Goal: Information Seeking & Learning: Learn about a topic

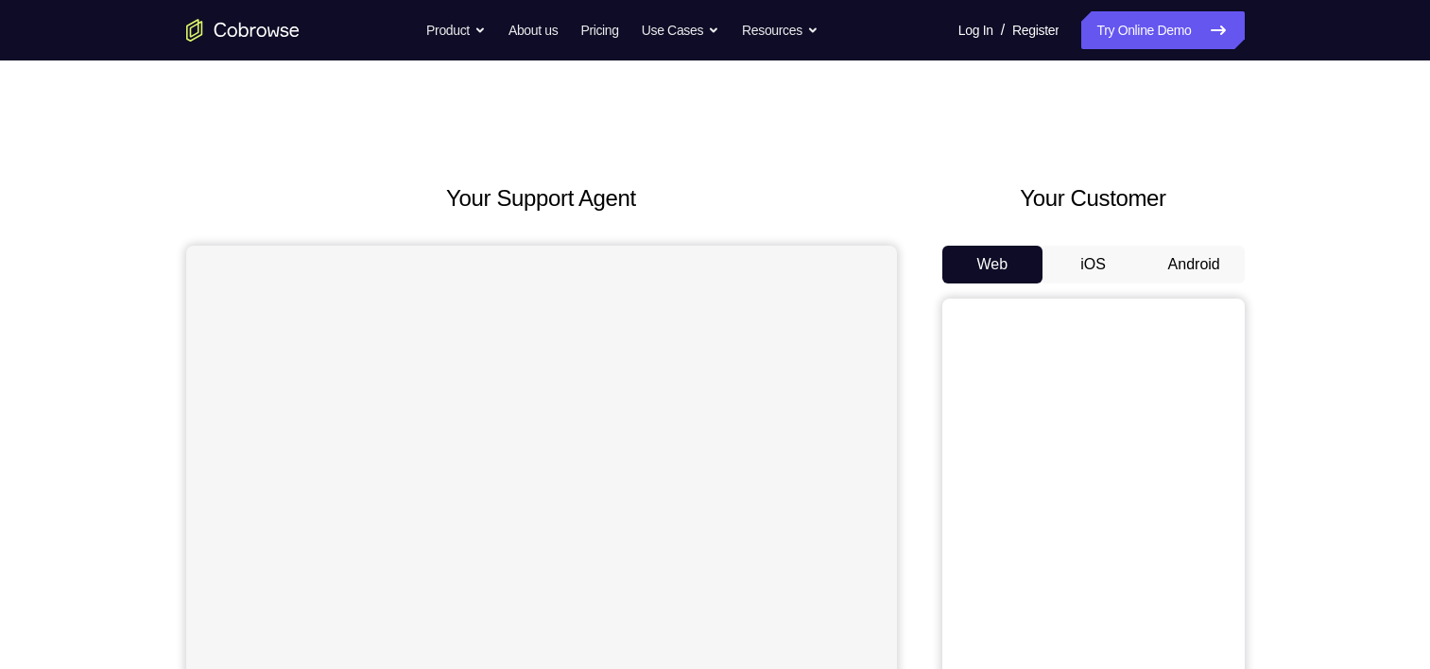
scroll to position [174, 0]
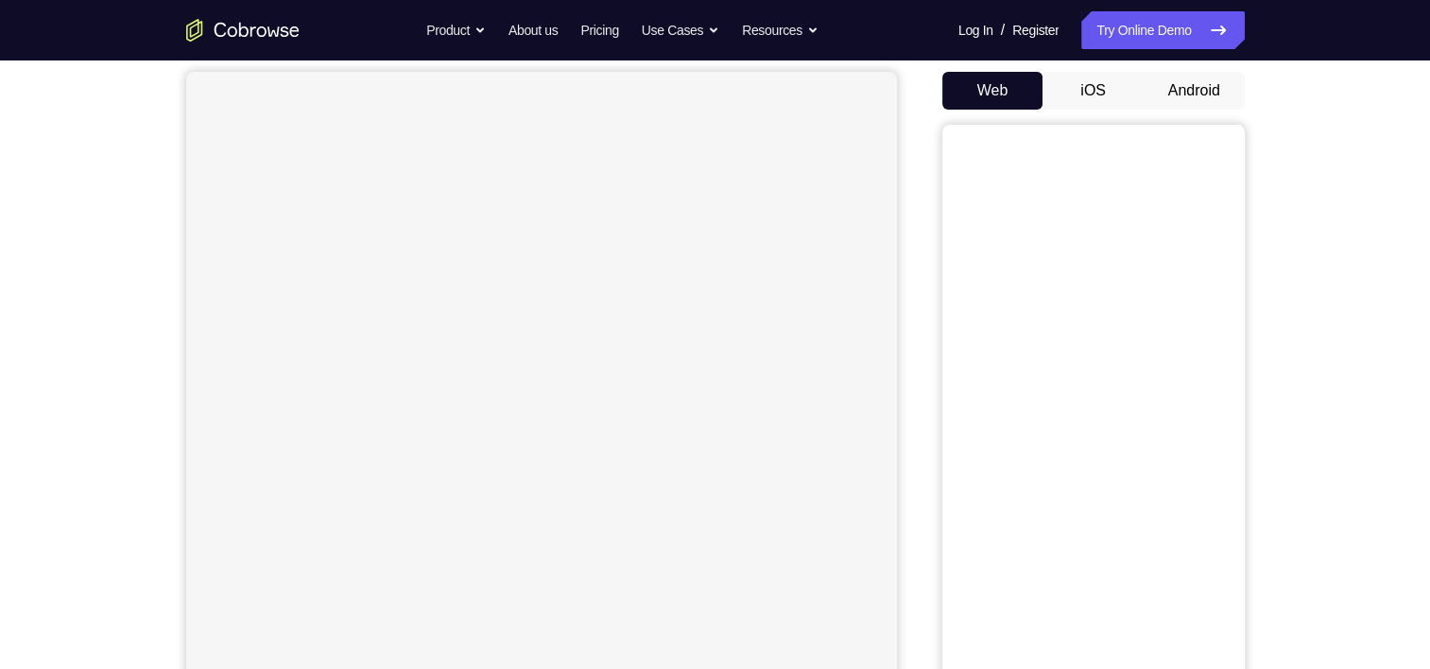
click at [1194, 103] on button "Android" at bounding box center [1193, 91] width 101 height 38
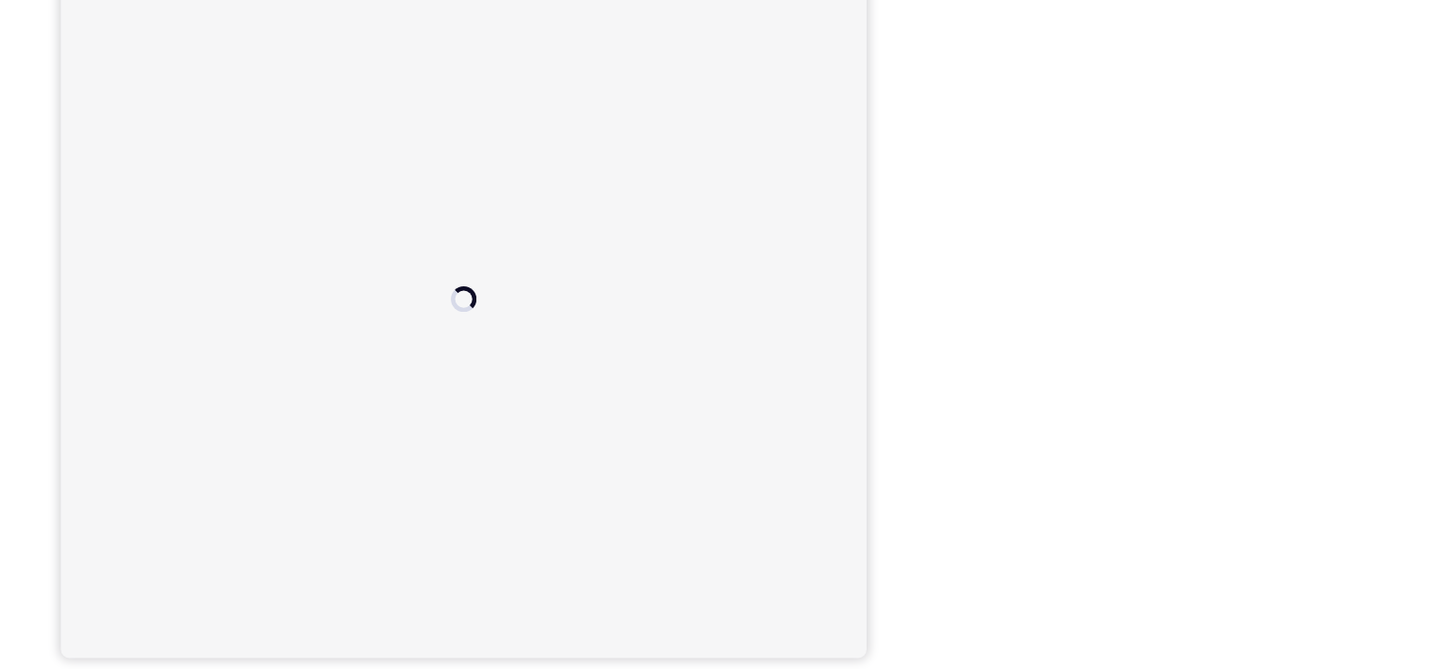
scroll to position [234, 0]
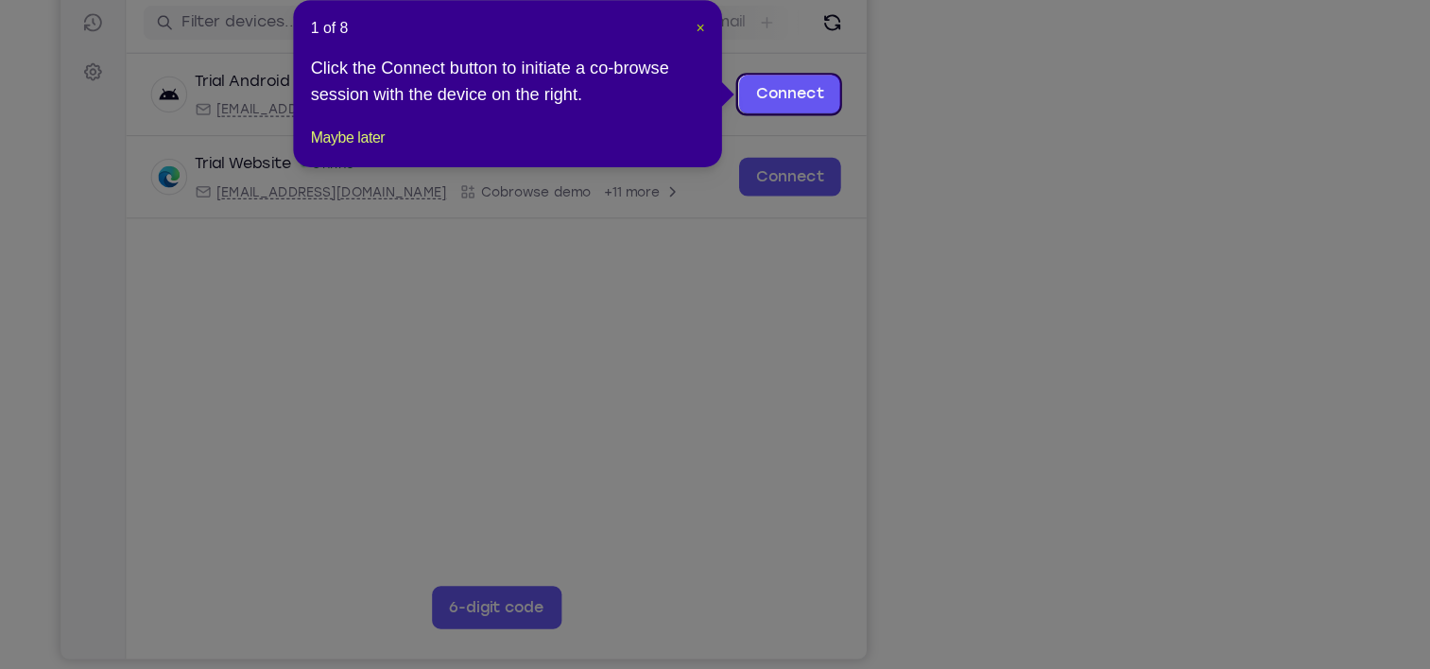
drag, startPoint x: 746, startPoint y: 88, endPoint x: 573, endPoint y: 84, distance: 173.0
click at [747, 88] on span "×" at bounding box center [751, 87] width 8 height 15
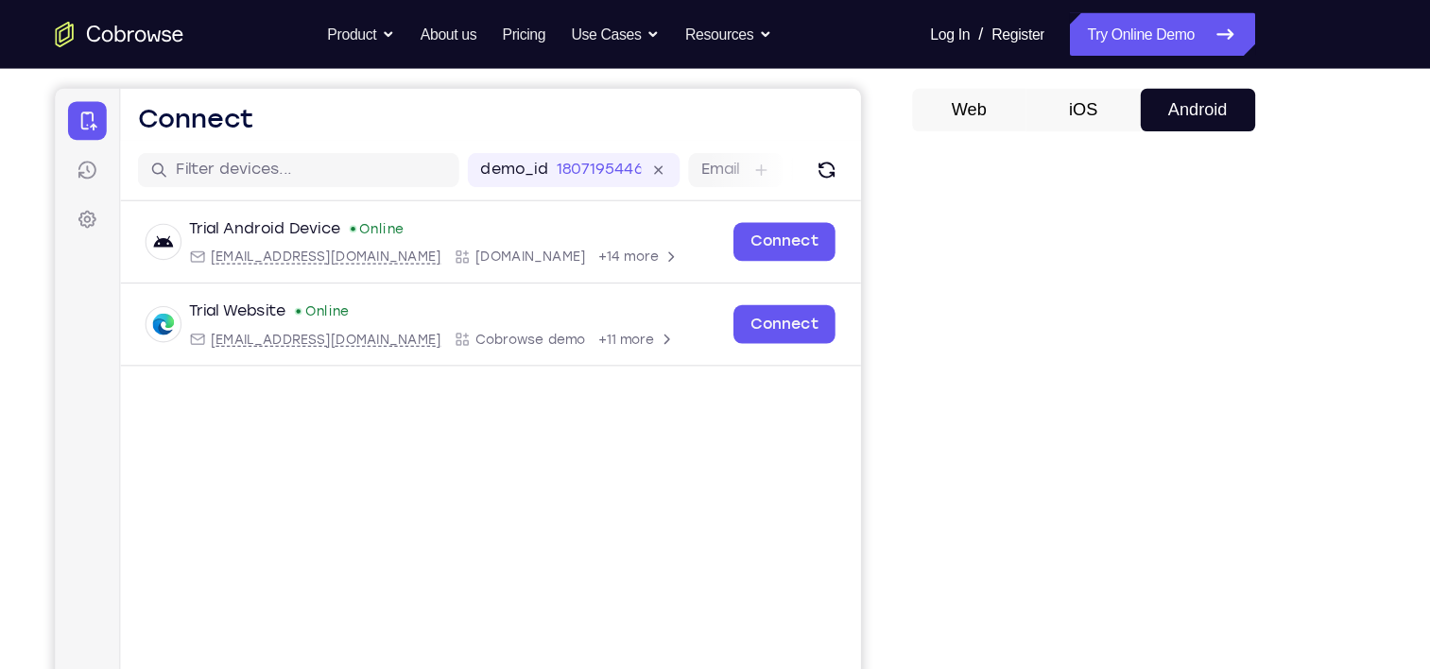
scroll to position [166, 0]
click at [1097, 95] on button "iOS" at bounding box center [1092, 98] width 101 height 38
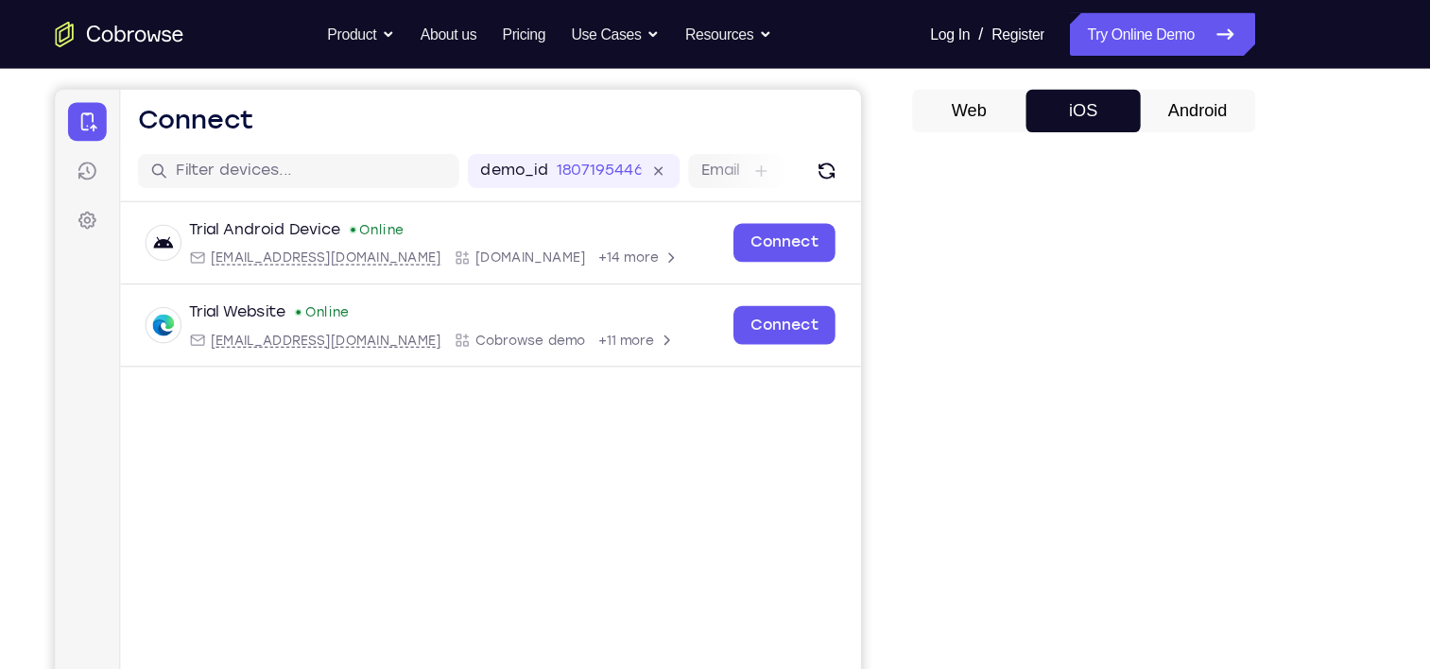
click at [1190, 103] on button "Android" at bounding box center [1193, 98] width 101 height 38
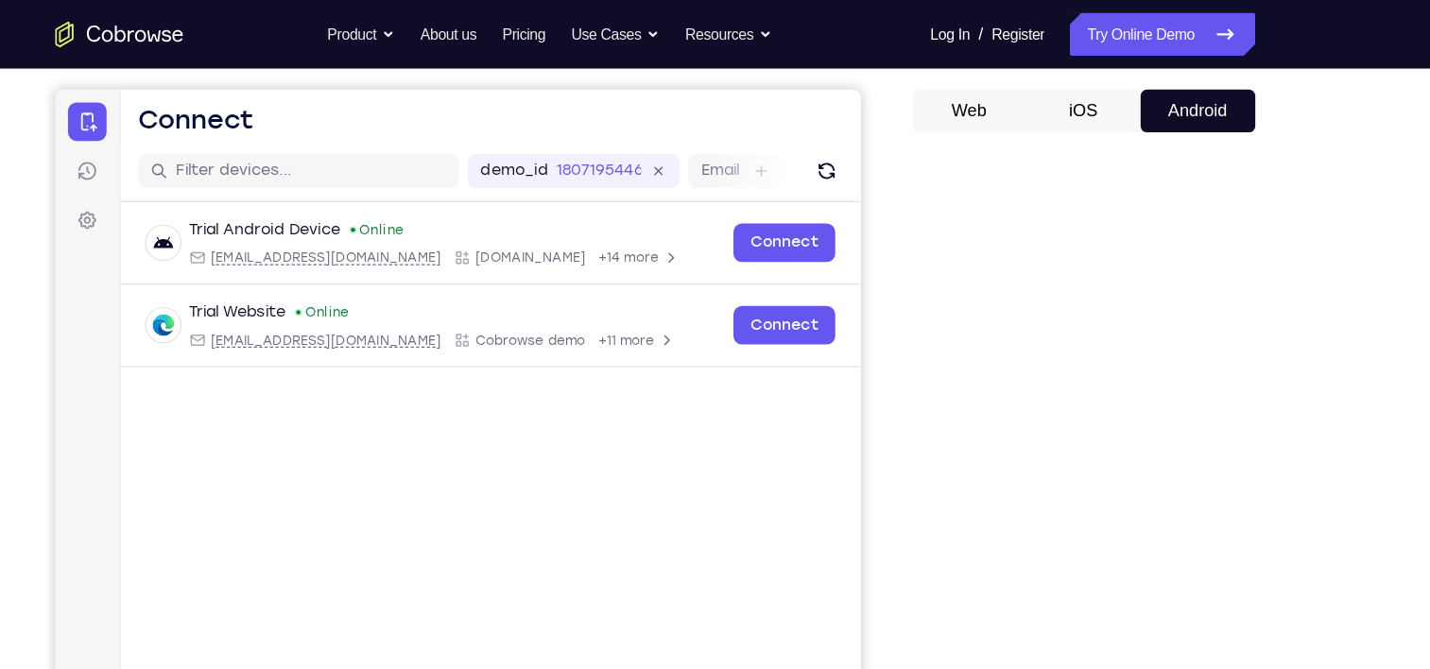
click at [1103, 101] on button "iOS" at bounding box center [1092, 98] width 101 height 38
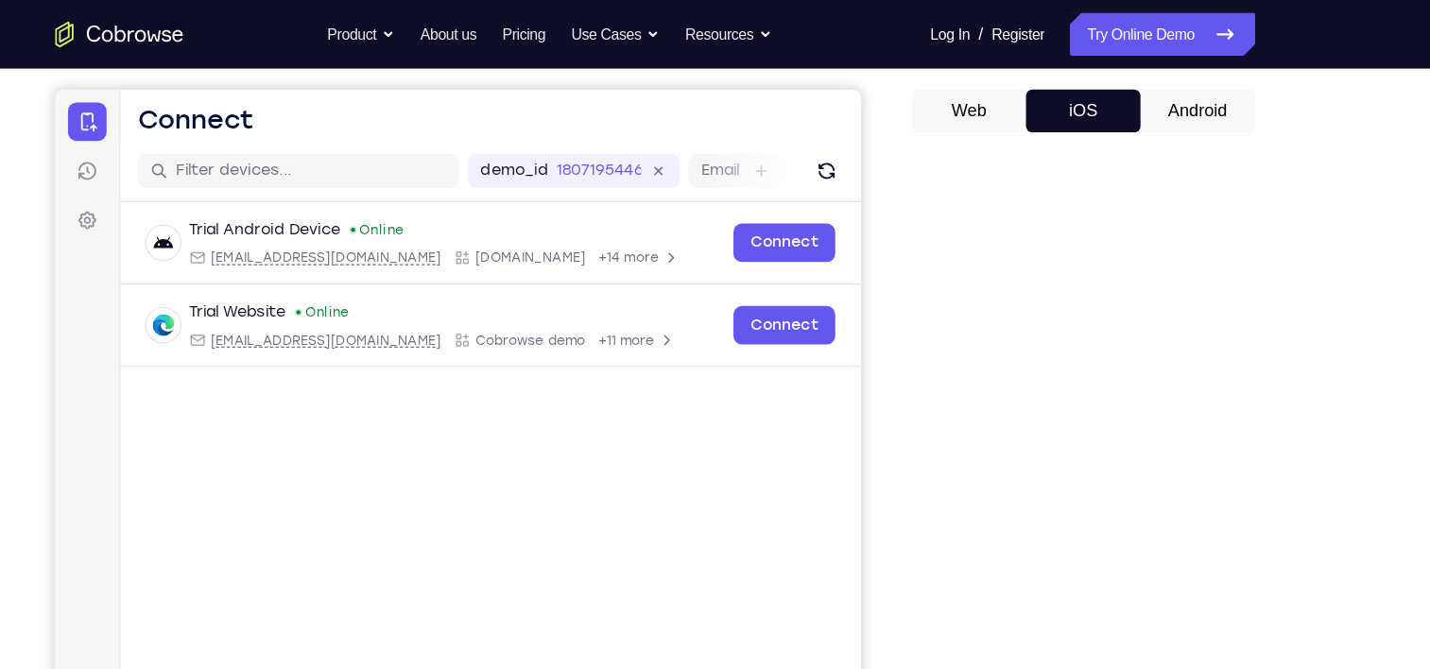
click at [1175, 110] on button "Android" at bounding box center [1193, 98] width 101 height 38
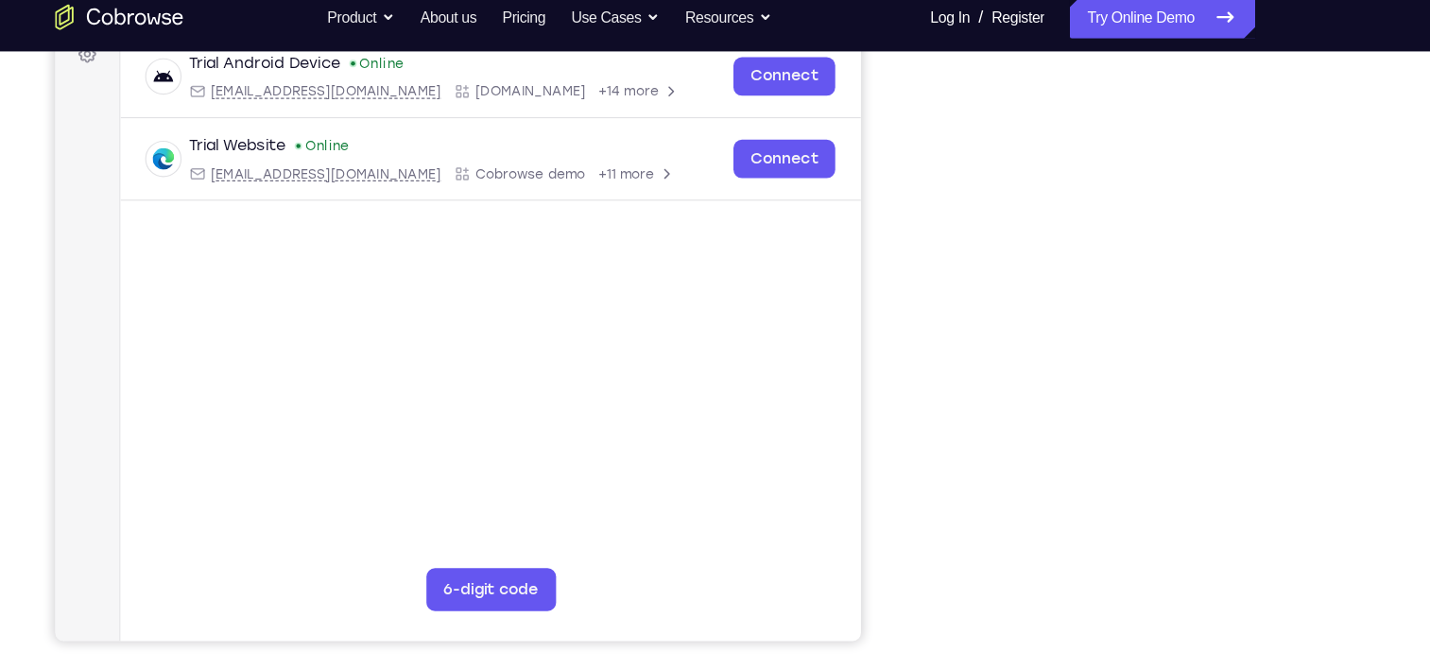
scroll to position [299, 0]
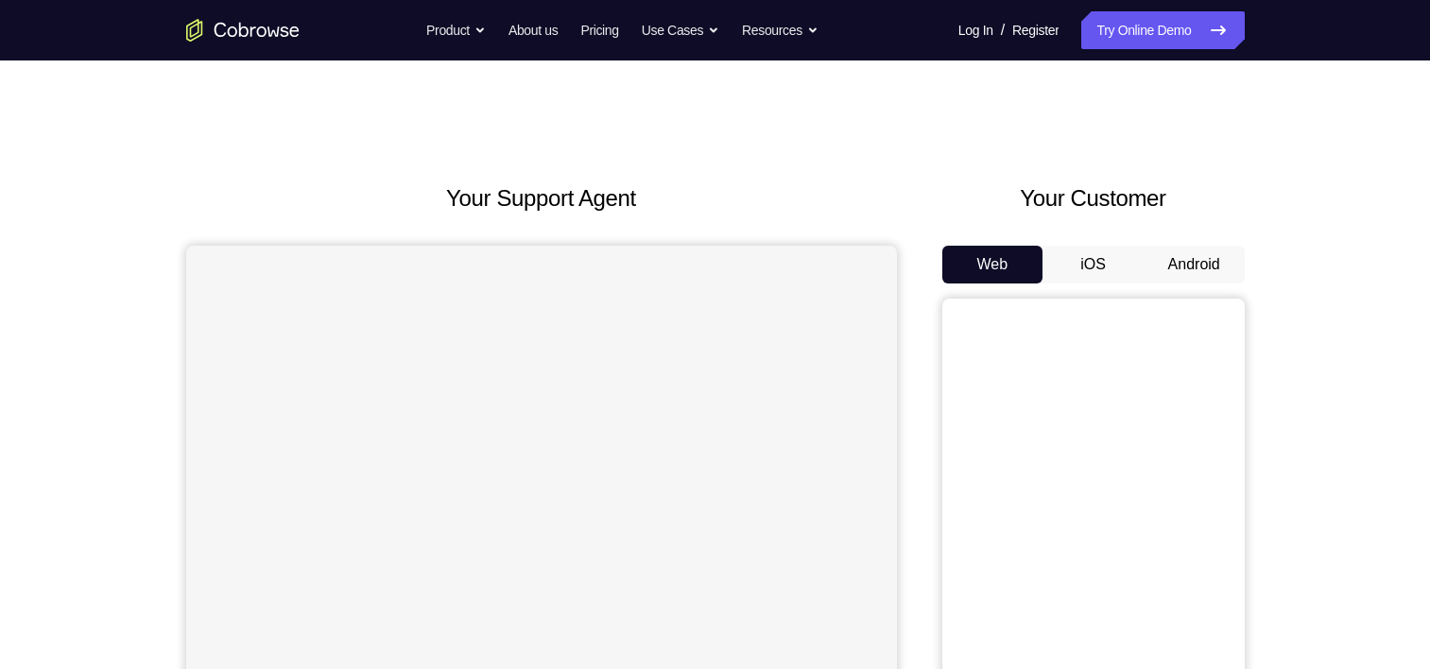
scroll to position [174, 0]
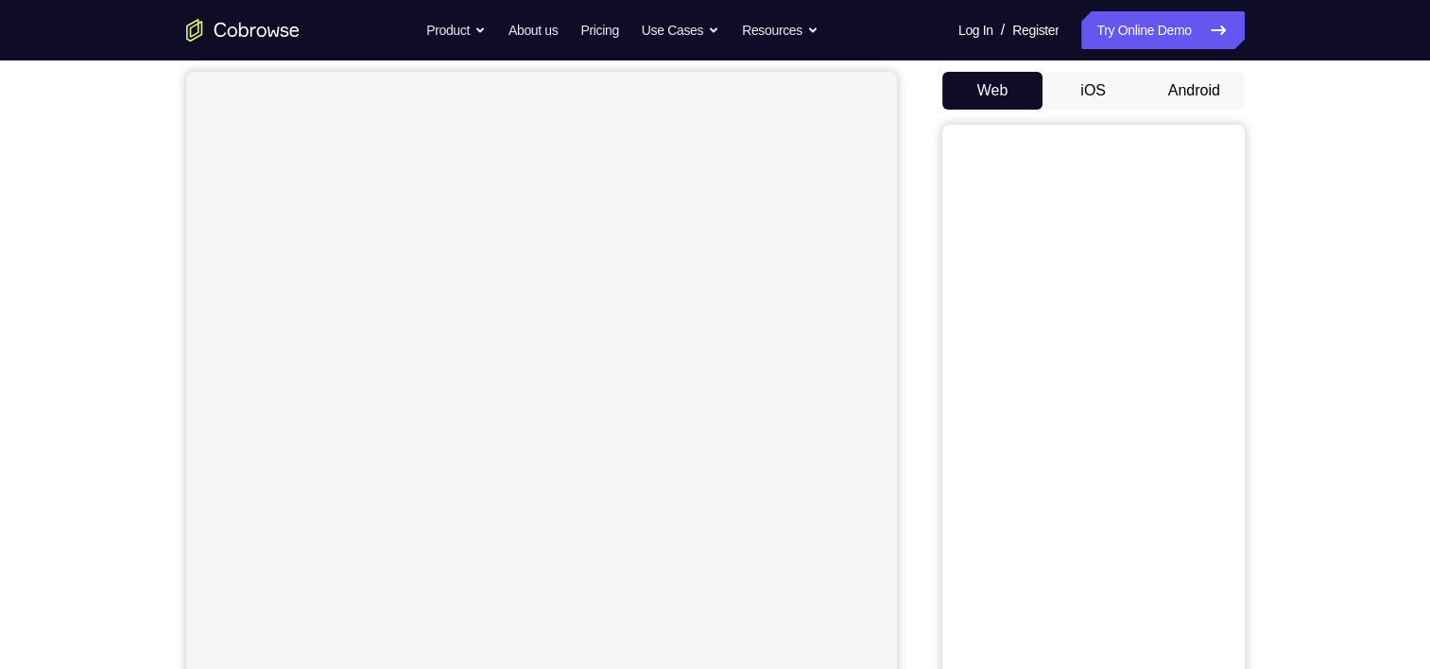
click at [1194, 98] on button "Android" at bounding box center [1193, 91] width 101 height 38
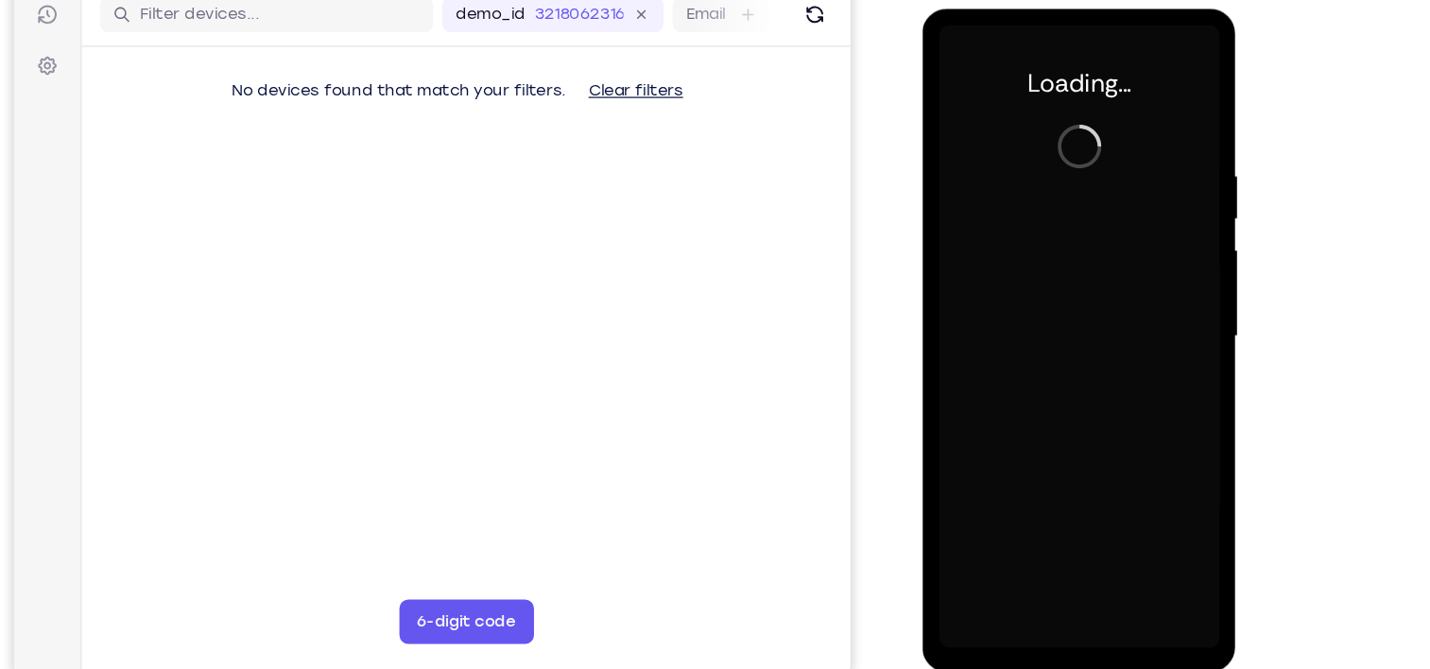
scroll to position [227, 0]
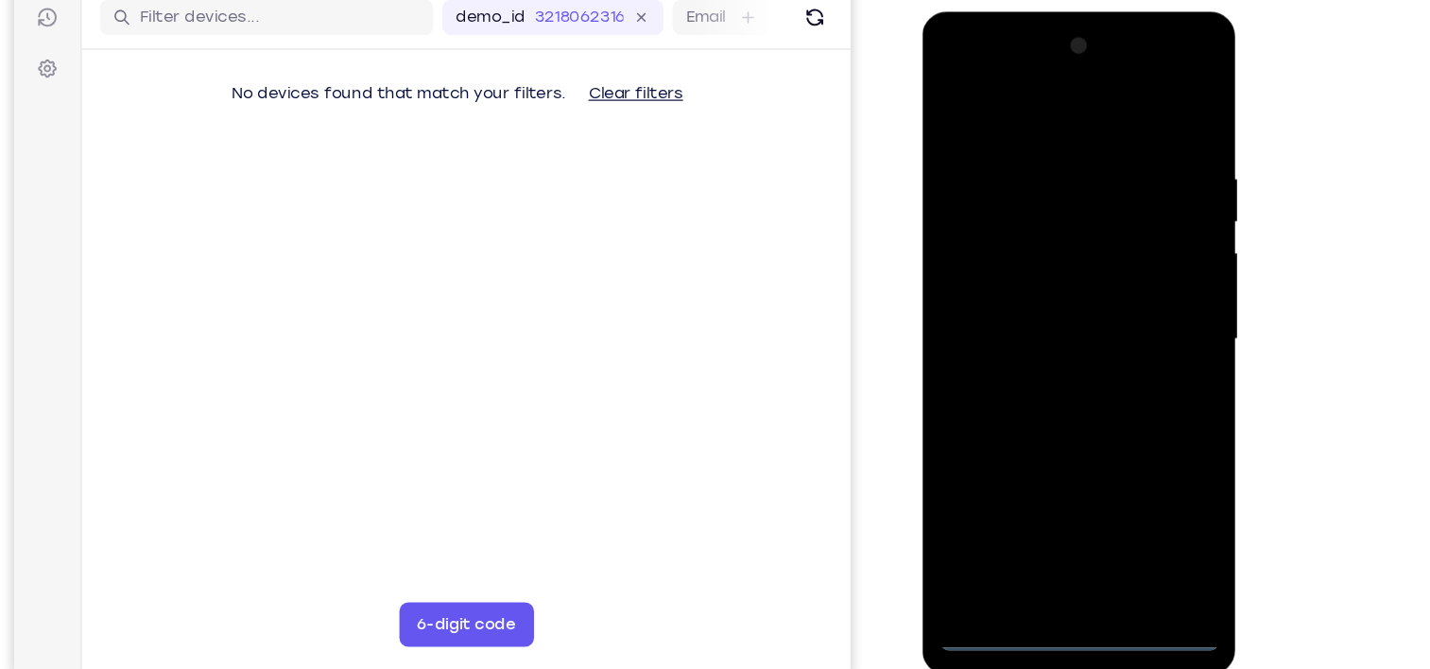
click at [1055, 543] on div at bounding box center [1056, 290] width 238 height 529
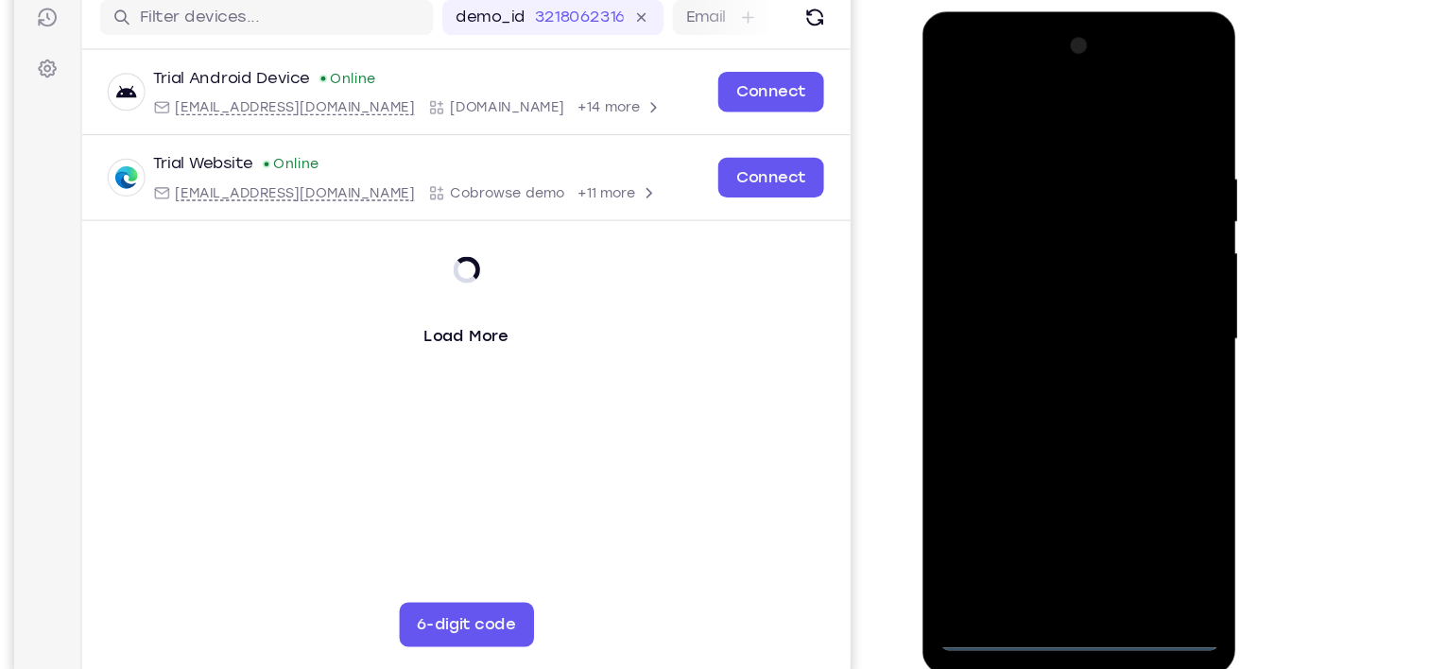
click at [1140, 473] on div at bounding box center [1056, 290] width 238 height 529
click at [1142, 456] on div at bounding box center [1056, 290] width 238 height 529
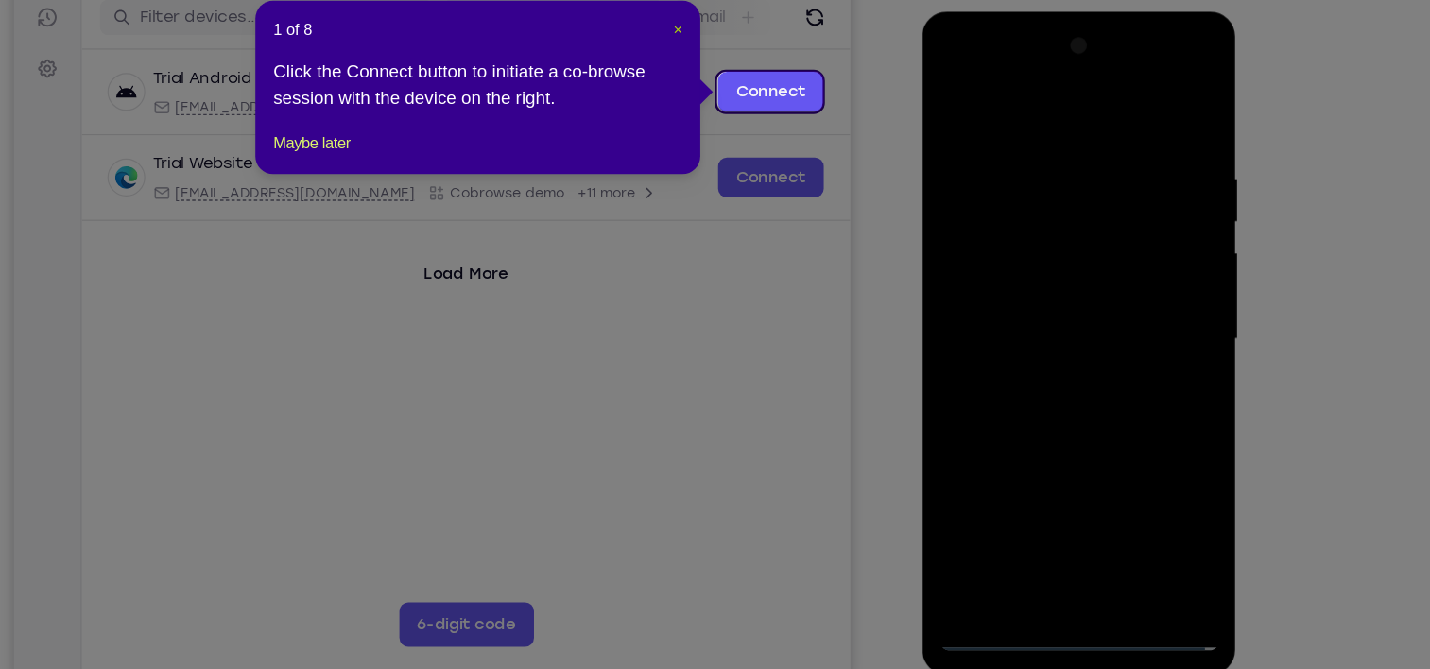
click at [751, 95] on span "×" at bounding box center [751, 101] width 8 height 15
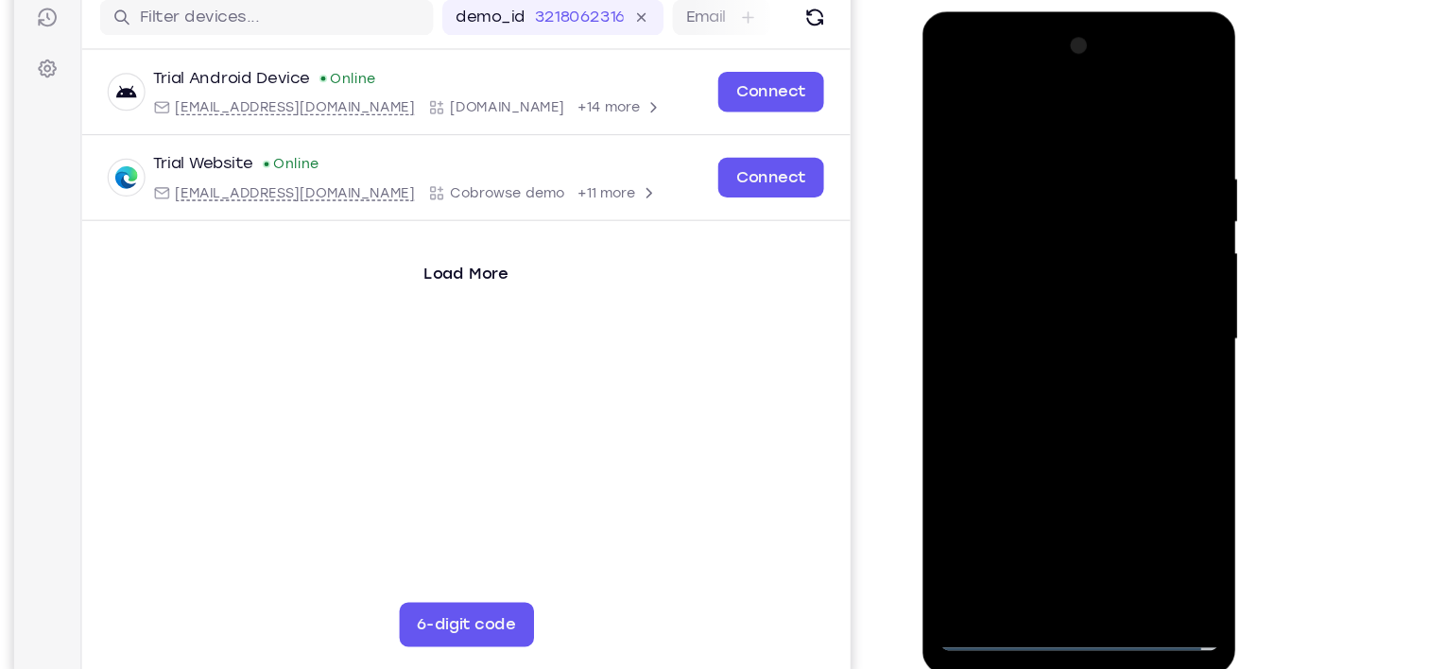
click at [1024, 95] on div at bounding box center [1056, 290] width 238 height 529
click at [1141, 290] on div at bounding box center [1056, 290] width 238 height 529
click at [1079, 514] on div at bounding box center [1056, 290] width 238 height 529
click at [1039, 284] on div at bounding box center [1056, 290] width 238 height 529
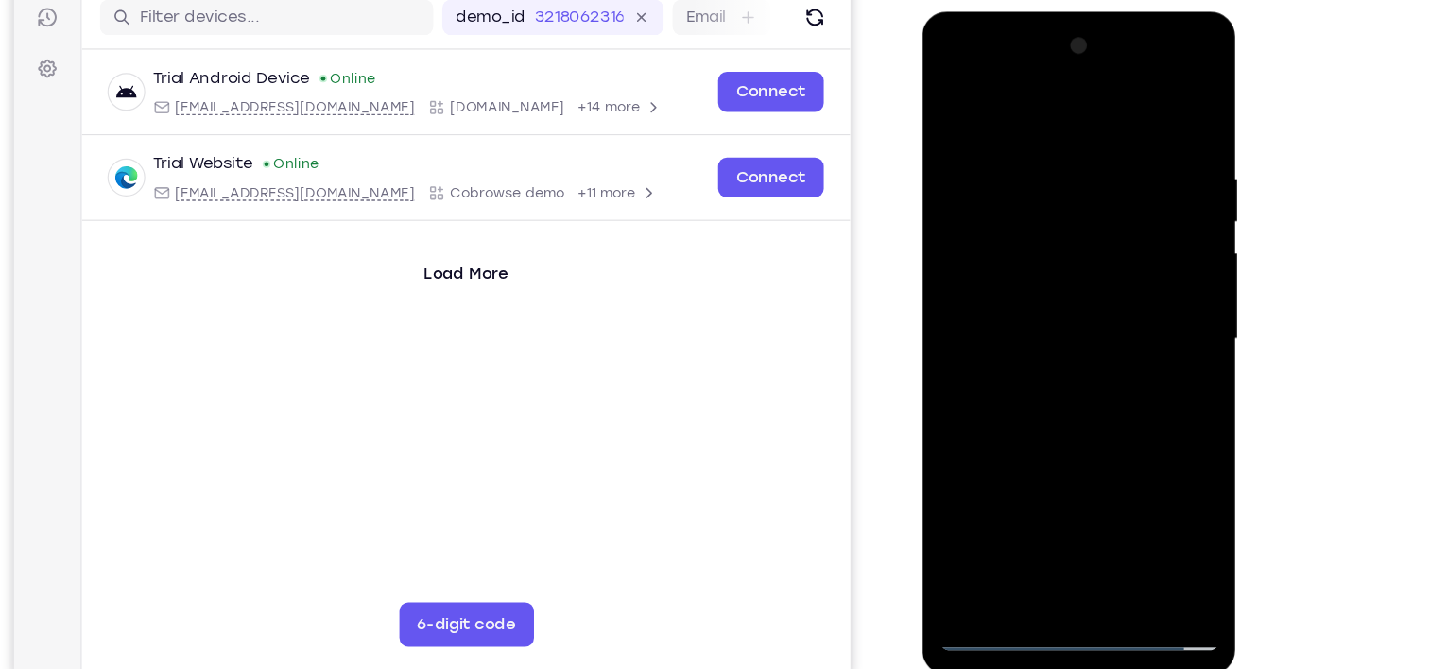
click at [1041, 252] on div at bounding box center [1056, 290] width 238 height 529
click at [1109, 171] on div at bounding box center [1056, 290] width 238 height 529
click at [1075, 344] on div at bounding box center [1056, 290] width 238 height 529
drag, startPoint x: 983, startPoint y: 96, endPoint x: 1215, endPoint y: 121, distance: 233.8
click at [1192, 121] on html "Online web based iOS Simulators and Android Emulators. Run iPhone, iPad, Mobile…" at bounding box center [1056, 294] width 269 height 567
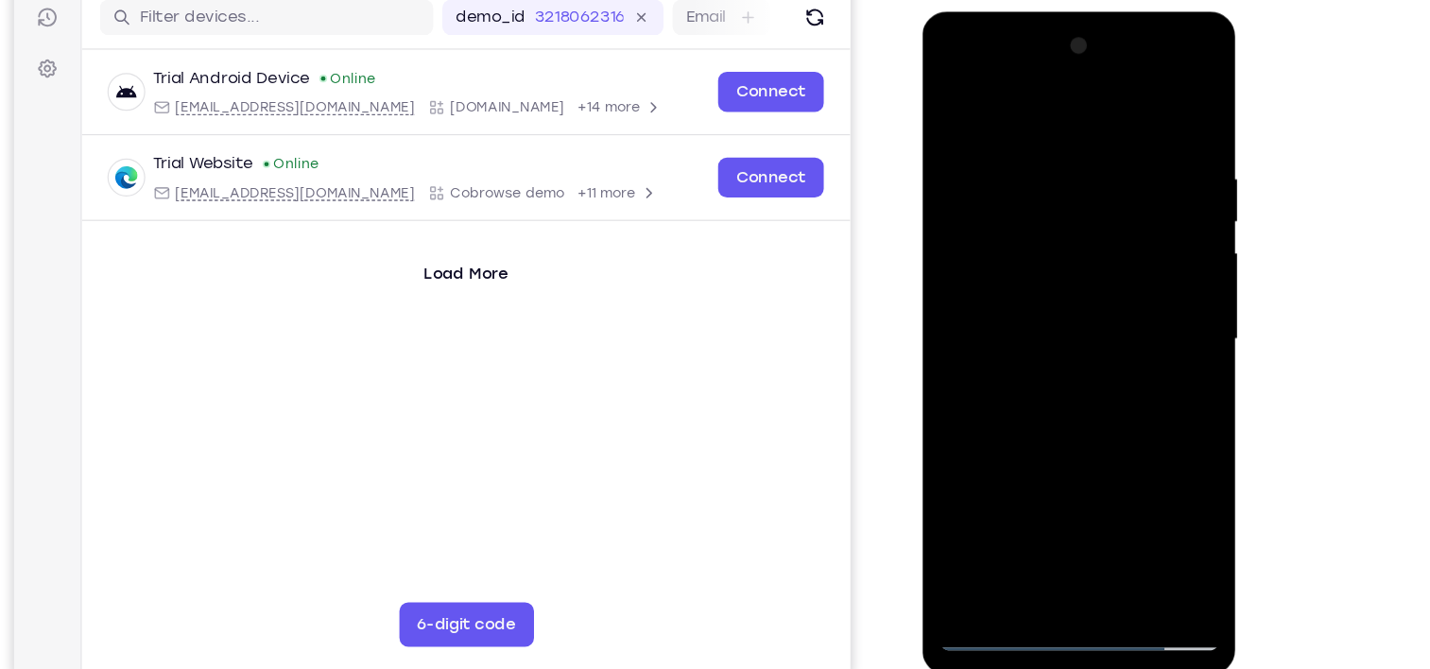
click at [1151, 129] on div at bounding box center [1056, 290] width 238 height 529
click at [1163, 100] on div at bounding box center [1056, 290] width 238 height 529
click at [953, 95] on div at bounding box center [1056, 290] width 238 height 529
click at [1103, 510] on div at bounding box center [1056, 290] width 238 height 529
click at [1071, 396] on div at bounding box center [1056, 290] width 238 height 529
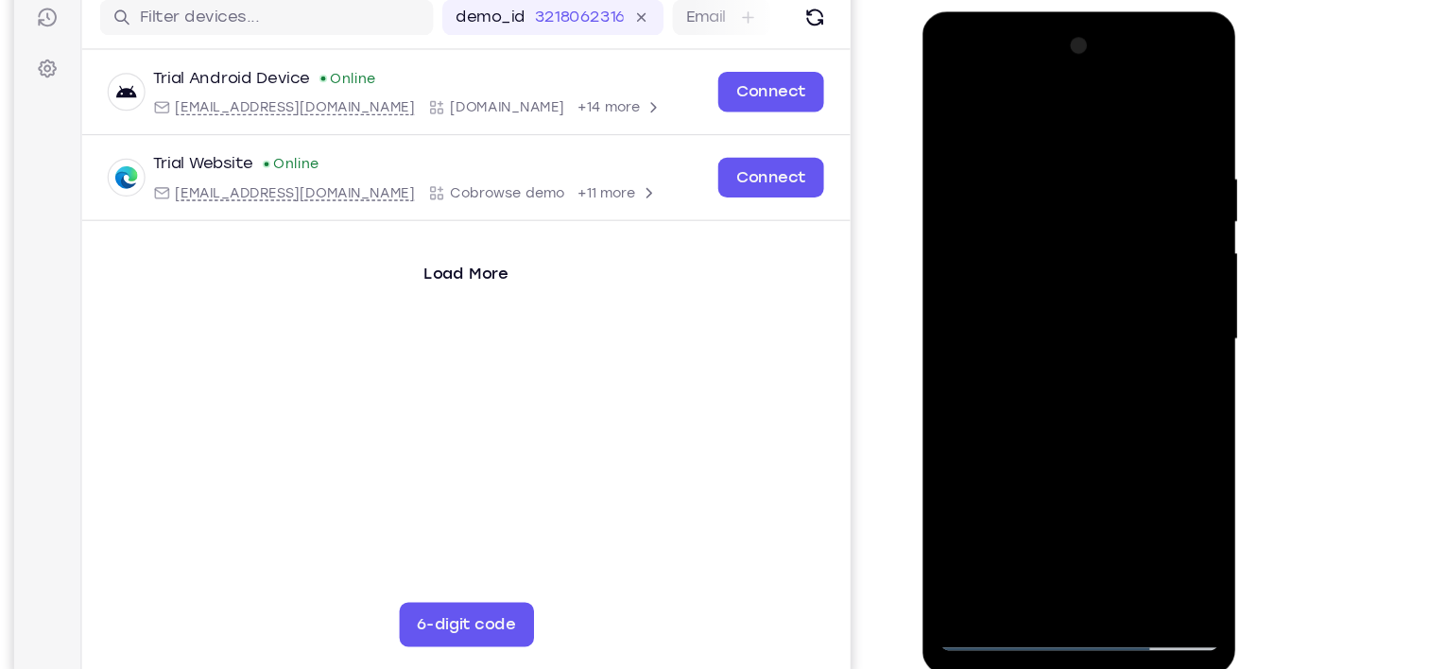
click at [1066, 244] on div at bounding box center [1056, 290] width 238 height 529
click at [1151, 463] on div at bounding box center [1056, 290] width 238 height 529
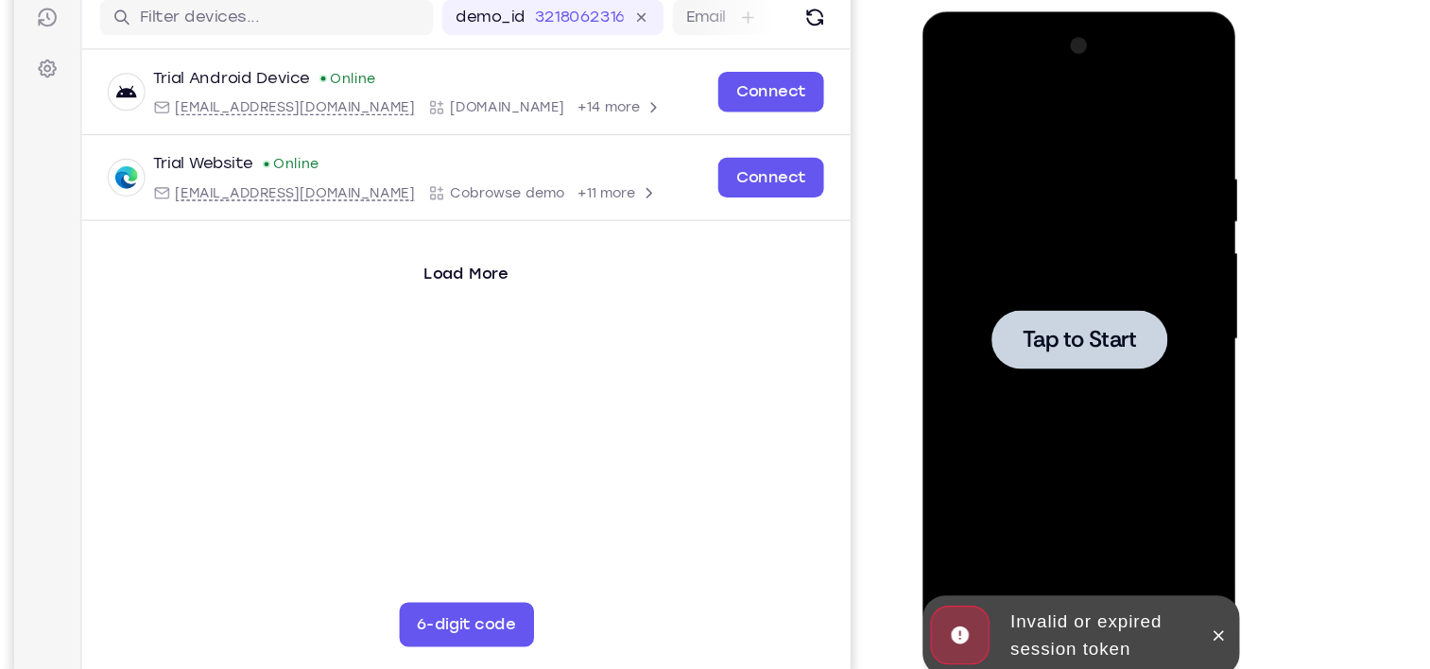
click at [1087, 256] on div at bounding box center [1056, 290] width 238 height 529
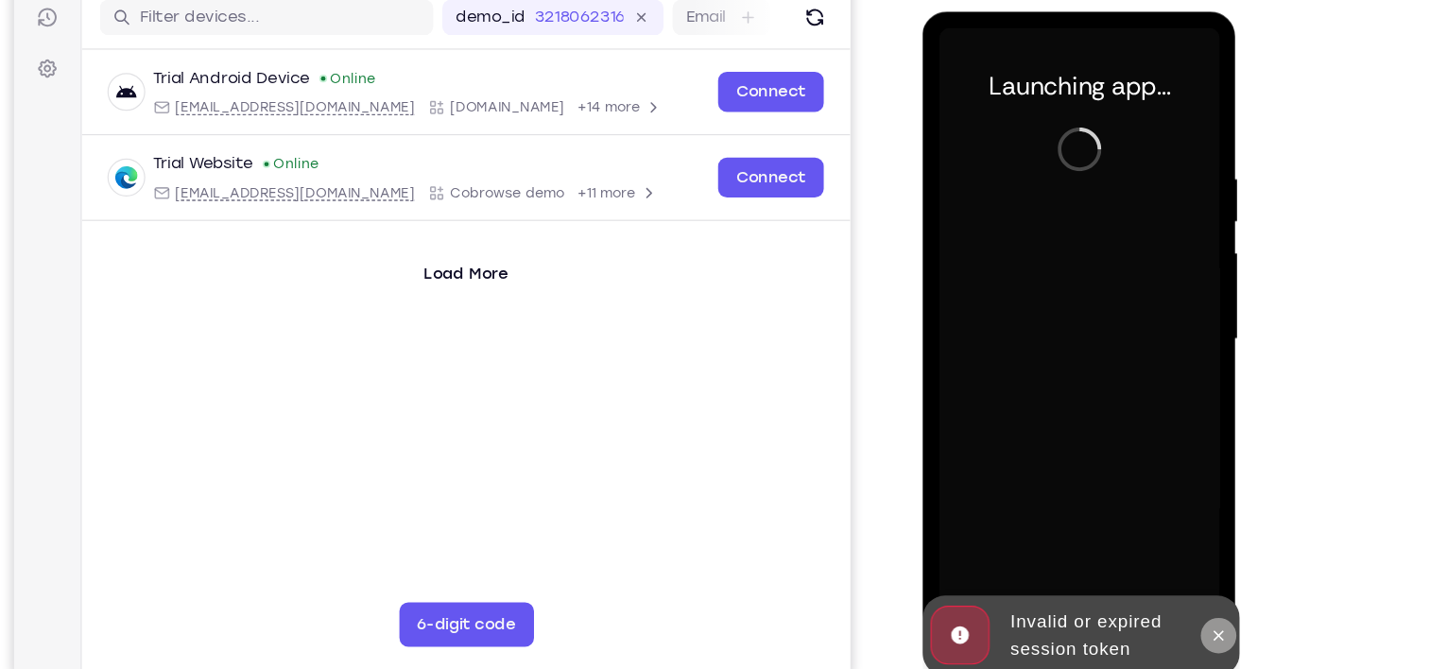
click at [1166, 539] on icon at bounding box center [1173, 541] width 15 height 15
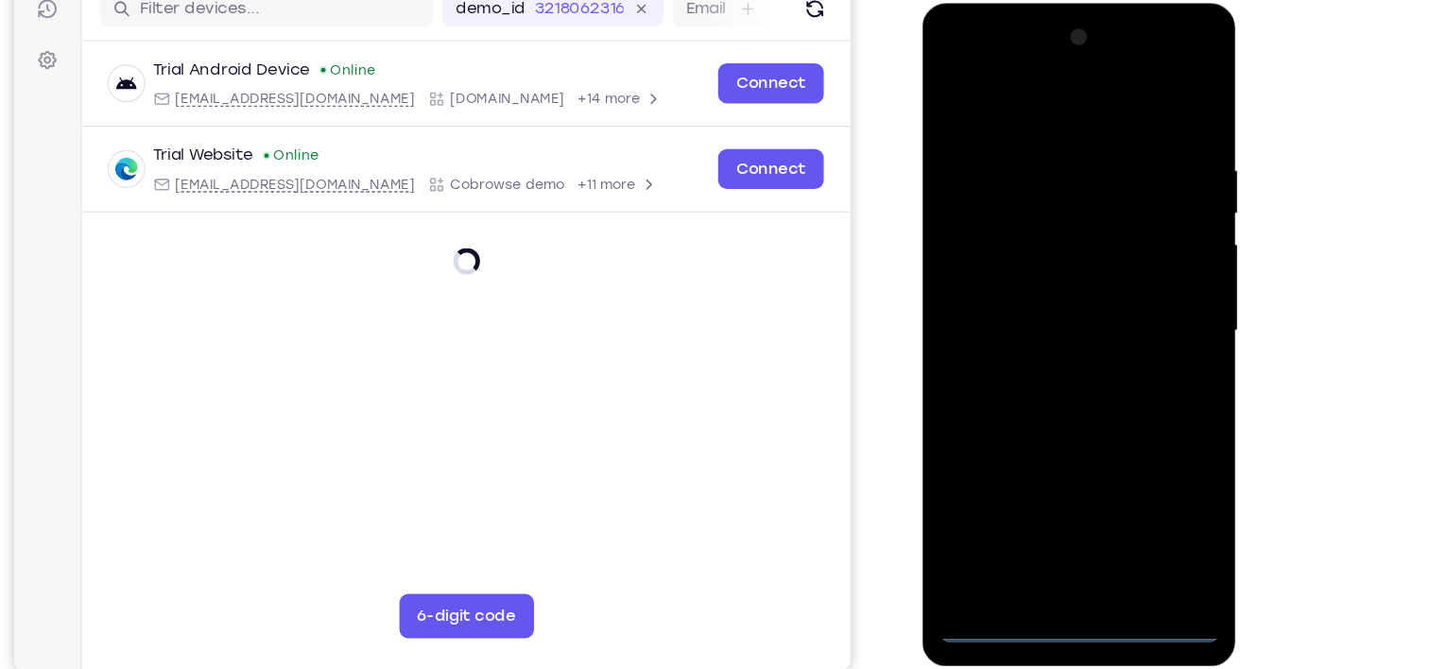
click at [1055, 530] on div at bounding box center [1056, 281] width 238 height 529
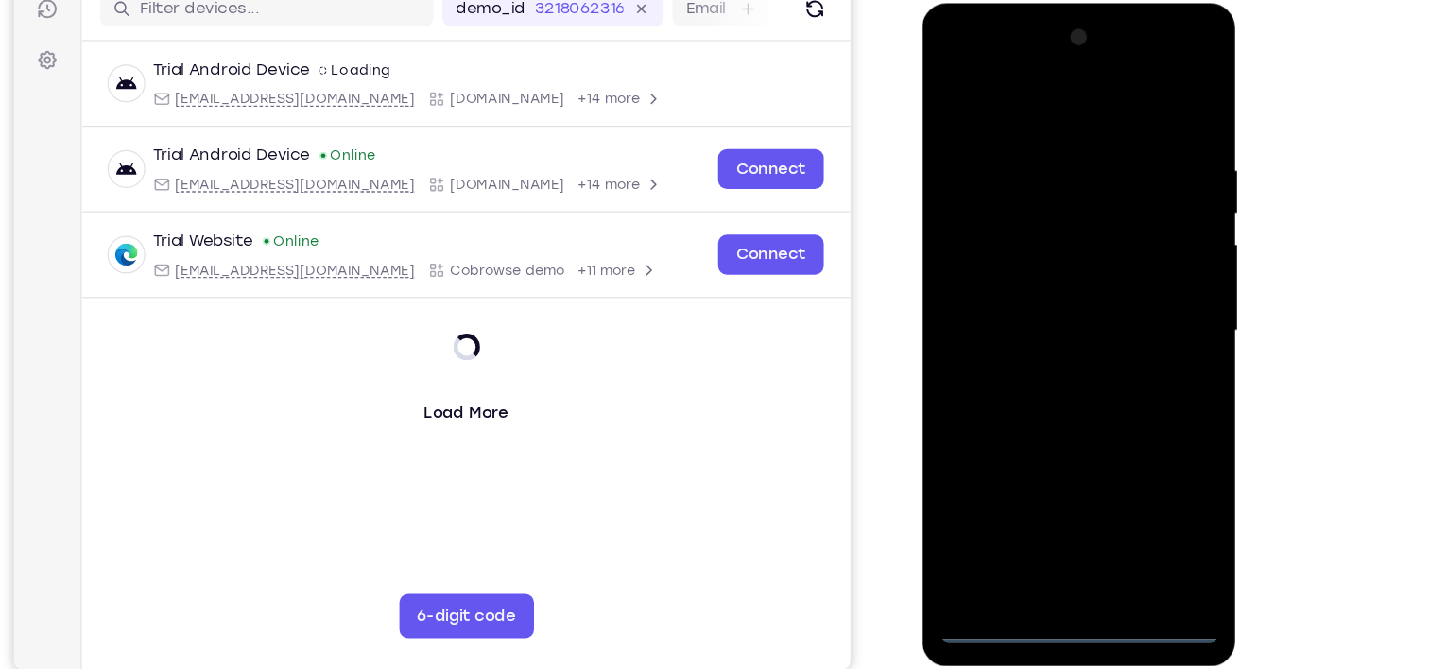
click at [1135, 467] on div at bounding box center [1056, 281] width 238 height 529
click at [1057, 90] on div at bounding box center [1056, 281] width 238 height 529
click at [1145, 284] on div at bounding box center [1056, 281] width 238 height 529
click at [1035, 315] on div at bounding box center [1056, 281] width 238 height 529
click at [1079, 266] on div at bounding box center [1056, 281] width 238 height 529
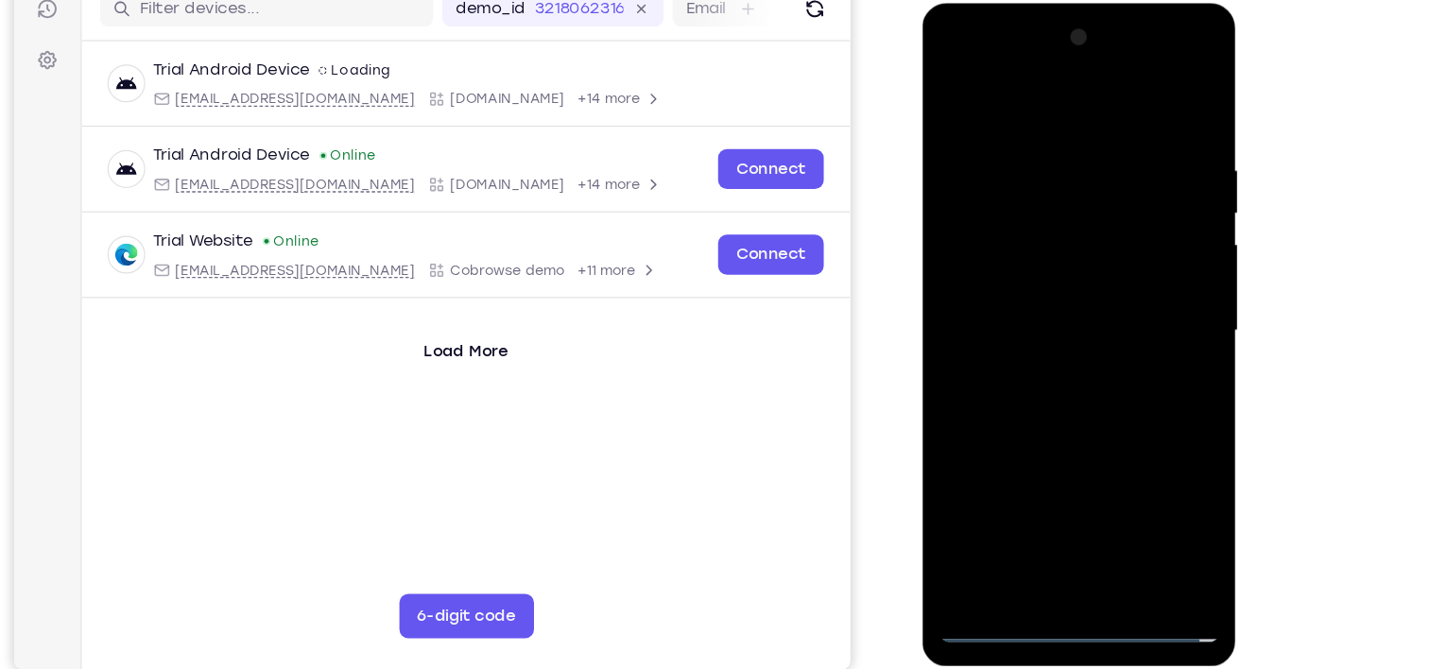
click at [1075, 247] on div at bounding box center [1056, 281] width 238 height 529
click at [1057, 283] on div at bounding box center [1056, 281] width 238 height 529
click at [1078, 272] on div at bounding box center [1056, 281] width 238 height 529
click at [1065, 302] on div at bounding box center [1056, 281] width 238 height 529
click at [1017, 265] on div at bounding box center [1056, 281] width 238 height 529
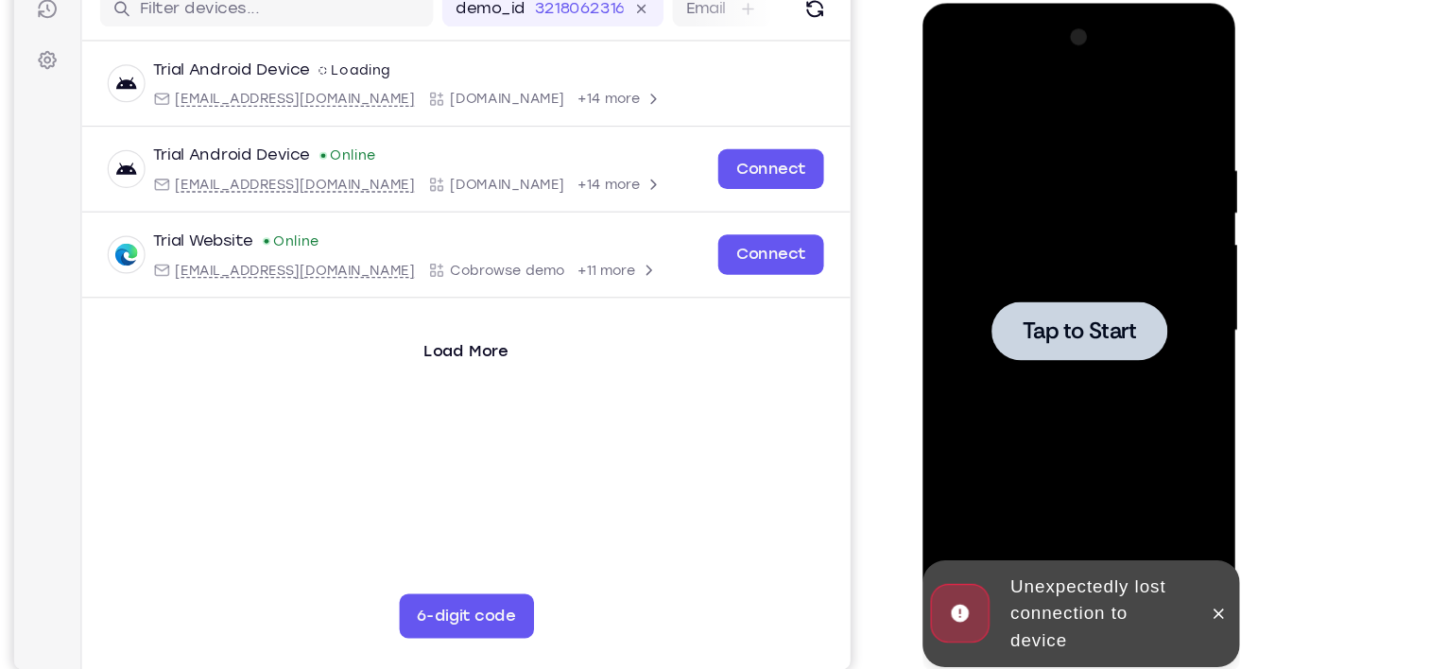
click at [1017, 265] on div at bounding box center [1055, 281] width 149 height 50
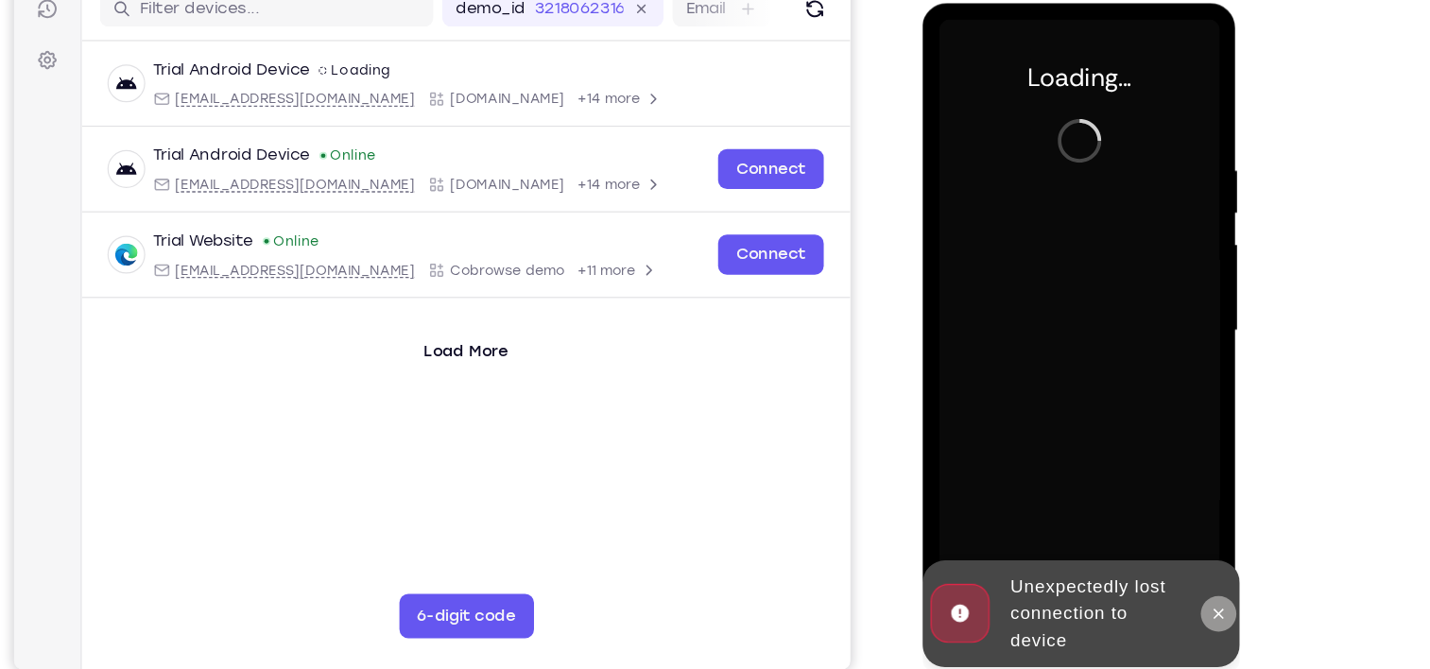
click at [1172, 534] on button at bounding box center [1174, 522] width 30 height 30
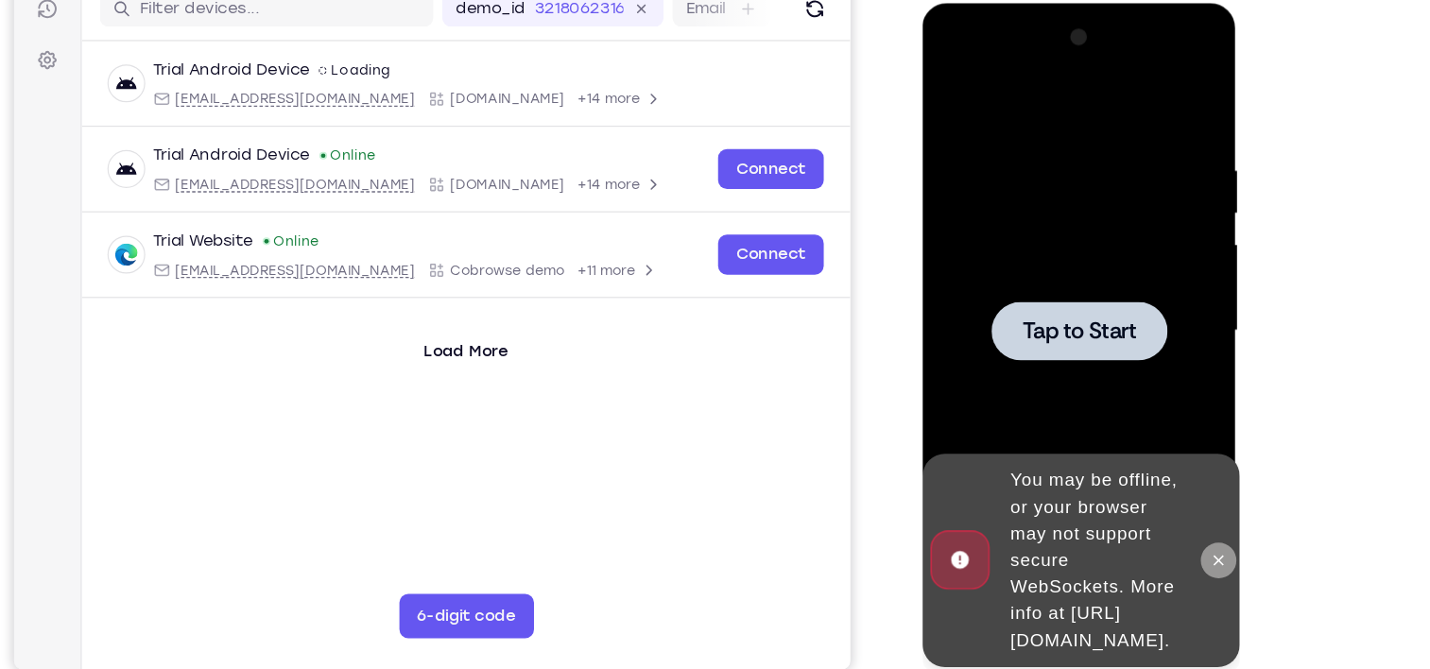
click at [1177, 469] on icon at bounding box center [1173, 476] width 15 height 15
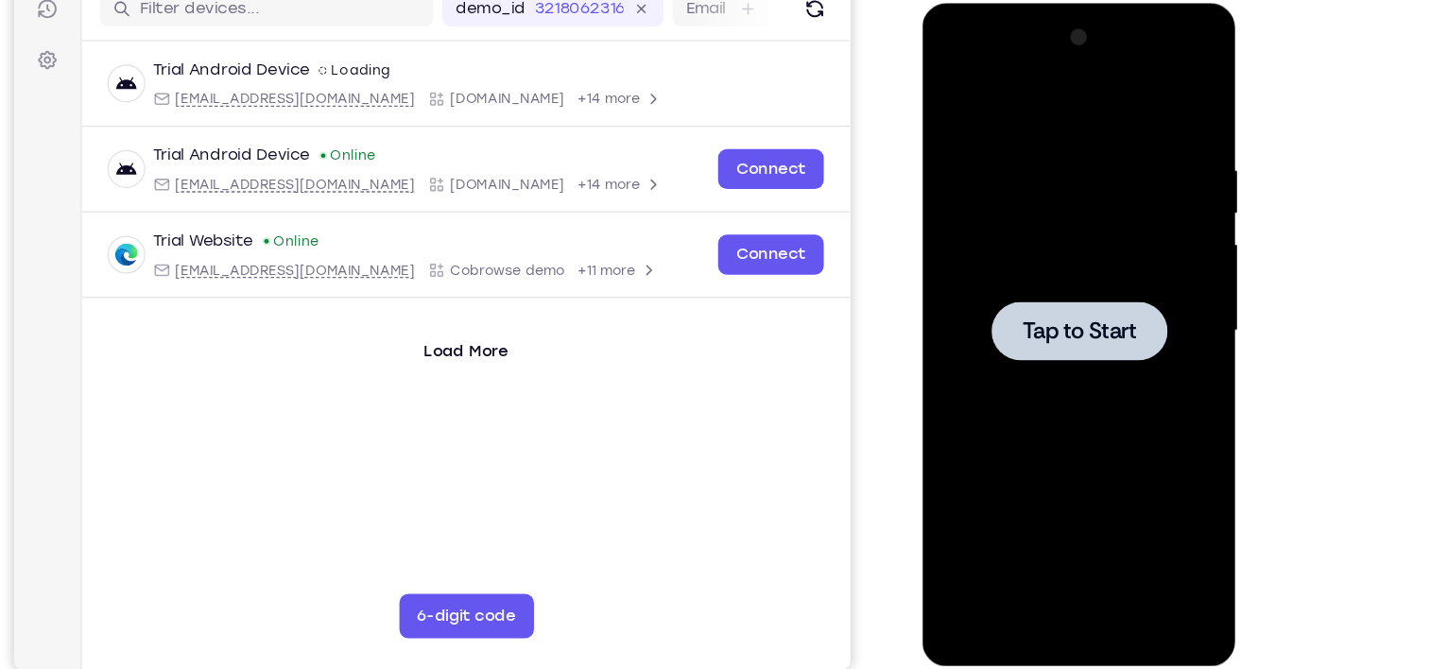
click at [996, 281] on div at bounding box center [1055, 281] width 149 height 50
click at [1048, 242] on div at bounding box center [1056, 281] width 238 height 529
click at [1139, 335] on div at bounding box center [1056, 281] width 238 height 529
click at [1094, 297] on div at bounding box center [1055, 281] width 149 height 50
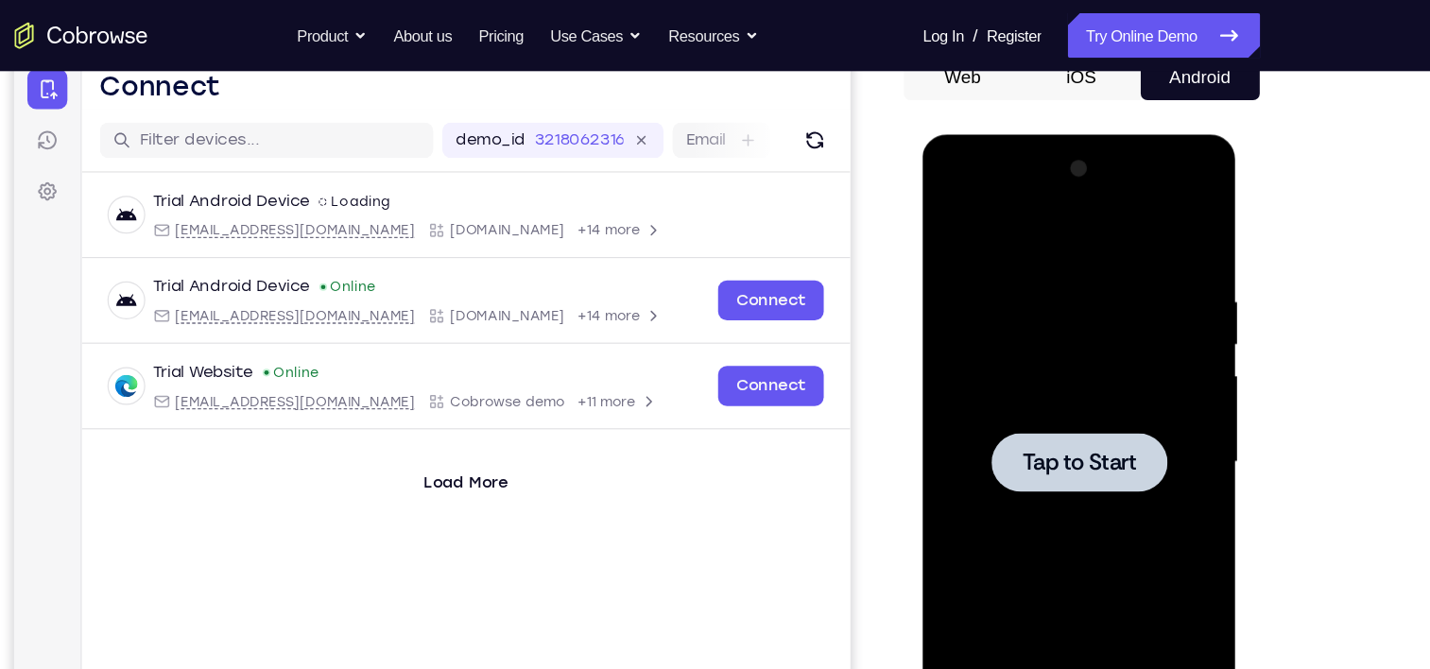
scroll to position [167, 0]
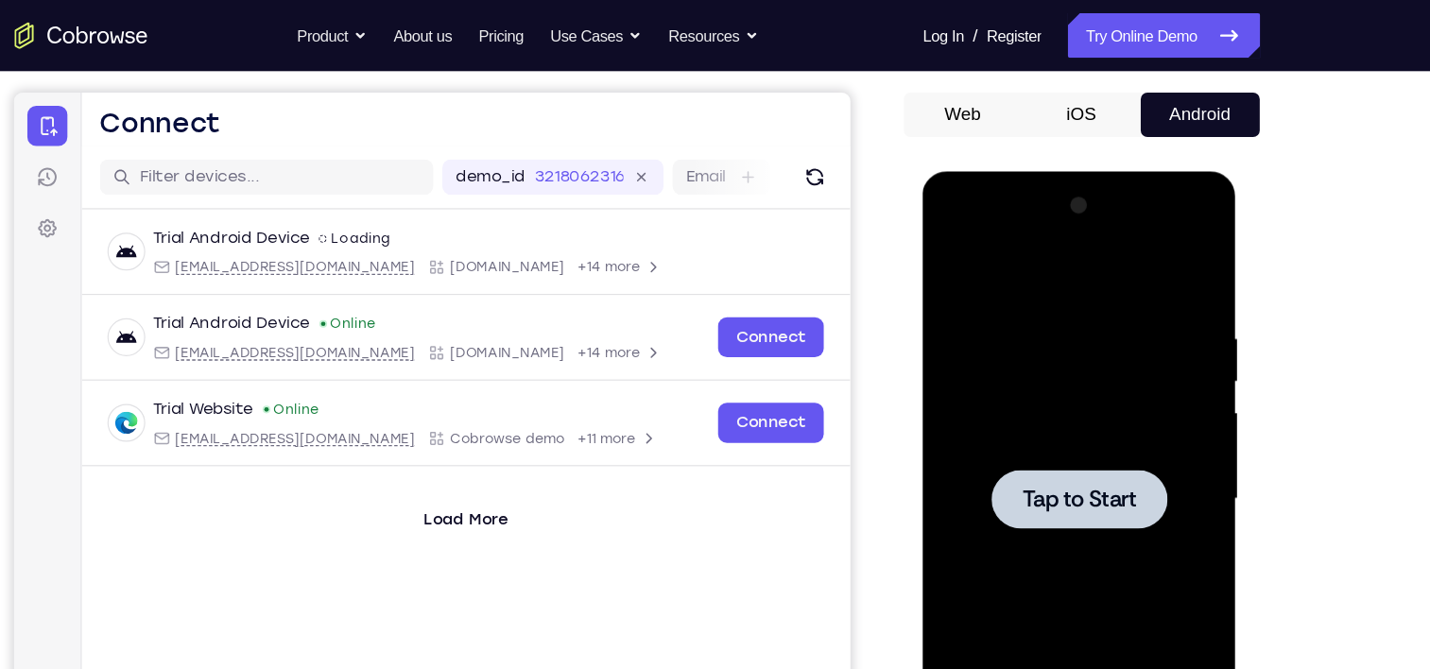
click at [1103, 95] on button "iOS" at bounding box center [1092, 97] width 101 height 38
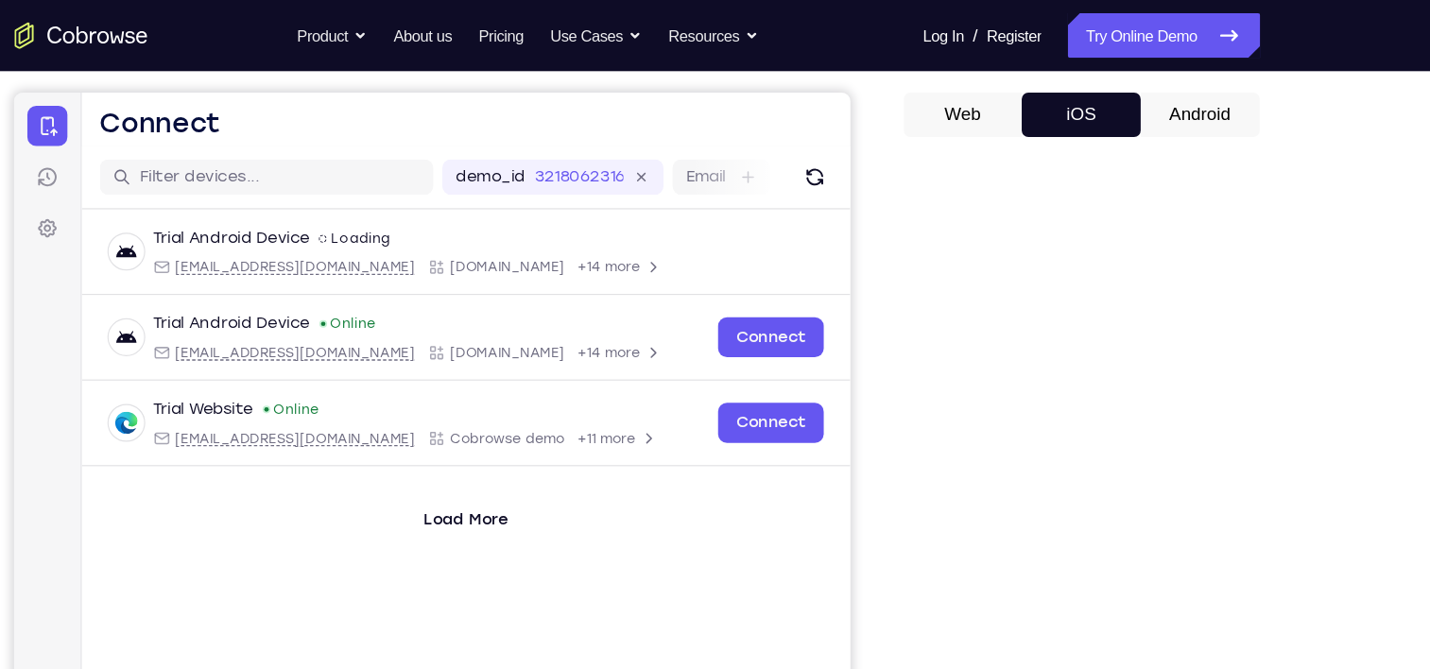
click at [1165, 108] on button "Android" at bounding box center [1193, 97] width 101 height 38
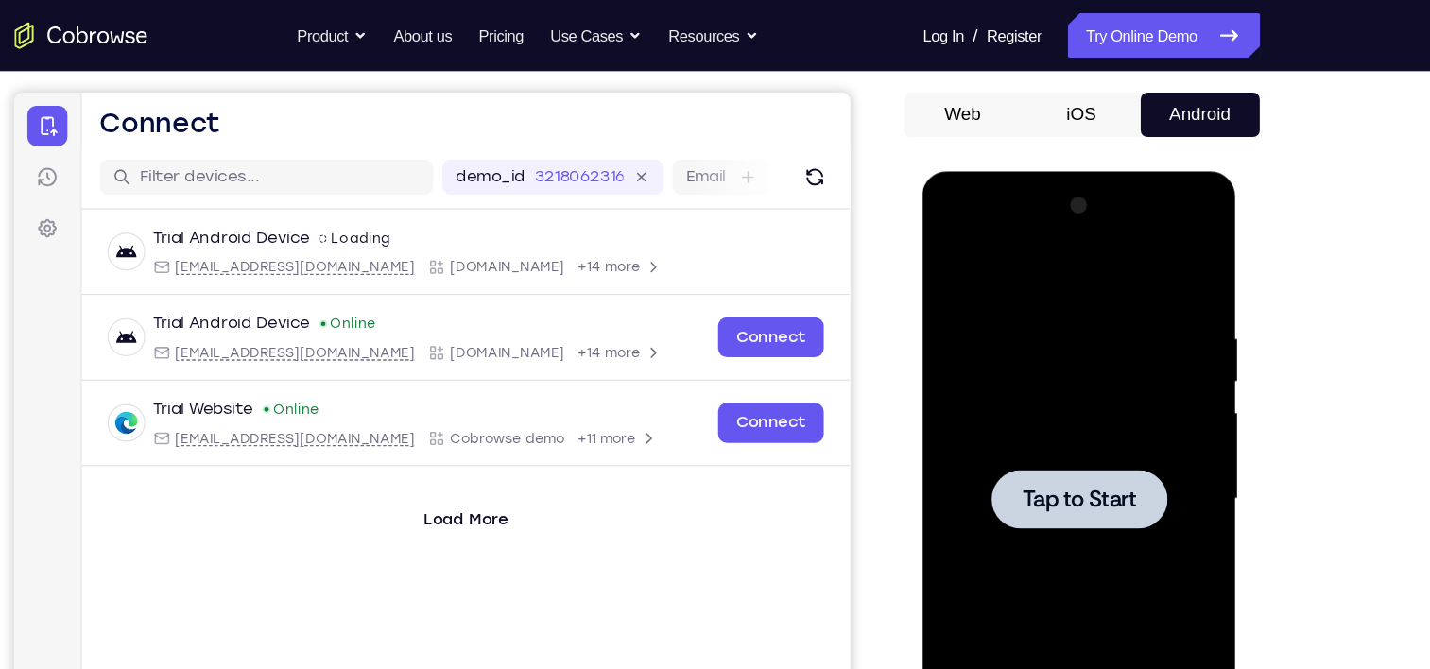
click at [1034, 459] on span "Tap to Start" at bounding box center [1055, 449] width 96 height 19
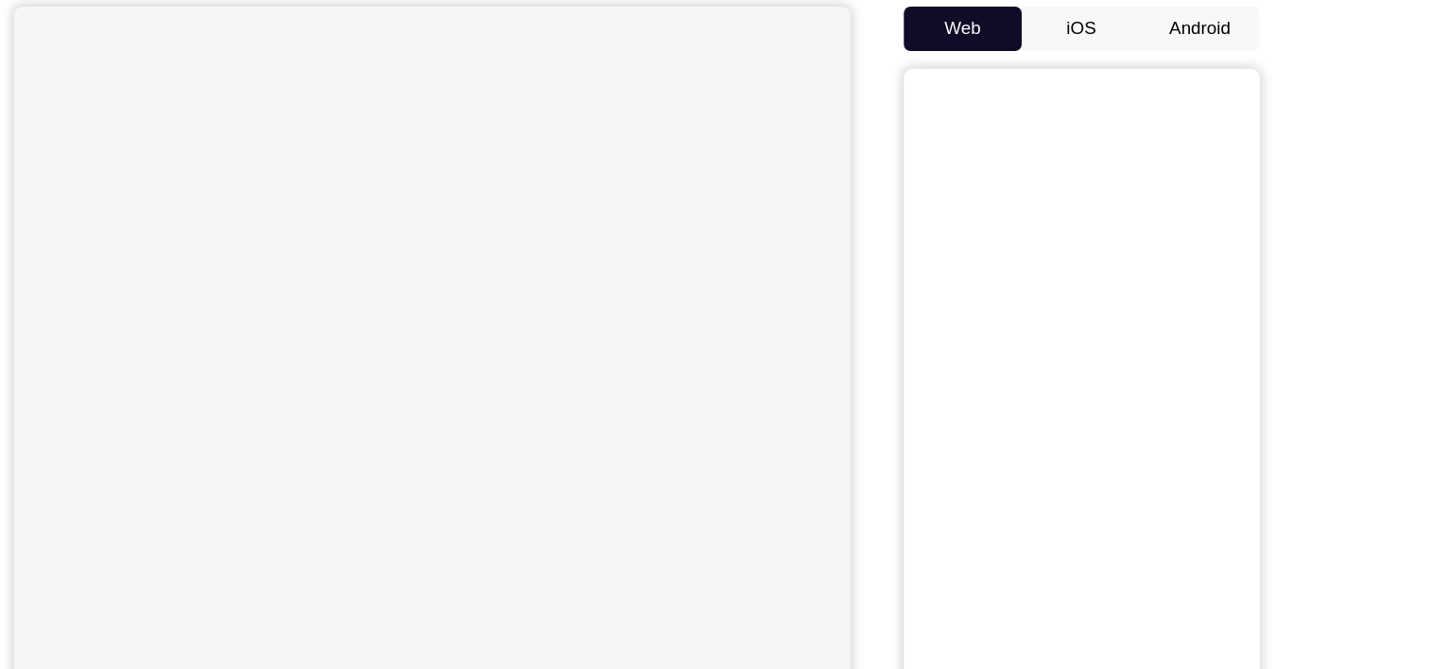
scroll to position [167, 0]
click at [1173, 107] on button "Android" at bounding box center [1193, 97] width 101 height 38
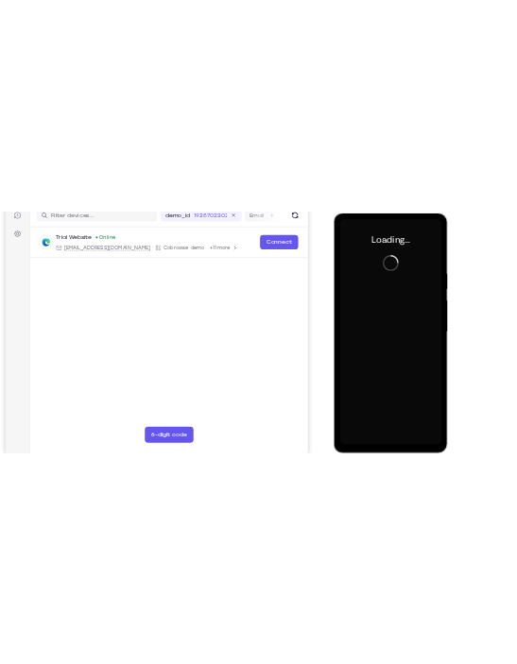
scroll to position [229, 0]
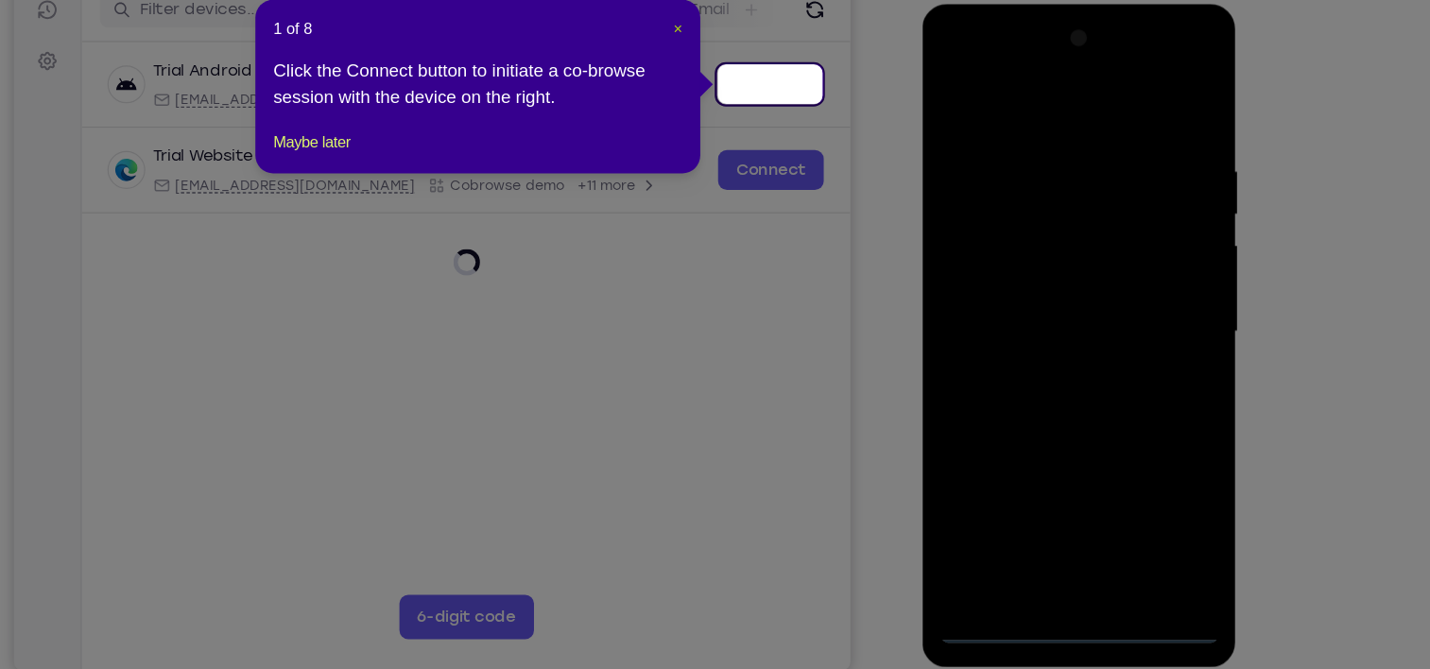
click at [753, 100] on span "×" at bounding box center [751, 104] width 8 height 15
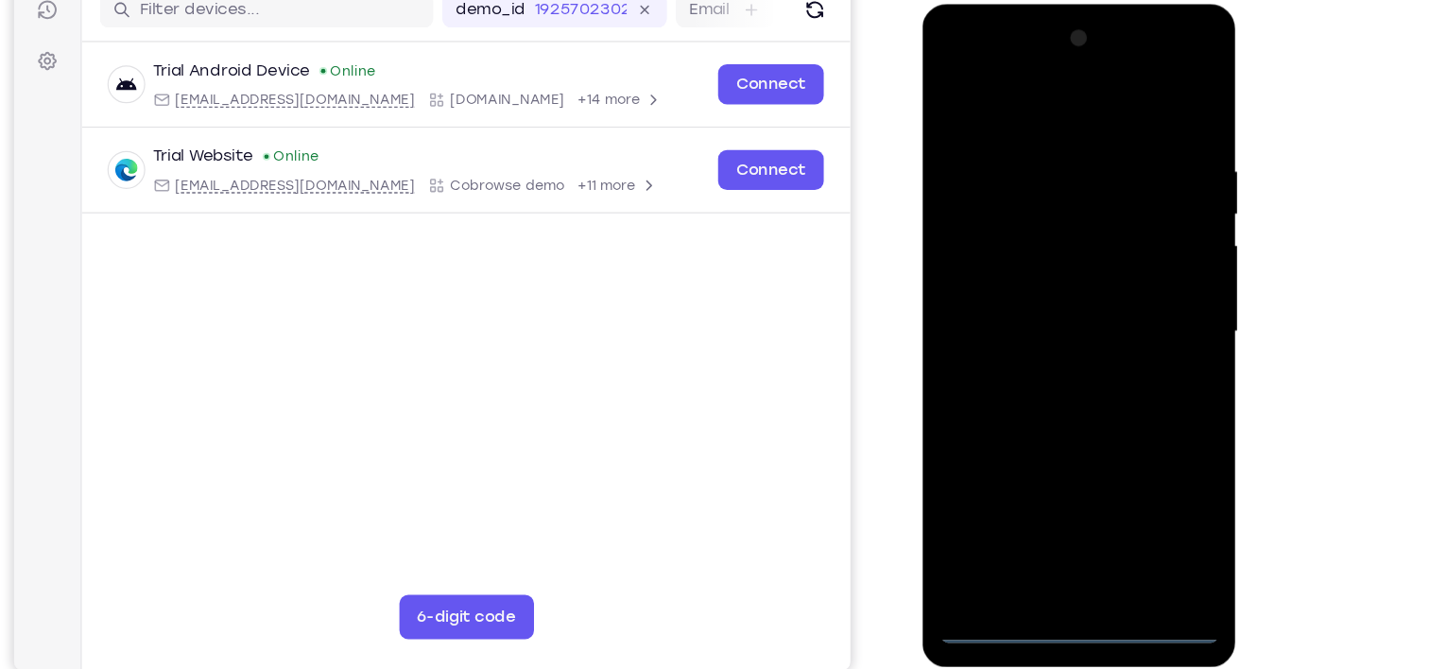
click at [1055, 541] on div at bounding box center [1056, 282] width 238 height 529
click at [1128, 464] on div at bounding box center [1056, 282] width 238 height 529
click at [1026, 96] on div at bounding box center [1056, 282] width 238 height 529
click at [1130, 279] on div at bounding box center [1056, 282] width 238 height 529
click at [1033, 322] on div at bounding box center [1056, 282] width 238 height 529
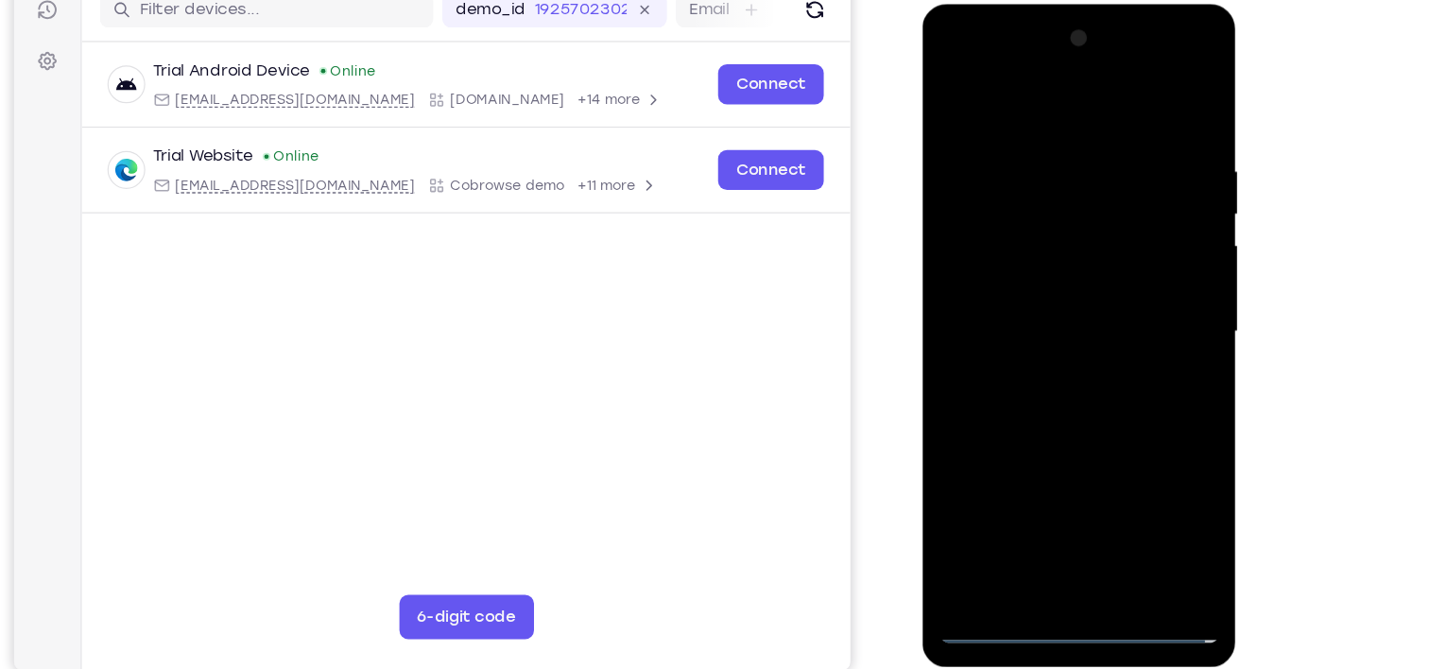
click at [1040, 266] on div at bounding box center [1056, 282] width 238 height 529
click at [1040, 246] on div at bounding box center [1056, 282] width 238 height 529
click at [1151, 247] on div at bounding box center [1056, 282] width 238 height 529
click at [1152, 114] on div at bounding box center [1056, 282] width 238 height 529
click at [1084, 350] on div at bounding box center [1056, 282] width 238 height 529
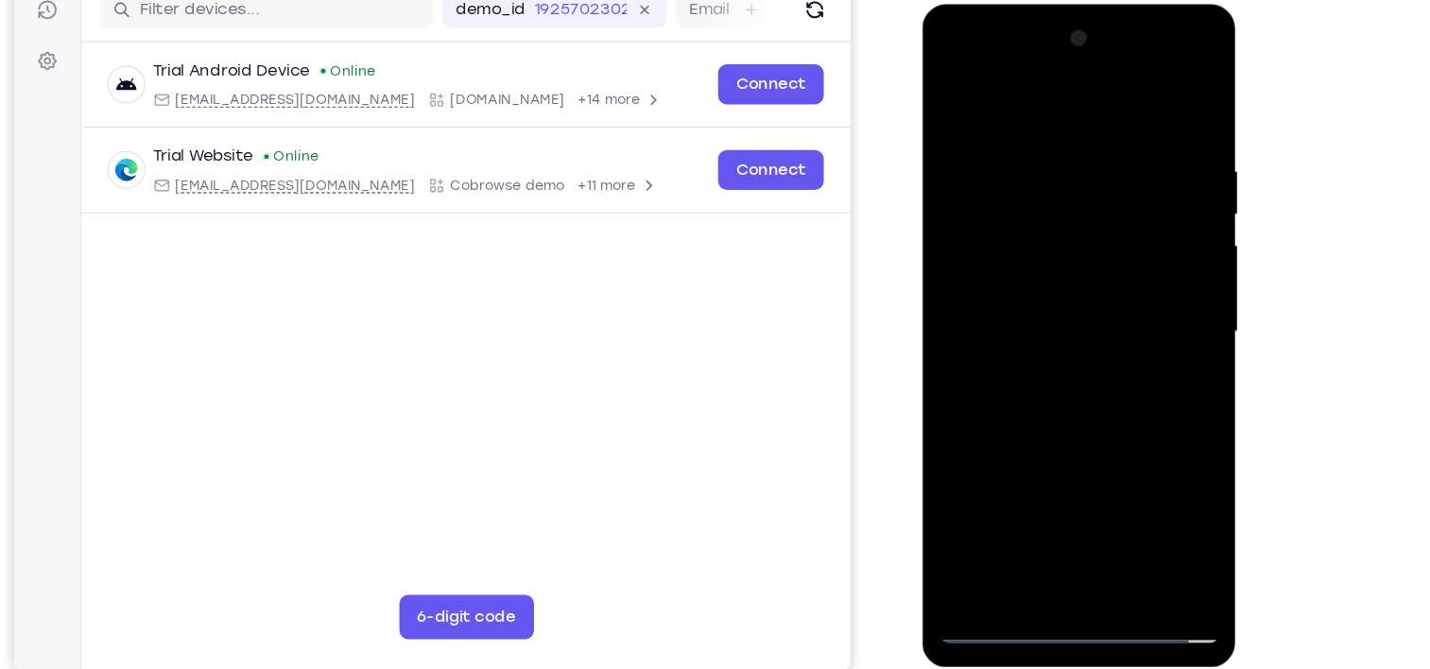
drag, startPoint x: 974, startPoint y: 91, endPoint x: 1318, endPoint y: 67, distance: 344.8
click at [1192, 67] on html "Online web based iOS Simulators and Android Emulators. Run iPhone, iPad, Mobile…" at bounding box center [1056, 287] width 269 height 567
click at [1154, 111] on div at bounding box center [1056, 282] width 238 height 529
click at [1106, 504] on div at bounding box center [1056, 282] width 238 height 529
click at [1053, 379] on div at bounding box center [1056, 282] width 238 height 529
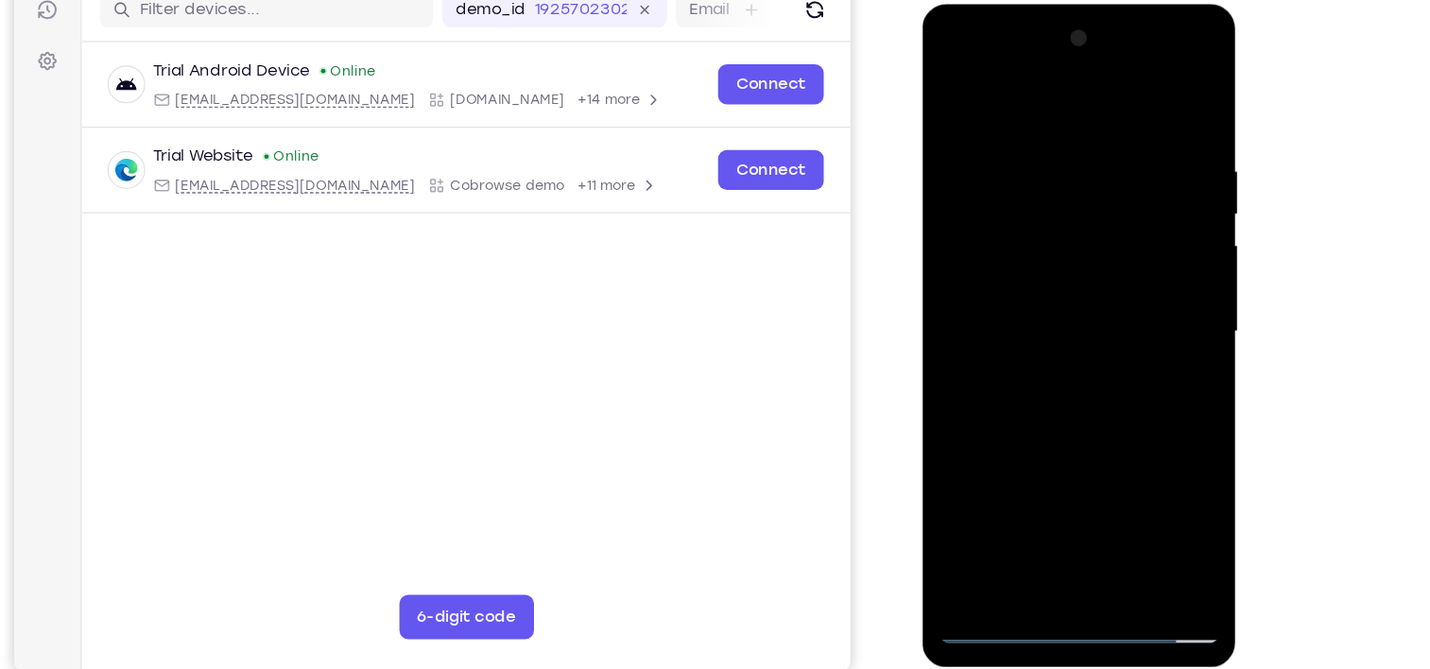
click at [997, 241] on div at bounding box center [1056, 282] width 238 height 529
click at [1153, 459] on div at bounding box center [1056, 282] width 238 height 529
click at [1153, 508] on div at bounding box center [1056, 282] width 238 height 529
click at [957, 96] on div at bounding box center [1056, 282] width 238 height 529
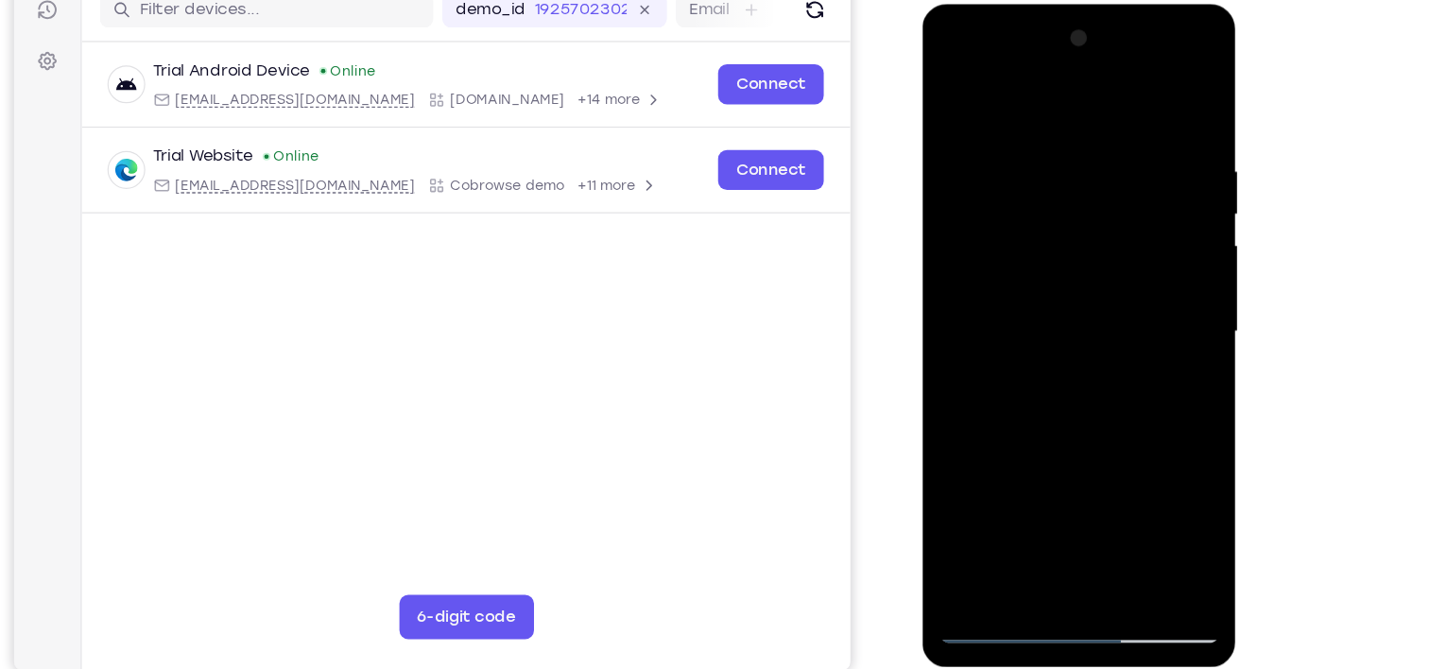
click at [1157, 363] on div at bounding box center [1056, 282] width 238 height 529
click at [1035, 141] on div at bounding box center [1056, 282] width 238 height 529
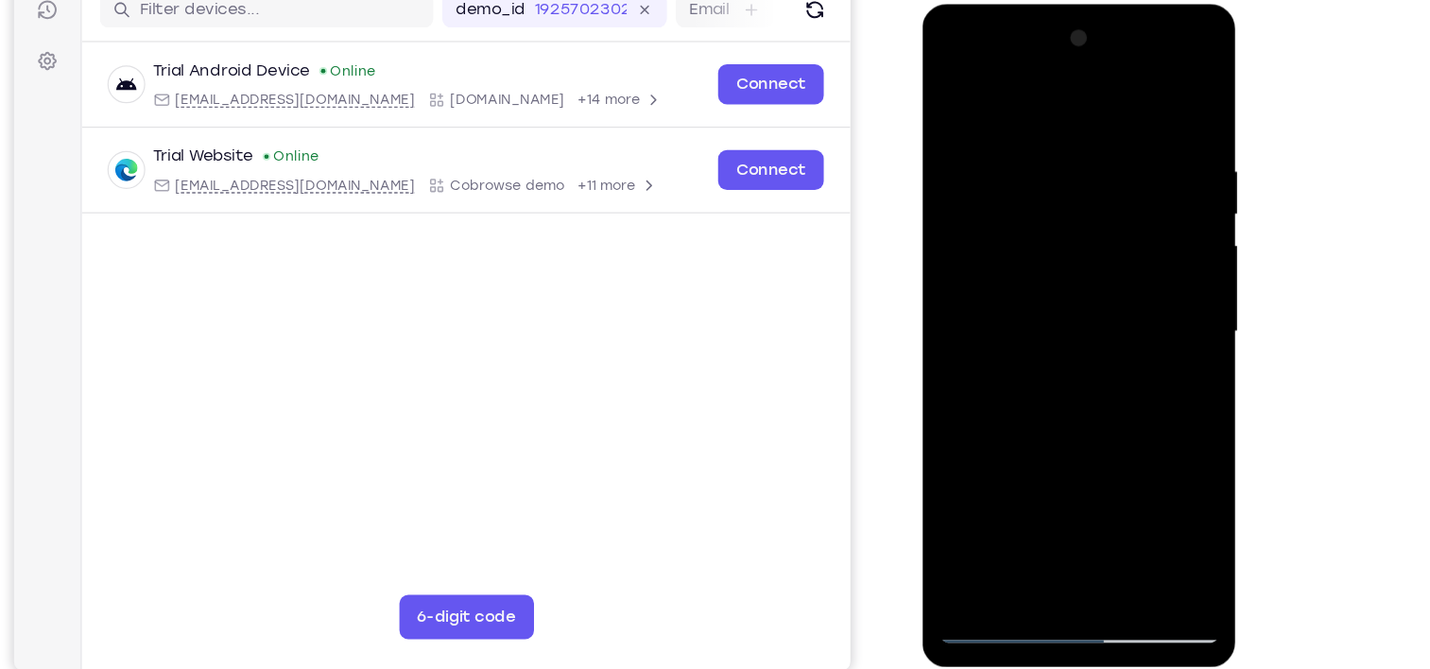
click at [967, 286] on div at bounding box center [1056, 282] width 238 height 529
click at [1020, 499] on div at bounding box center [1056, 282] width 238 height 529
click at [1135, 212] on div at bounding box center [1056, 282] width 238 height 529
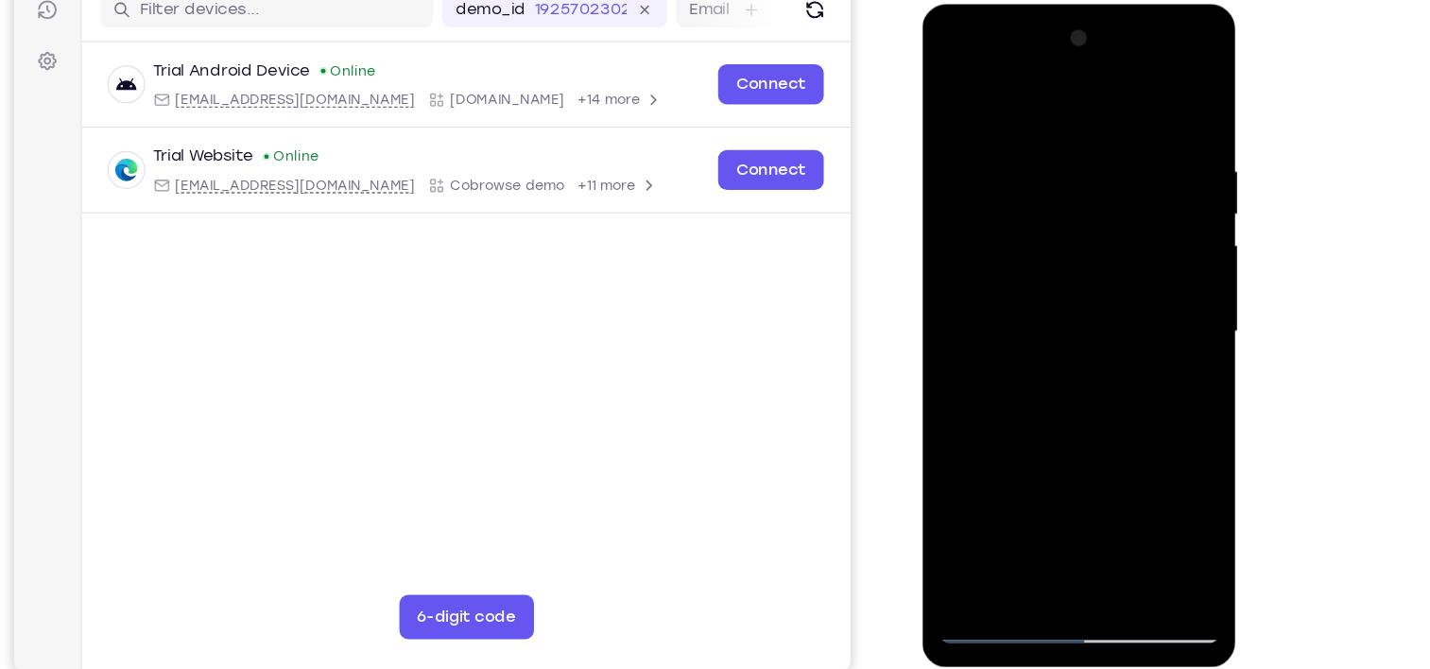
click at [1033, 500] on div at bounding box center [1056, 282] width 238 height 529
click at [1057, 325] on div at bounding box center [1056, 282] width 238 height 529
click at [1104, 496] on div at bounding box center [1056, 282] width 238 height 529
click at [1099, 497] on div at bounding box center [1056, 282] width 238 height 529
drag, startPoint x: 1147, startPoint y: 496, endPoint x: 1156, endPoint y: 513, distance: 19.0
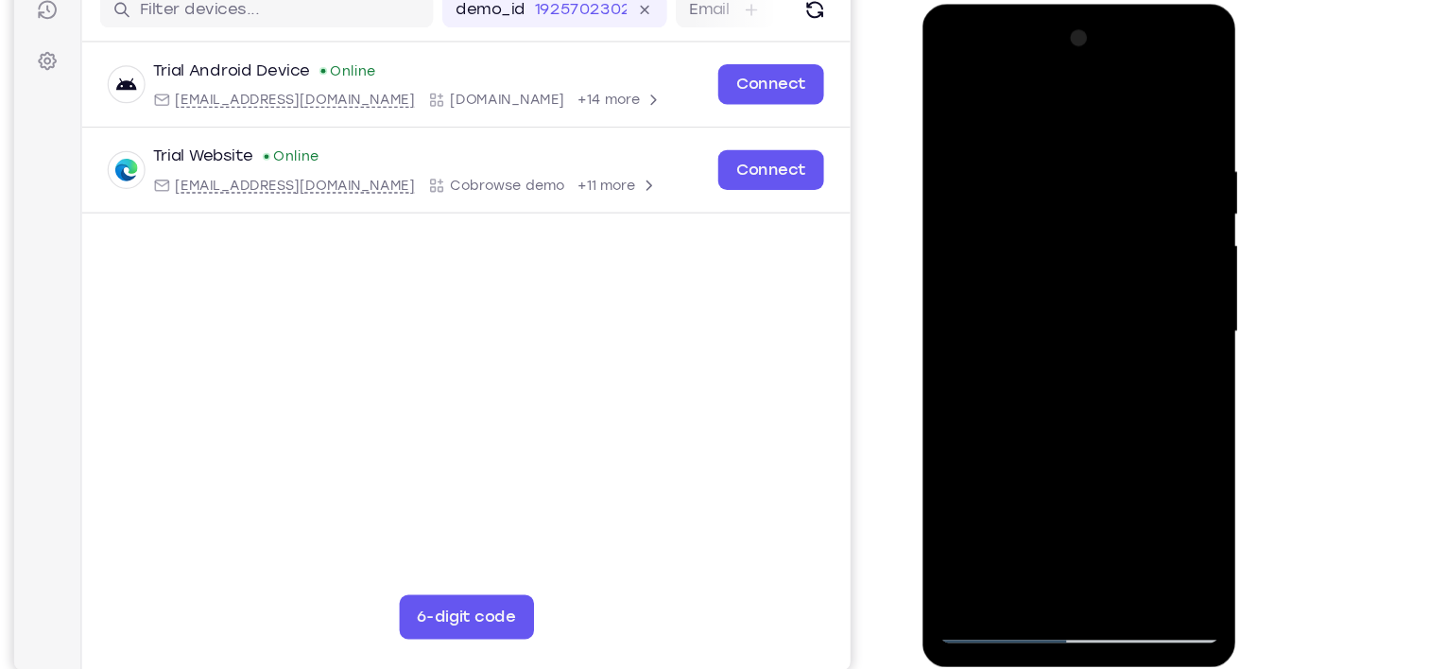
click at [1156, 513] on div at bounding box center [1056, 282] width 238 height 529
click at [1156, 504] on div at bounding box center [1056, 282] width 238 height 529
click at [1101, 181] on div at bounding box center [1056, 282] width 238 height 529
drag, startPoint x: 1101, startPoint y: 181, endPoint x: 1076, endPoint y: 301, distance: 122.5
click at [1076, 301] on div at bounding box center [1056, 282] width 238 height 529
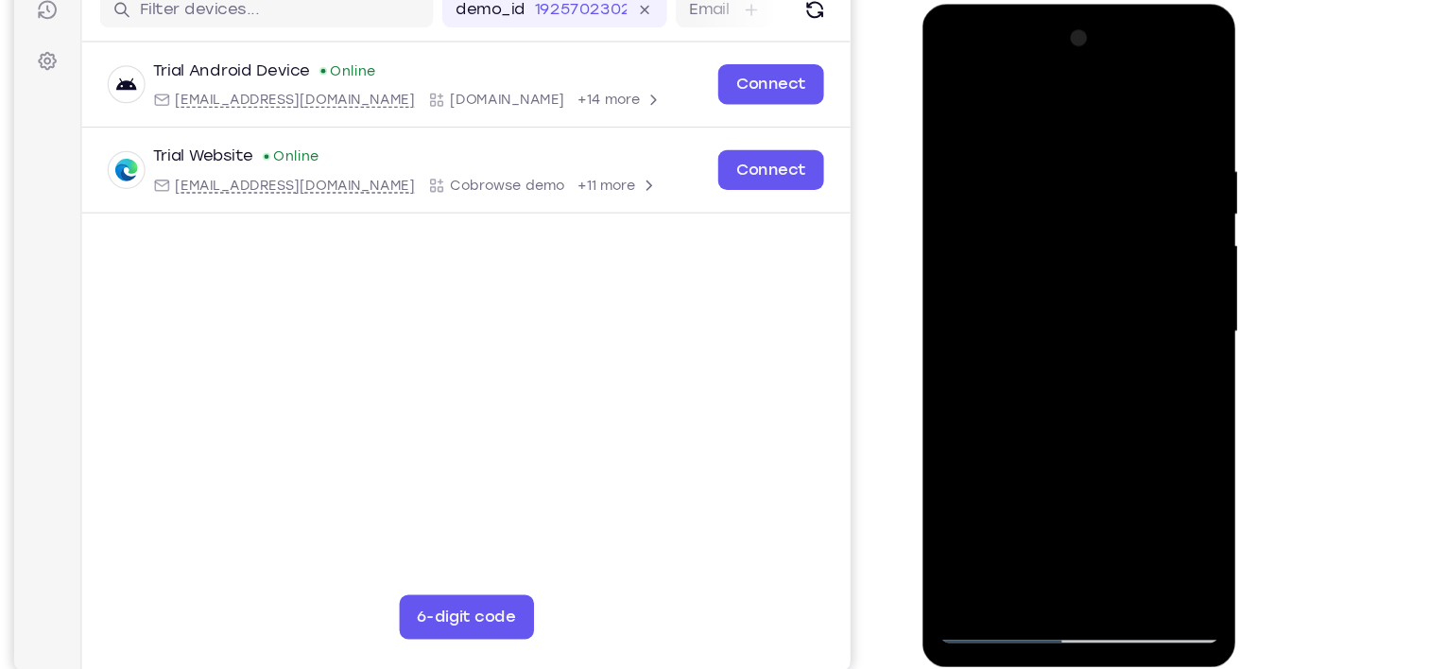
click at [1087, 488] on div at bounding box center [1056, 282] width 238 height 529
drag, startPoint x: 1096, startPoint y: 494, endPoint x: 1142, endPoint y: 491, distance: 45.4
click at [1142, 491] on div at bounding box center [1056, 282] width 238 height 529
click at [1152, 207] on div at bounding box center [1056, 282] width 238 height 529
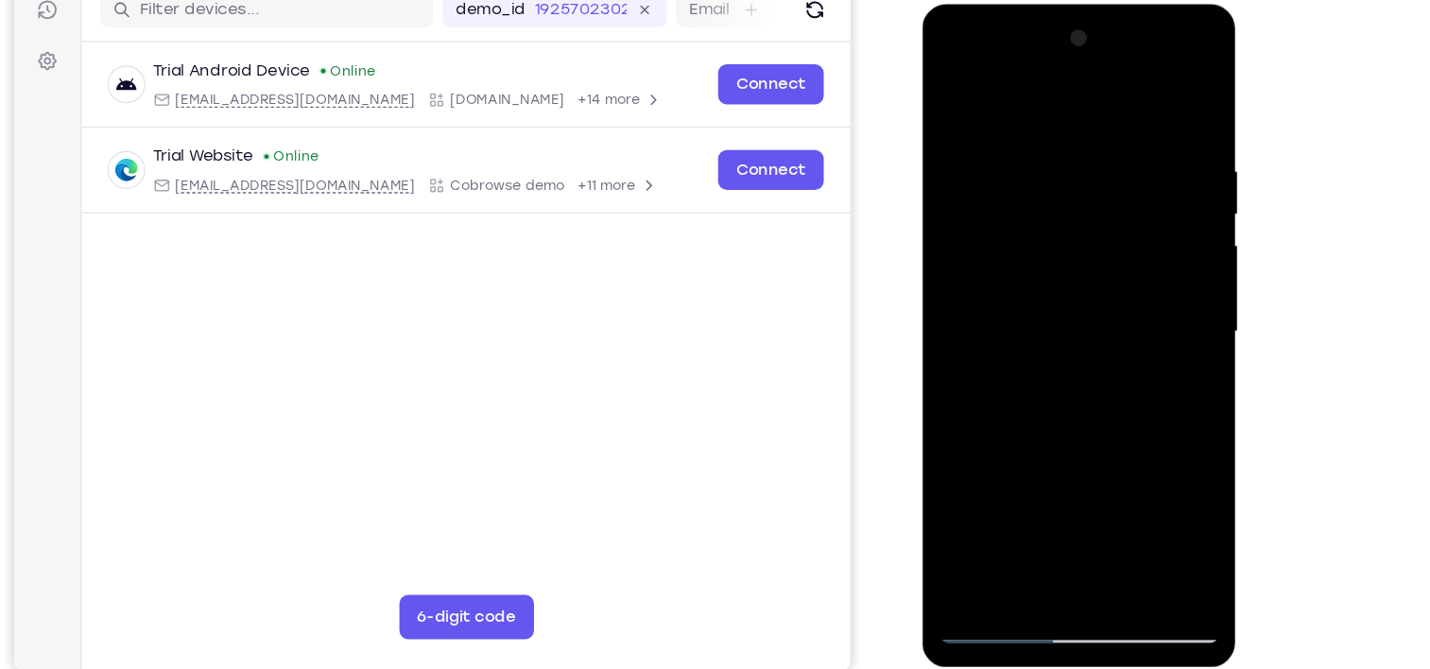
click at [1152, 207] on div at bounding box center [1056, 282] width 238 height 529
drag, startPoint x: 982, startPoint y: 194, endPoint x: 1318, endPoint y: 179, distance: 336.8
click at [1192, 179] on html "Online web based iOS Simulators and Android Emulators. Run iPhone, iPad, Mobile…" at bounding box center [1056, 287] width 269 height 567
click at [994, 95] on div at bounding box center [1056, 282] width 238 height 529
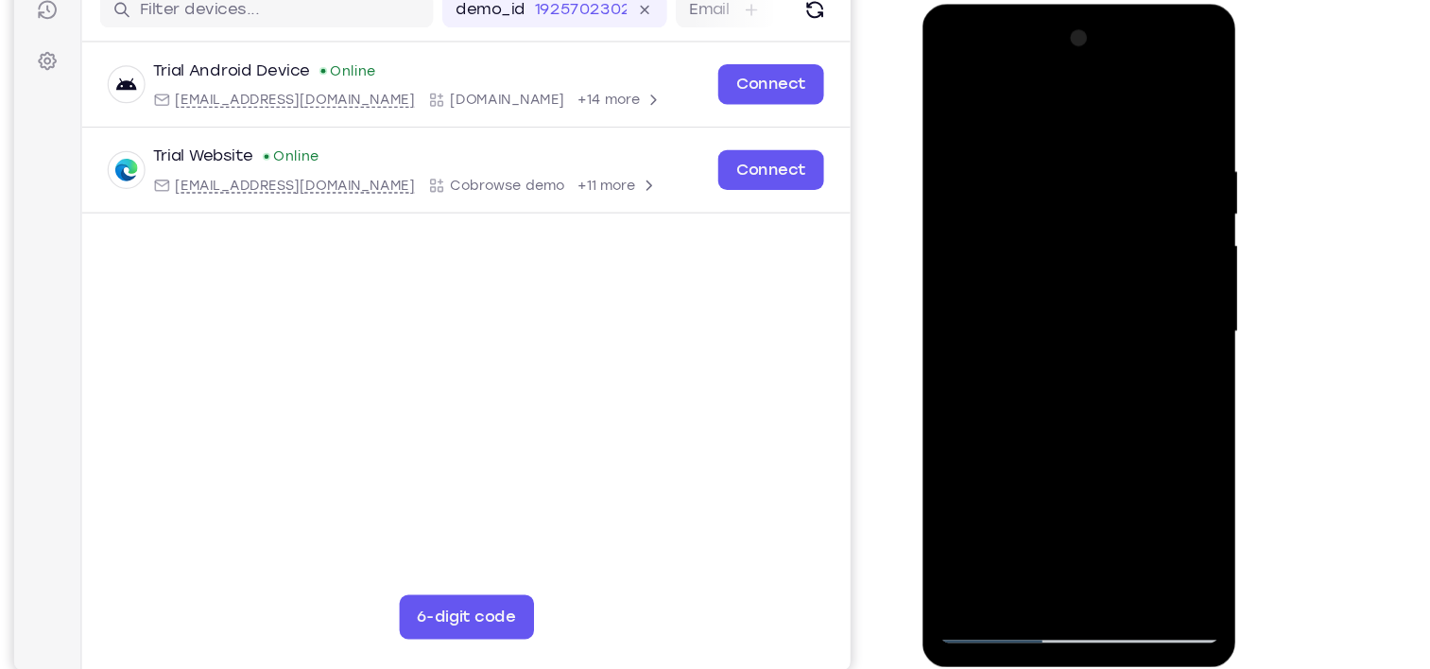
click at [960, 506] on div at bounding box center [1056, 282] width 238 height 529
click at [1141, 124] on div at bounding box center [1056, 282] width 238 height 529
click at [1160, 108] on div at bounding box center [1056, 282] width 238 height 529
click at [1151, 98] on div at bounding box center [1056, 282] width 238 height 529
drag, startPoint x: 1159, startPoint y: 121, endPoint x: 930, endPoint y: 183, distance: 237.0
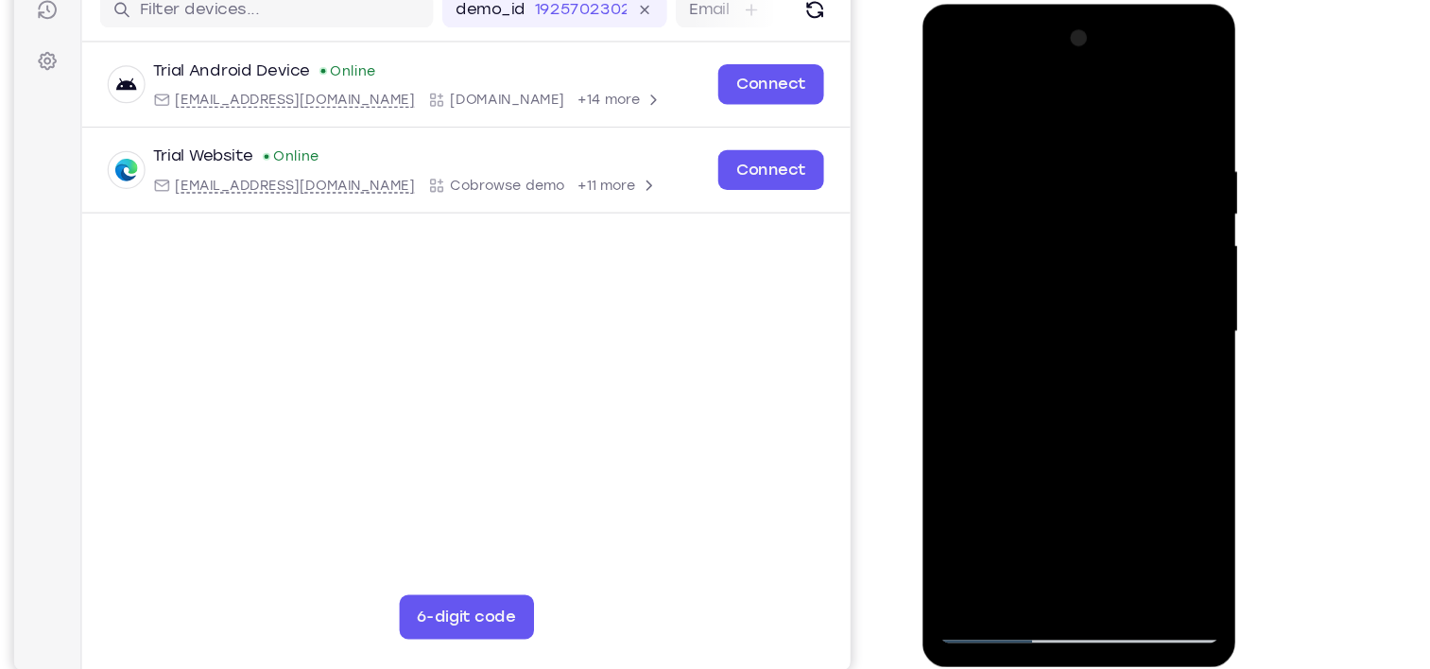
click at [930, 183] on div at bounding box center [1055, 285] width 267 height 563
click at [1075, 148] on div at bounding box center [1056, 282] width 238 height 529
click at [1154, 98] on div at bounding box center [1056, 282] width 238 height 529
drag, startPoint x: 1147, startPoint y: 127, endPoint x: 929, endPoint y: 180, distance: 224.8
click at [929, 180] on div at bounding box center [1055, 285] width 267 height 563
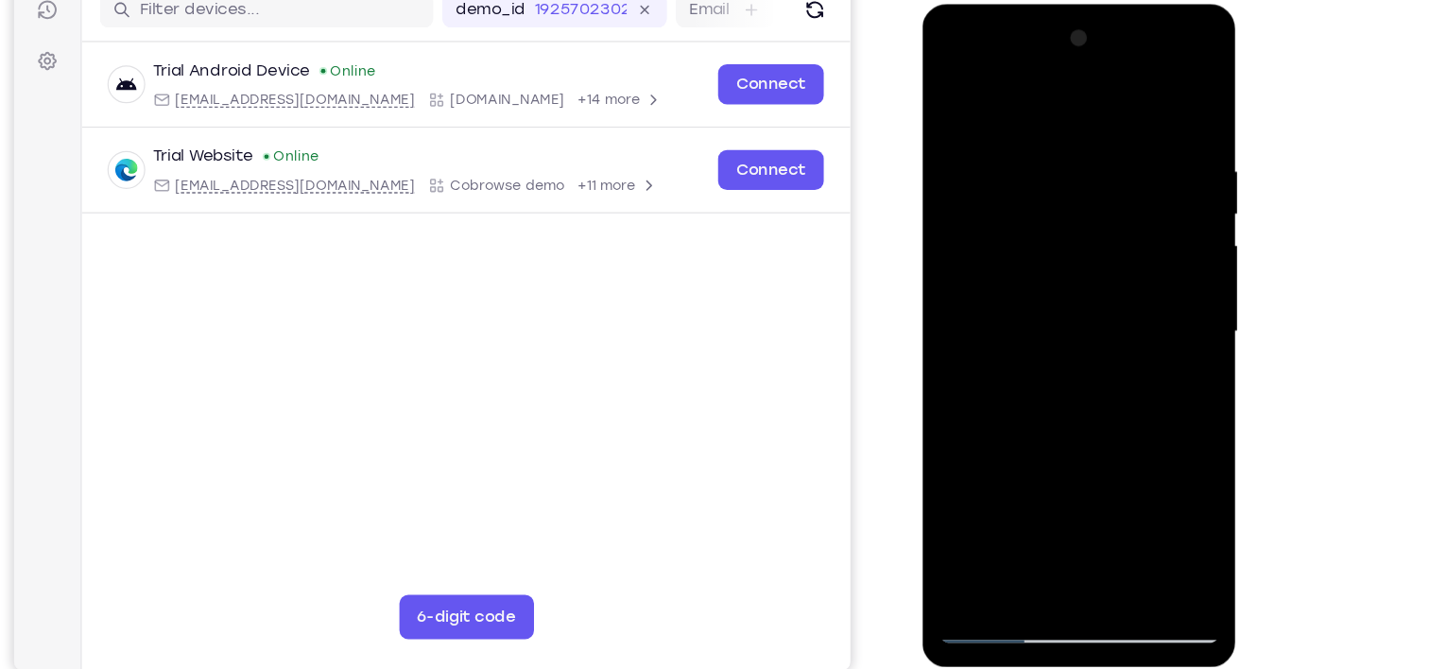
drag, startPoint x: 1146, startPoint y: 129, endPoint x: 932, endPoint y: 150, distance: 215.5
click at [932, 150] on div at bounding box center [1055, 285] width 267 height 563
drag, startPoint x: 1113, startPoint y: 131, endPoint x: 864, endPoint y: 165, distance: 251.8
click at [922, 165] on html "Online web based iOS Simulators and Android Emulators. Run iPhone, iPad, Mobile…" at bounding box center [1056, 287] width 269 height 567
drag, startPoint x: 1133, startPoint y: 144, endPoint x: 892, endPoint y: 191, distance: 245.6
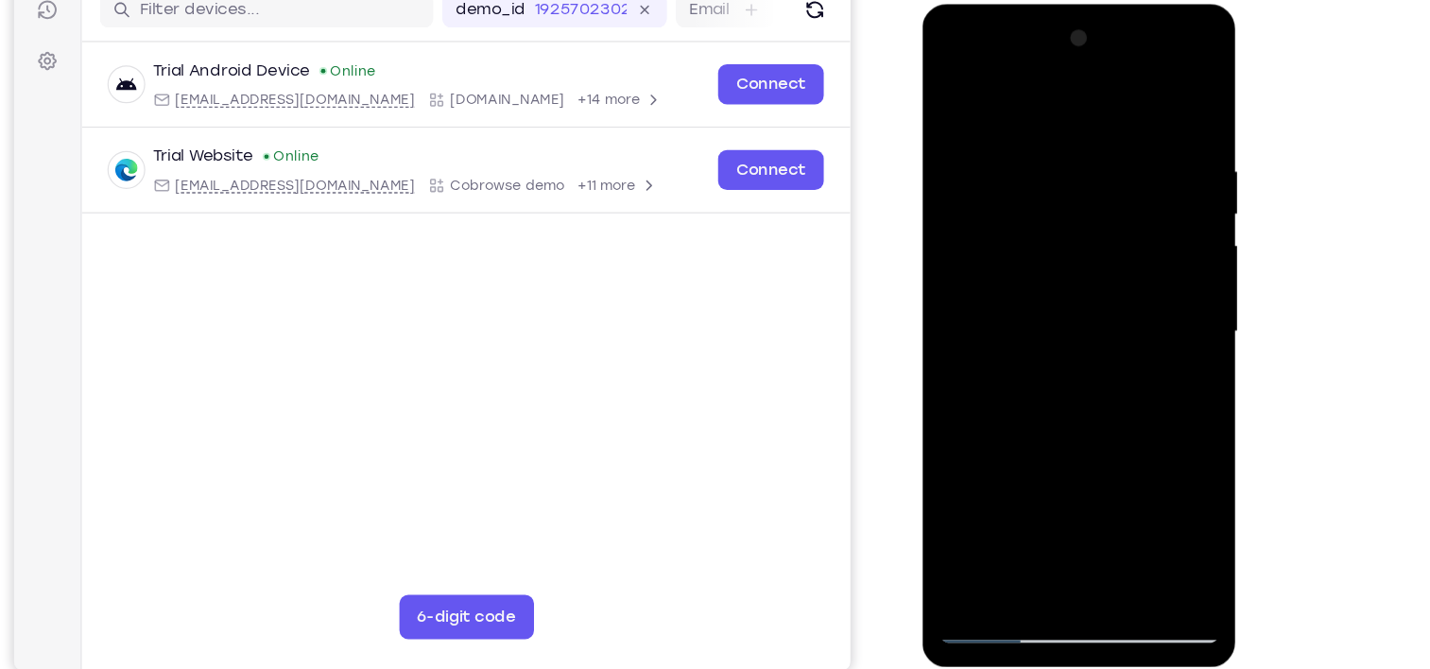
click at [922, 191] on html "Online web based iOS Simulators and Android Emulators. Run iPhone, iPad, Mobile…" at bounding box center [1056, 287] width 269 height 567
drag, startPoint x: 1071, startPoint y: 428, endPoint x: 1097, endPoint y: 14, distance: 414.8
click at [1097, 14] on div at bounding box center [1055, 285] width 267 height 563
drag, startPoint x: 1092, startPoint y: 438, endPoint x: 1121, endPoint y: 184, distance: 255.8
click at [1121, 184] on div at bounding box center [1056, 282] width 238 height 529
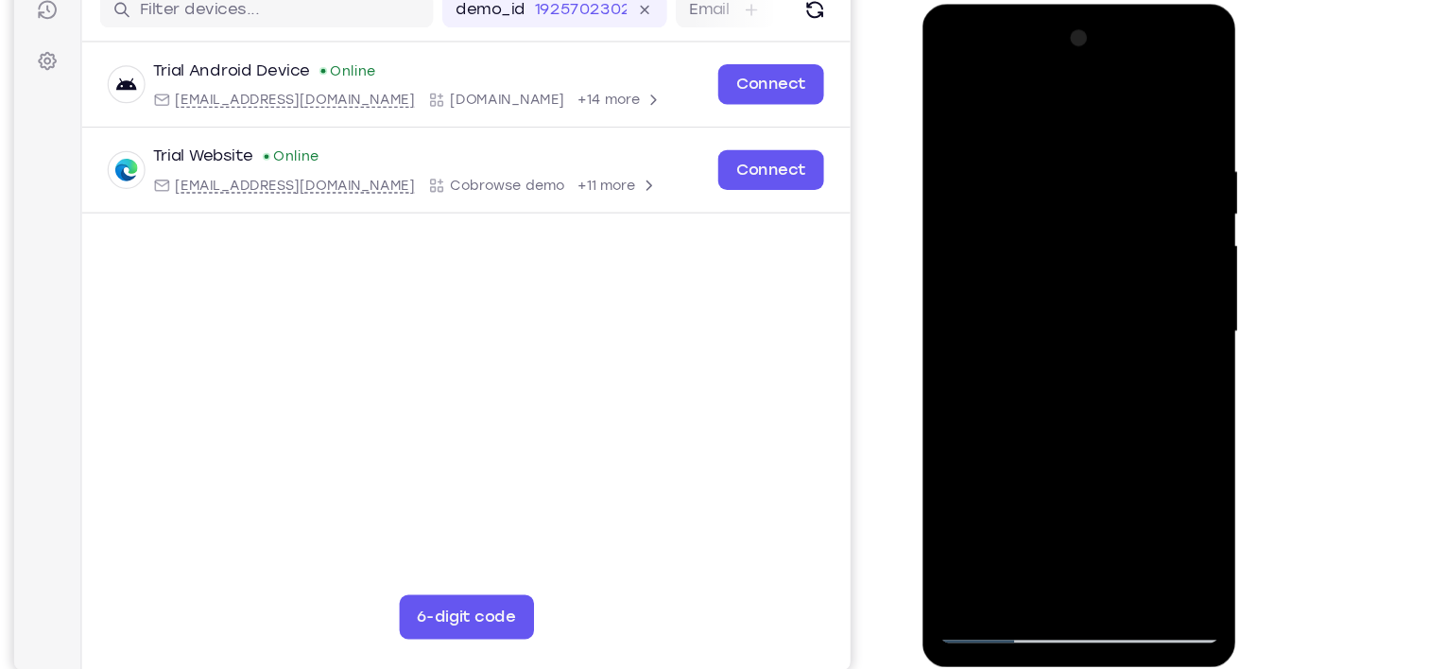
click at [1158, 164] on div at bounding box center [1056, 282] width 238 height 529
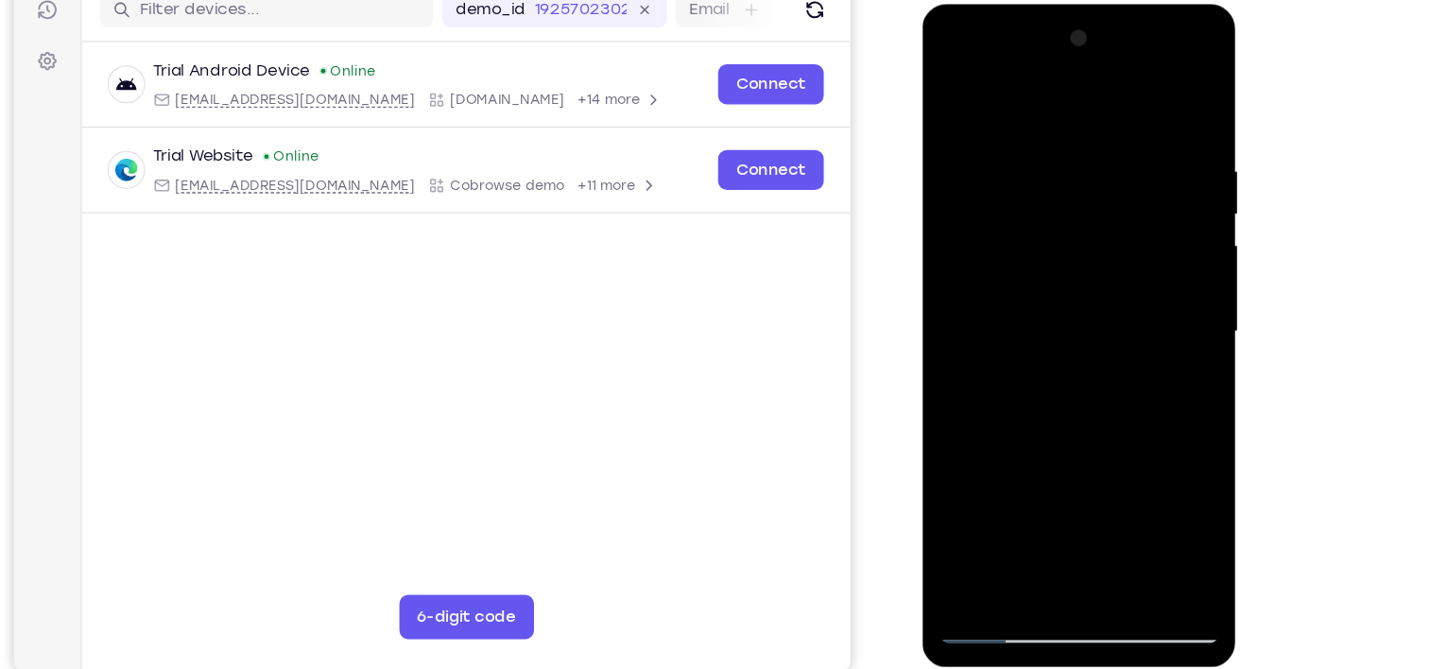
click at [1158, 164] on div at bounding box center [1056, 282] width 238 height 529
drag, startPoint x: 1082, startPoint y: 159, endPoint x: 1075, endPoint y: 405, distance: 246.7
click at [1075, 405] on div at bounding box center [1056, 282] width 238 height 529
click at [1000, 223] on div at bounding box center [1056, 282] width 238 height 529
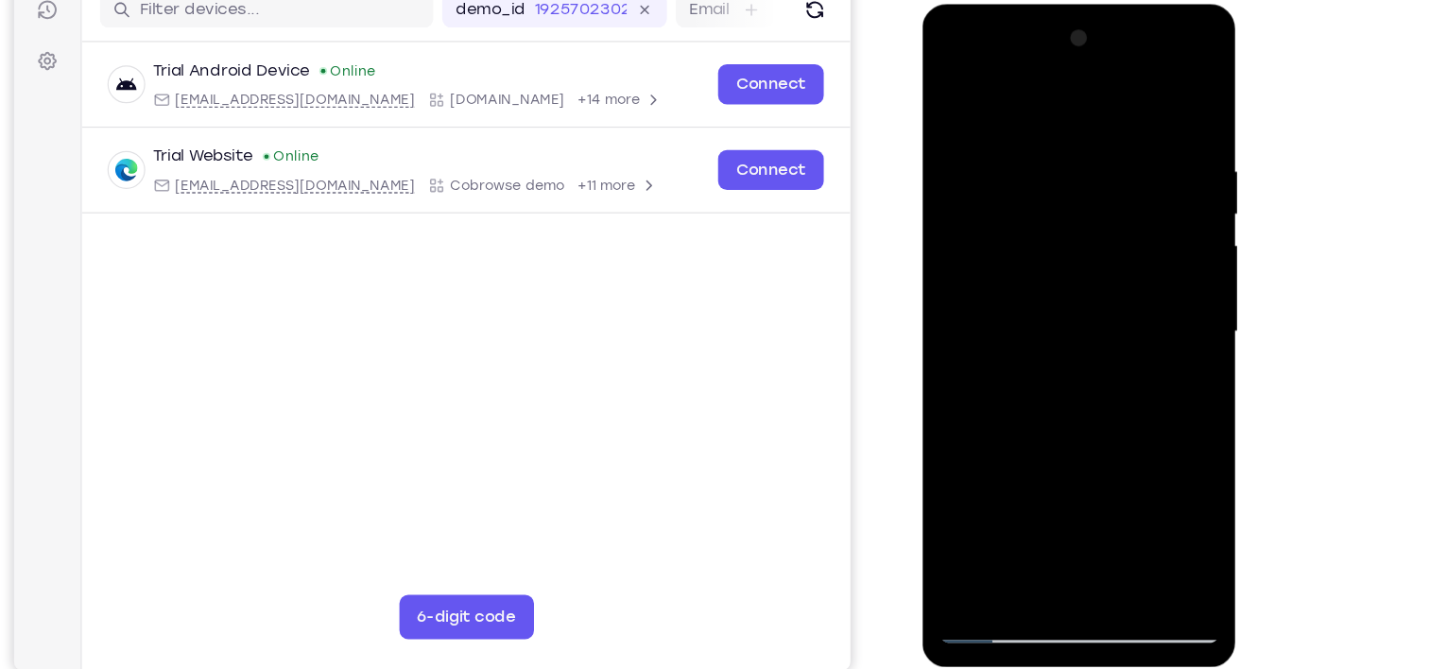
drag, startPoint x: 1071, startPoint y: 355, endPoint x: 1064, endPoint y: 68, distance: 287.4
click at [1064, 68] on div at bounding box center [1056, 282] width 238 height 529
drag, startPoint x: 1059, startPoint y: 121, endPoint x: 992, endPoint y: 610, distance: 493.2
click at [992, 571] on html "Online web based iOS Simulators and Android Emulators. Run iPhone, iPad, Mobile…" at bounding box center [1056, 287] width 269 height 567
drag, startPoint x: 1004, startPoint y: 163, endPoint x: 1035, endPoint y: 498, distance: 336.0
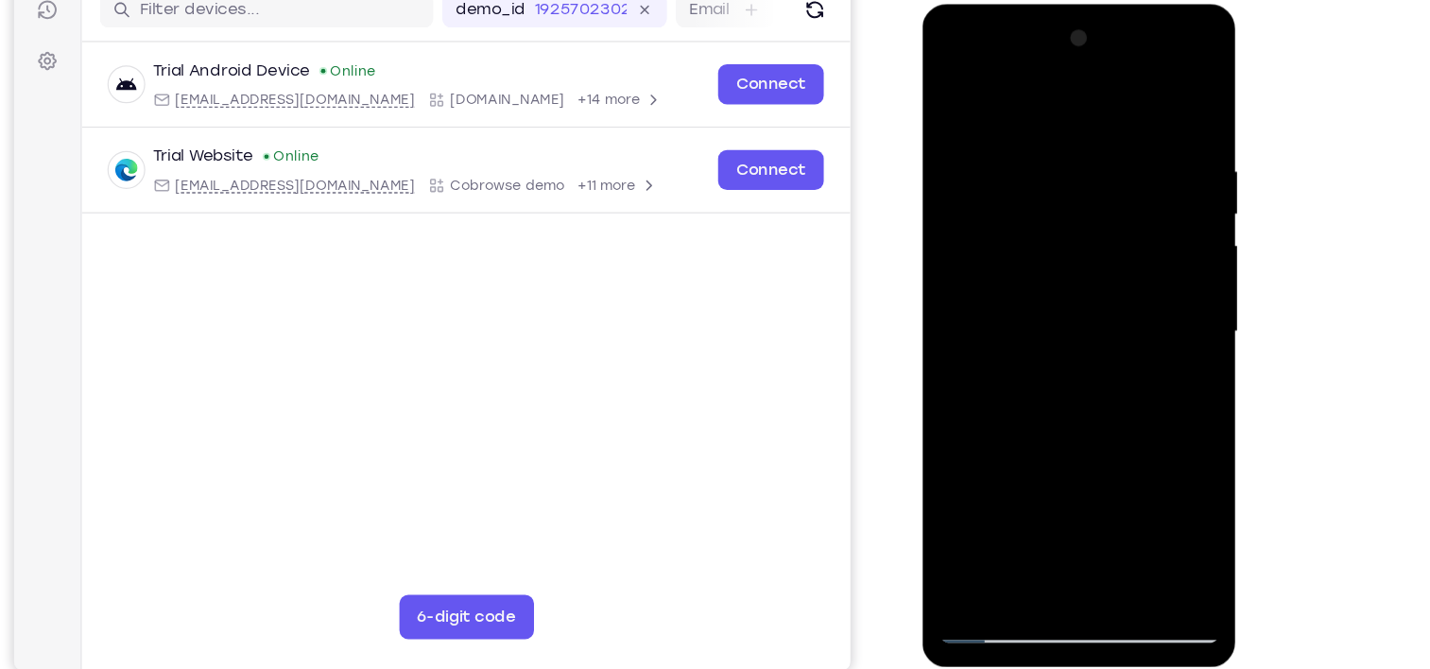
click at [1035, 498] on div at bounding box center [1056, 282] width 238 height 529
click at [961, 511] on div at bounding box center [1056, 282] width 238 height 529
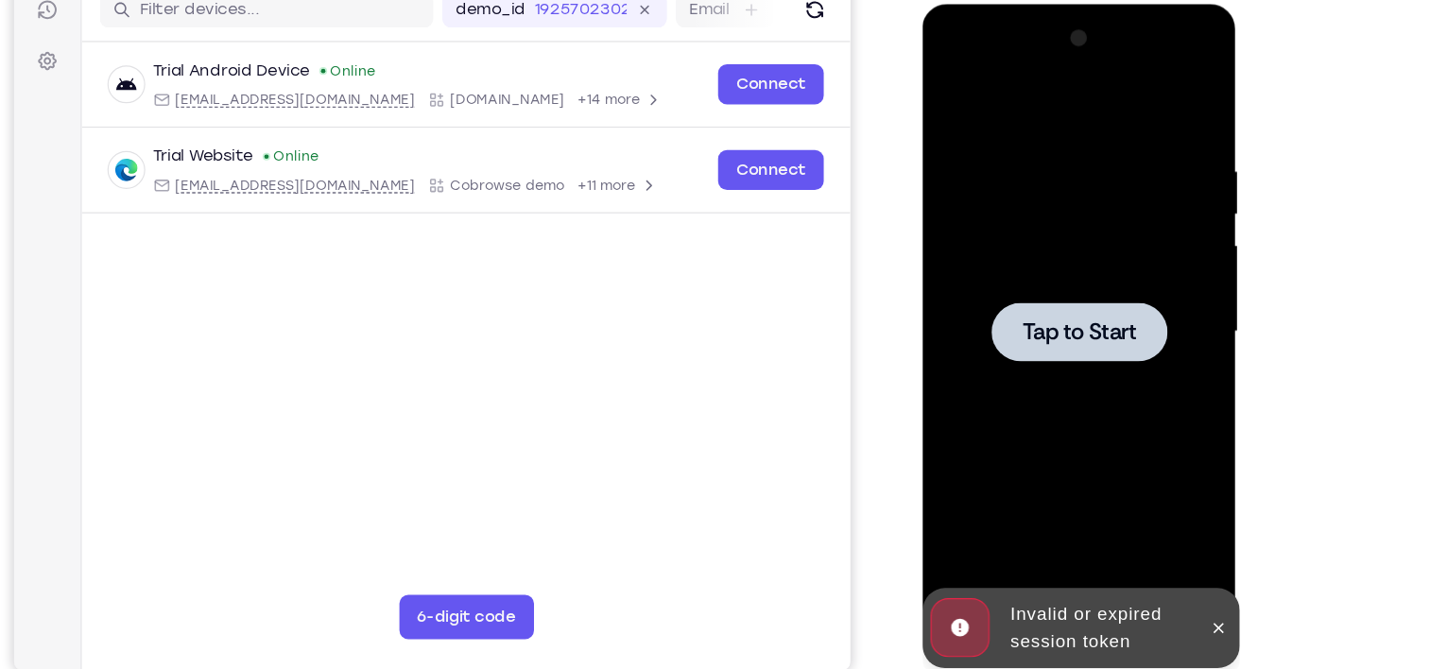
click at [1087, 323] on div at bounding box center [1056, 282] width 238 height 529
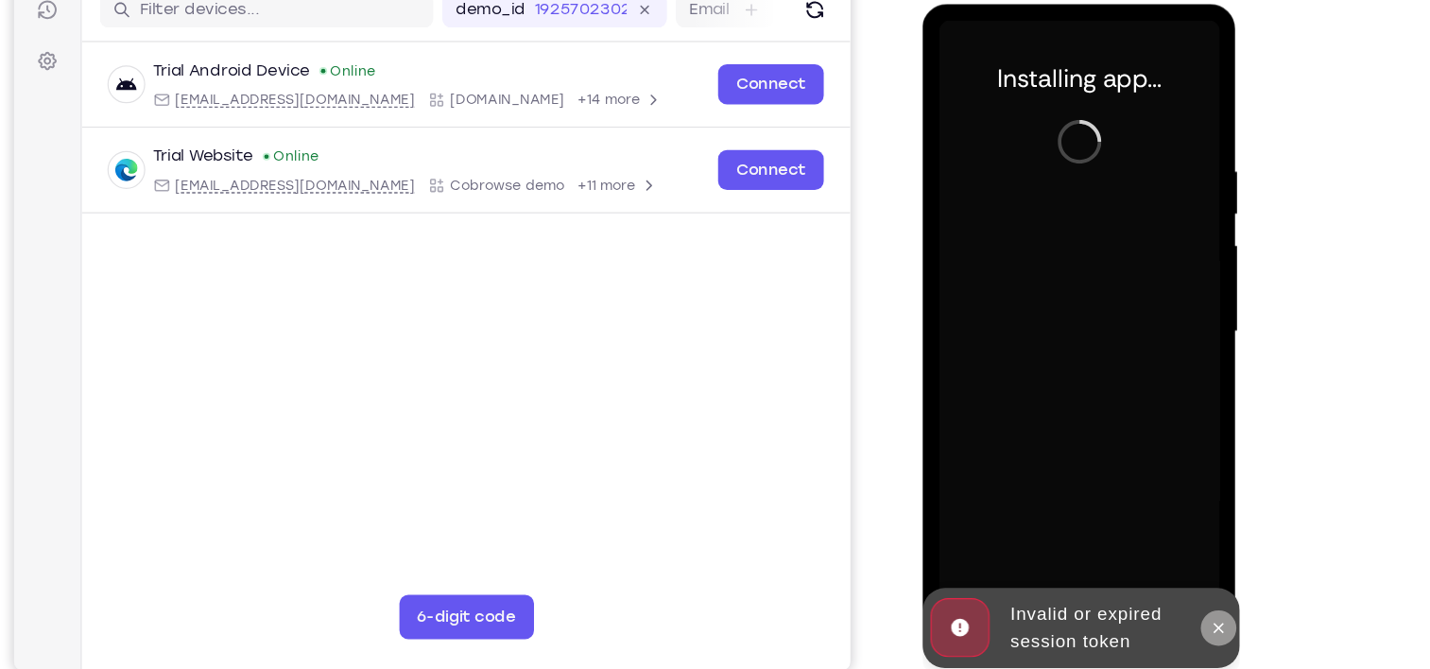
click at [1179, 530] on icon at bounding box center [1173, 533] width 15 height 15
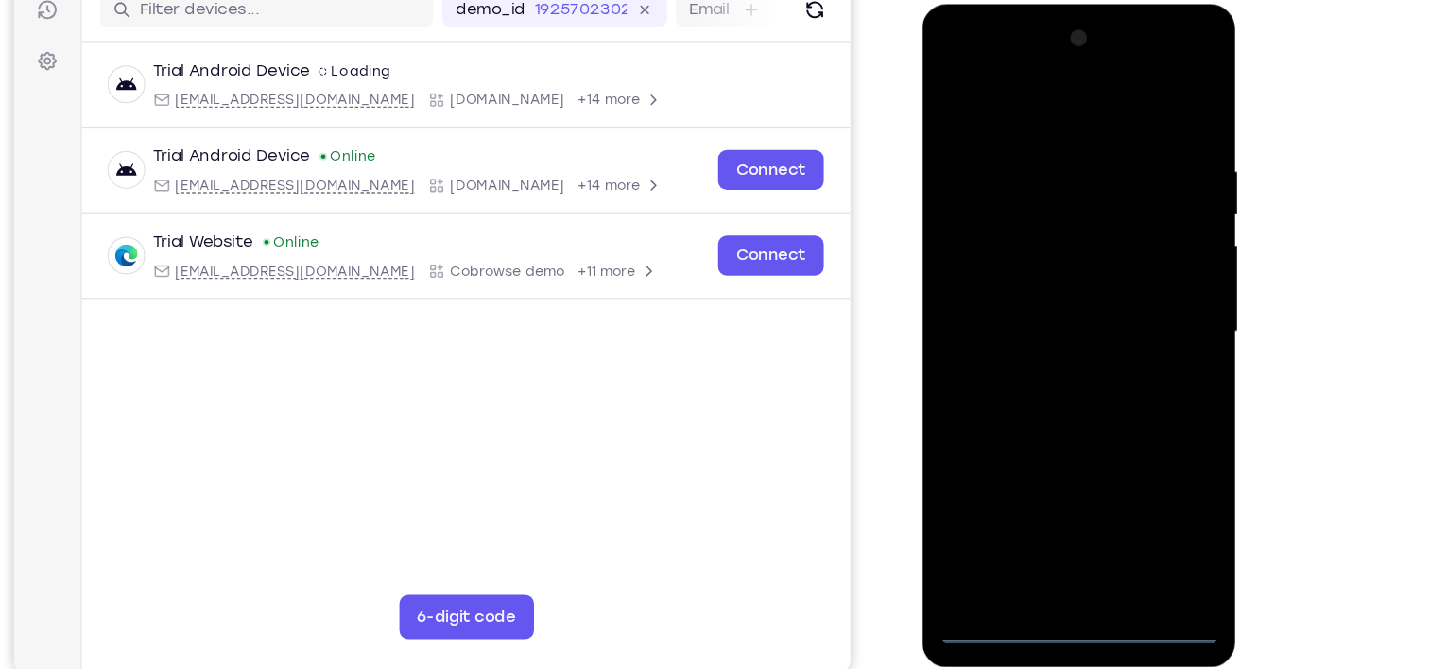
click at [1059, 530] on div at bounding box center [1056, 282] width 238 height 529
click at [1138, 444] on div at bounding box center [1056, 282] width 238 height 529
click at [1002, 110] on div at bounding box center [1056, 282] width 238 height 529
click at [1131, 272] on div at bounding box center [1056, 282] width 238 height 529
click at [1038, 318] on div at bounding box center [1056, 282] width 238 height 529
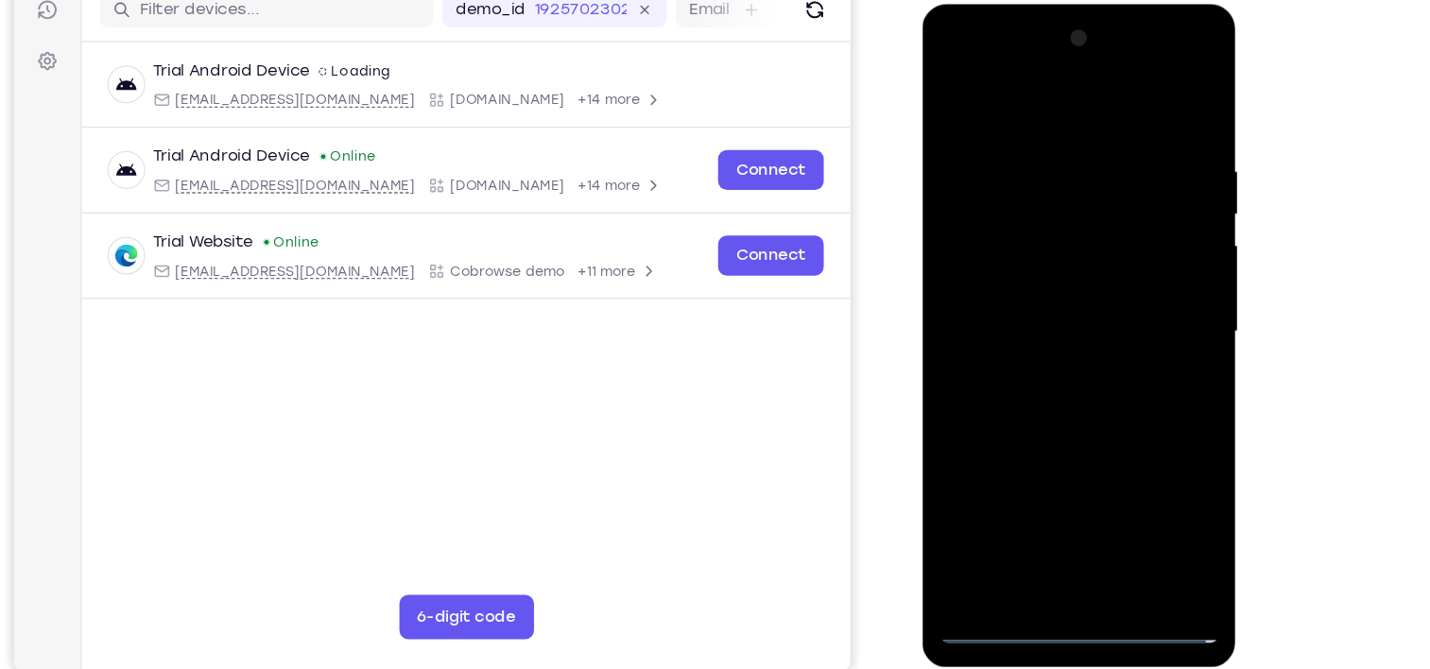
click at [1032, 259] on div at bounding box center [1056, 282] width 238 height 529
click at [1031, 258] on div at bounding box center [1056, 282] width 238 height 529
click at [1113, 150] on div at bounding box center [1056, 282] width 238 height 529
click at [1124, 352] on div at bounding box center [1056, 282] width 238 height 529
drag, startPoint x: 981, startPoint y: 91, endPoint x: 1268, endPoint y: 72, distance: 287.9
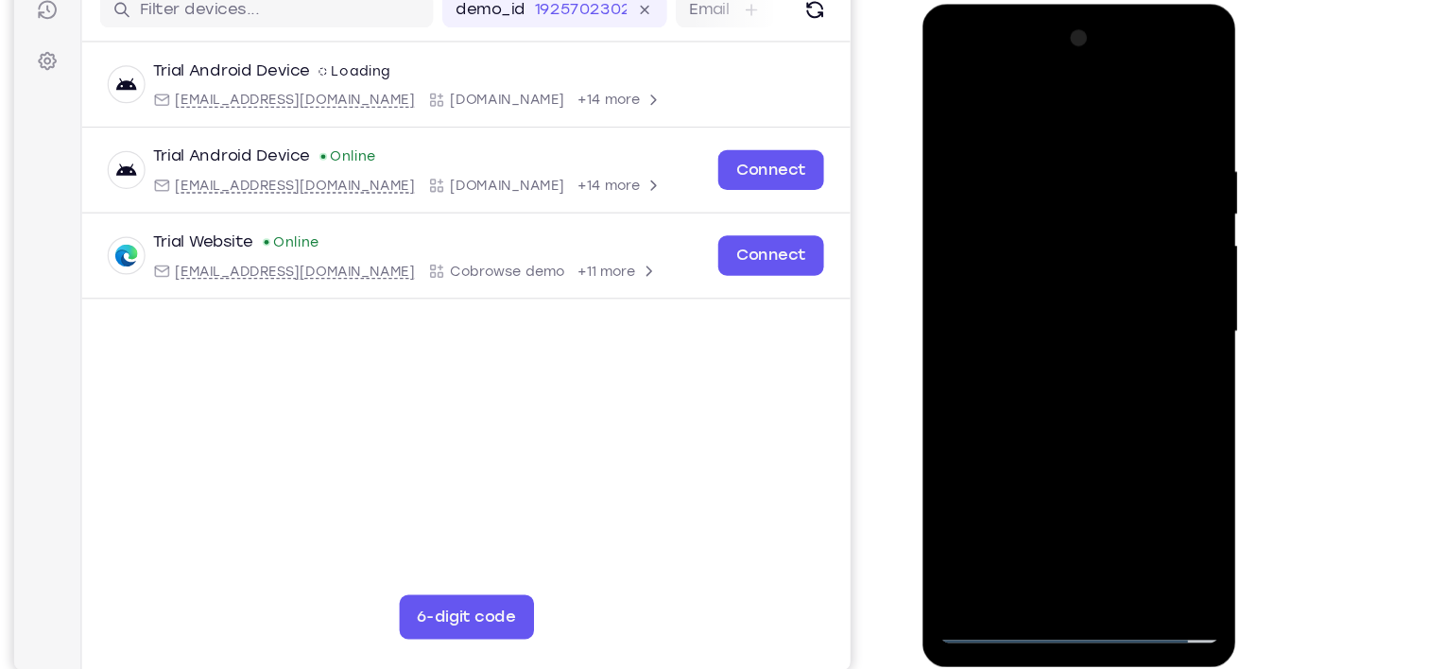
click at [1192, 72] on html "Online web based iOS Simulators and Android Emulators. Run iPhone, iPad, Mobile…" at bounding box center [1056, 287] width 269 height 567
click at [1144, 193] on div at bounding box center [1056, 282] width 238 height 529
click at [1007, 282] on div at bounding box center [1056, 282] width 238 height 529
click at [1053, 271] on div at bounding box center [1056, 282] width 238 height 529
drag, startPoint x: 1108, startPoint y: 326, endPoint x: 1061, endPoint y: 83, distance: 247.2
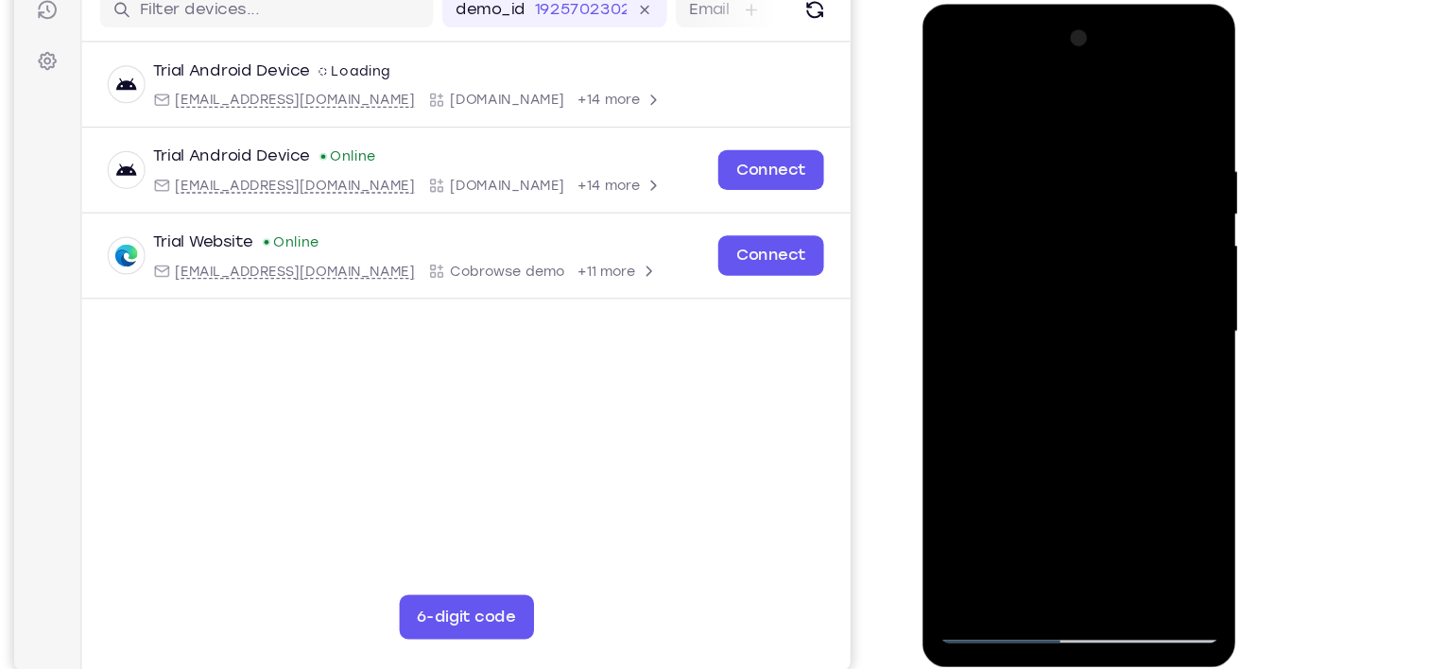
click at [1061, 83] on div at bounding box center [1056, 282] width 238 height 529
click at [1063, 341] on div at bounding box center [1056, 282] width 238 height 529
click at [1077, 441] on div at bounding box center [1056, 282] width 238 height 529
click at [1097, 329] on div at bounding box center [1056, 282] width 238 height 529
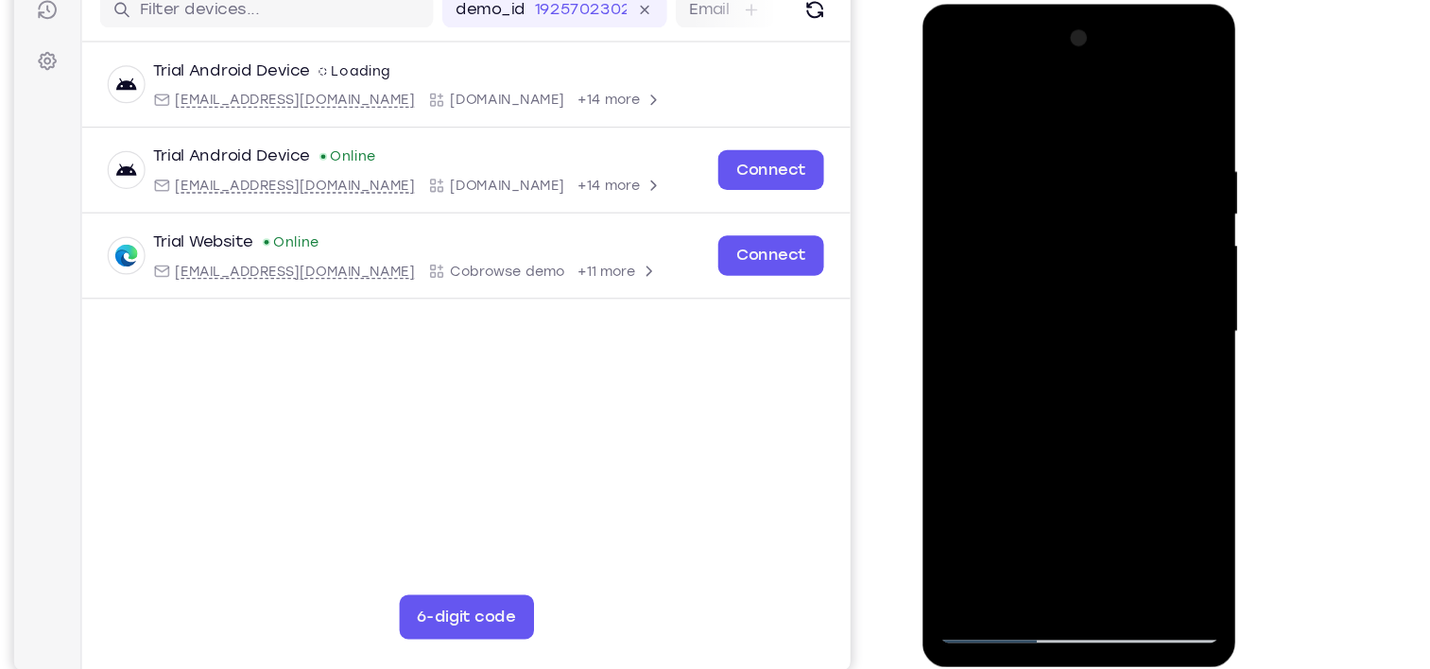
click at [973, 318] on div at bounding box center [1056, 282] width 238 height 529
drag, startPoint x: 1080, startPoint y: 93, endPoint x: 1106, endPoint y: 610, distance: 517.5
click at [1106, 571] on html "Online web based iOS Simulators and Android Emulators. Run iPhone, iPad, Mobile…" at bounding box center [1056, 287] width 269 height 567
click at [988, 274] on div at bounding box center [1056, 282] width 238 height 529
drag, startPoint x: 1076, startPoint y: 311, endPoint x: 1098, endPoint y: 116, distance: 195.9
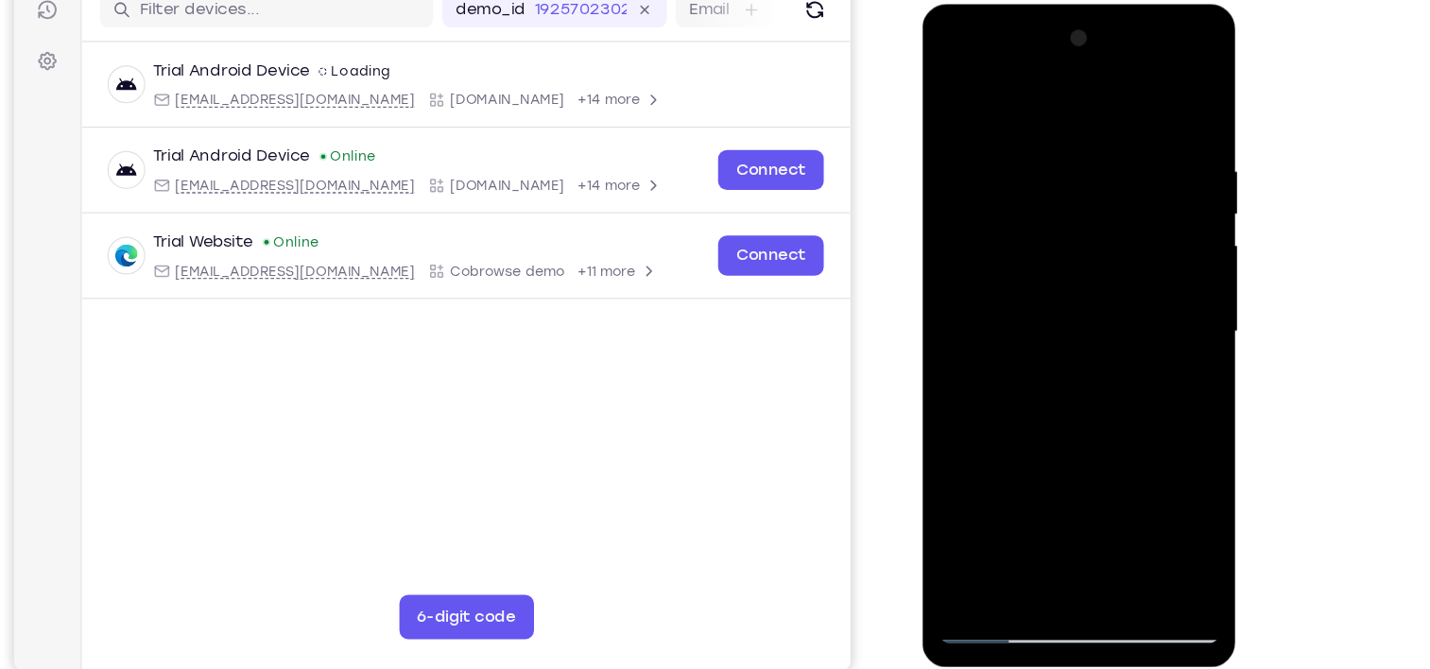
click at [1098, 116] on div at bounding box center [1056, 282] width 238 height 529
click at [1067, 318] on div at bounding box center [1056, 282] width 238 height 529
click at [1151, 116] on div at bounding box center [1056, 282] width 238 height 529
click at [1028, 133] on div at bounding box center [1056, 282] width 238 height 529
click at [1156, 98] on div at bounding box center [1056, 282] width 238 height 529
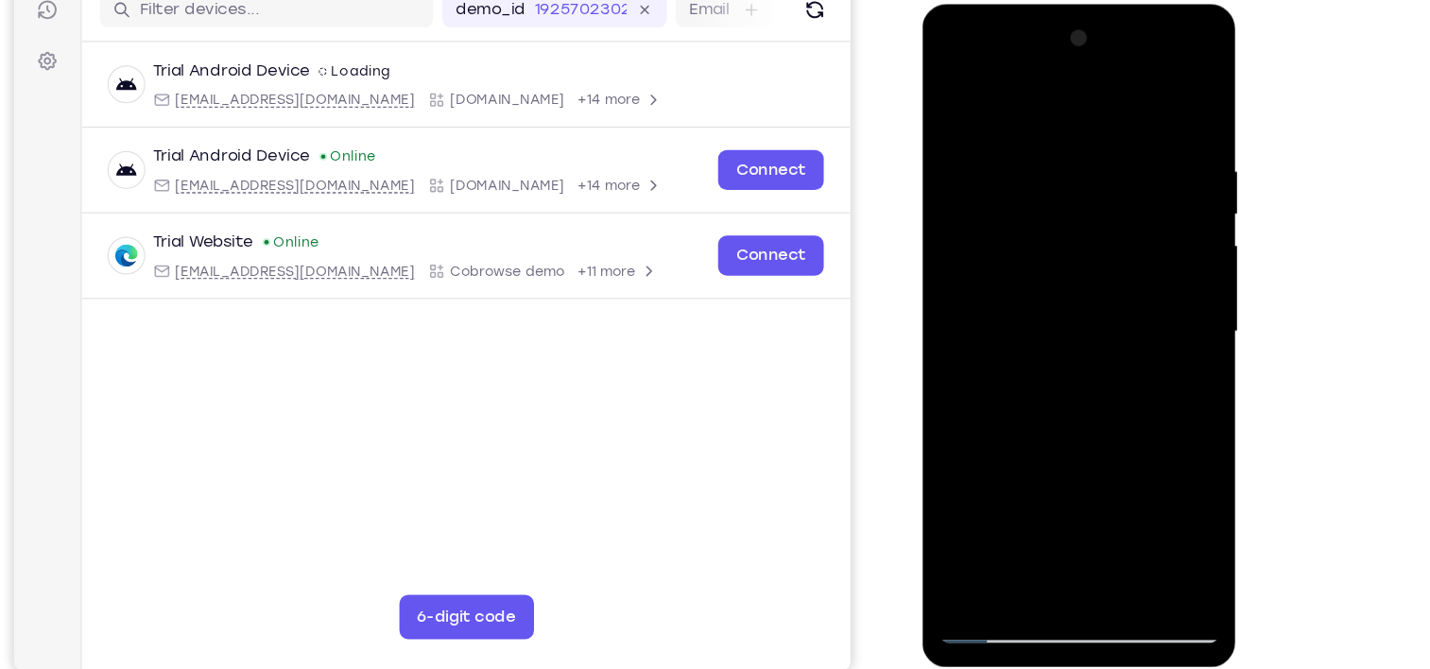
click at [1003, 494] on div at bounding box center [1056, 282] width 238 height 529
click at [1001, 88] on div at bounding box center [1056, 282] width 238 height 529
click at [1000, 117] on div at bounding box center [1056, 282] width 238 height 529
click at [1054, 168] on div at bounding box center [1056, 282] width 238 height 529
click at [956, 93] on div at bounding box center [1056, 282] width 238 height 529
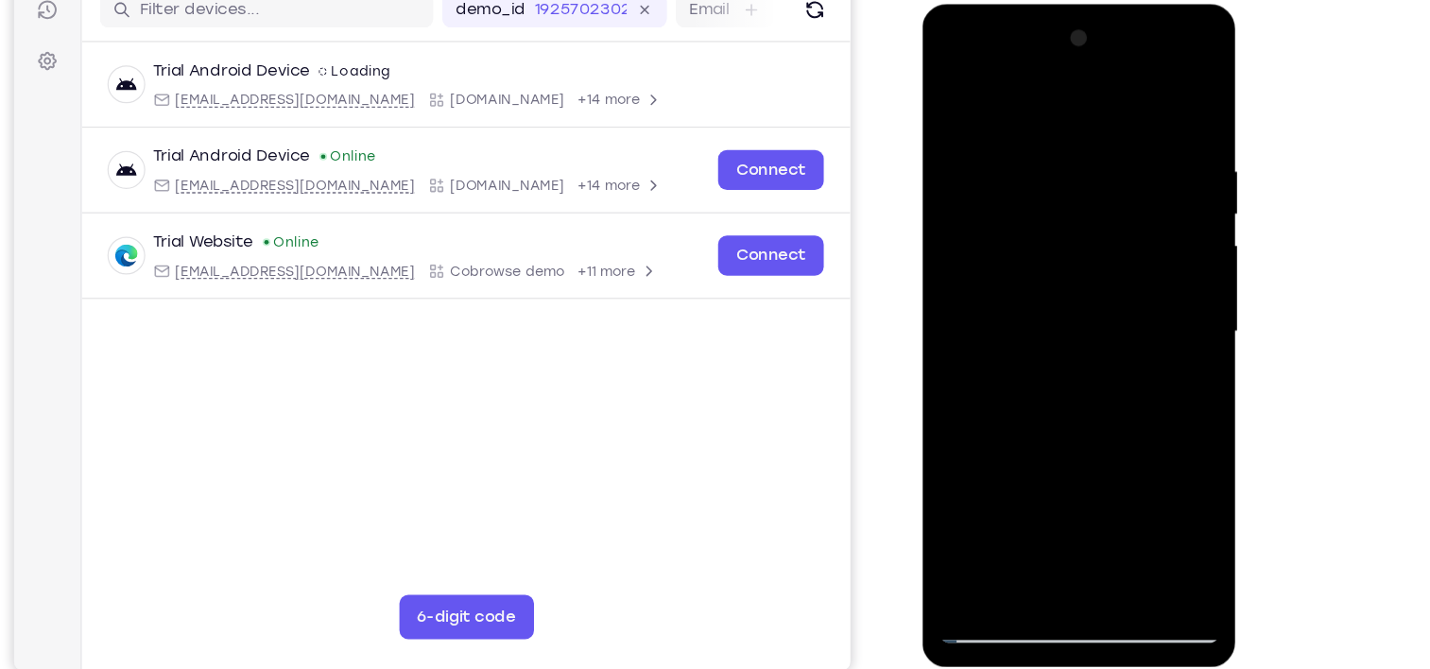
click at [1156, 93] on div at bounding box center [1056, 282] width 238 height 529
click at [975, 514] on div at bounding box center [1056, 282] width 238 height 529
click at [1041, 136] on div at bounding box center [1056, 282] width 238 height 529
click at [1006, 95] on div at bounding box center [1056, 282] width 238 height 529
click at [1067, 319] on div at bounding box center [1056, 282] width 238 height 529
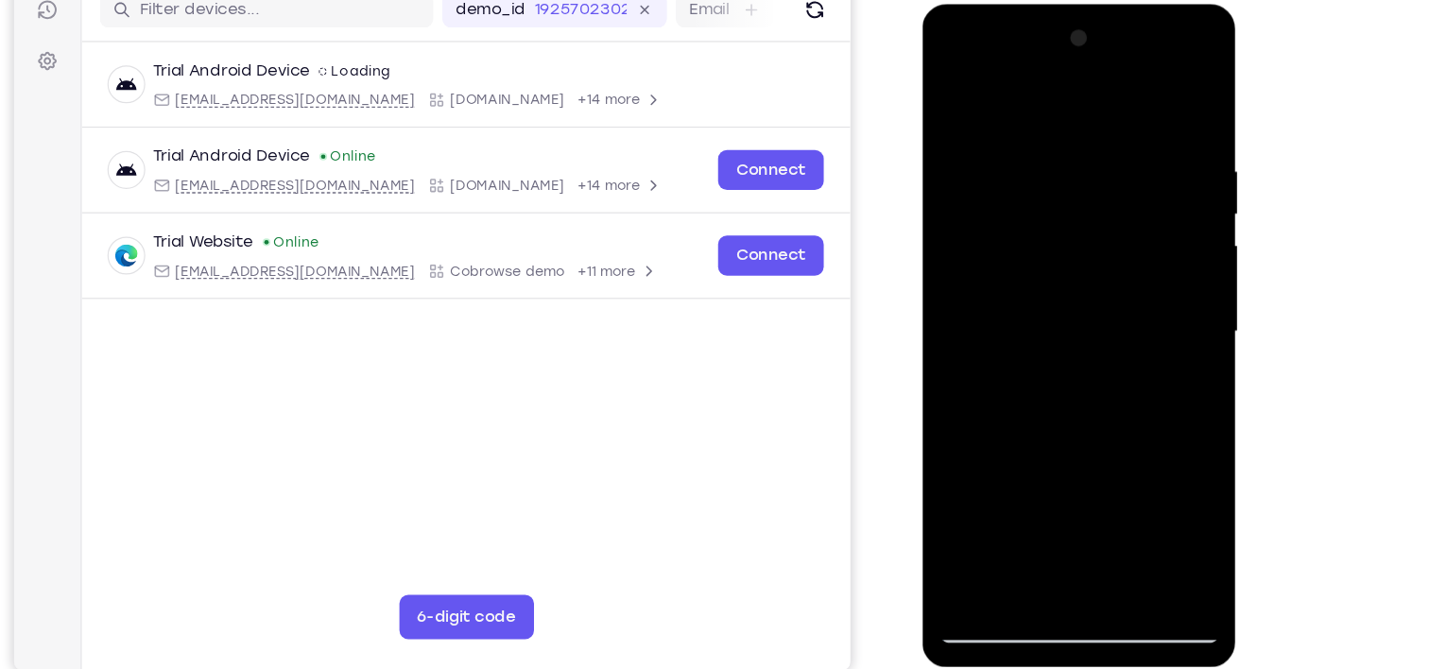
click at [1054, 126] on div at bounding box center [1056, 282] width 238 height 529
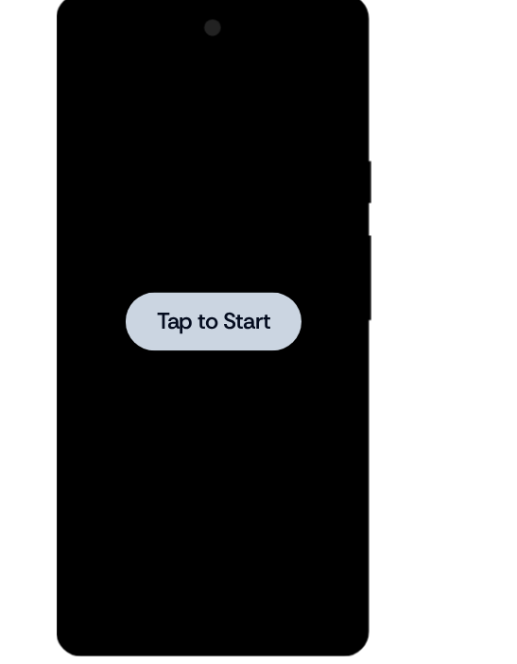
scroll to position [968, 0]
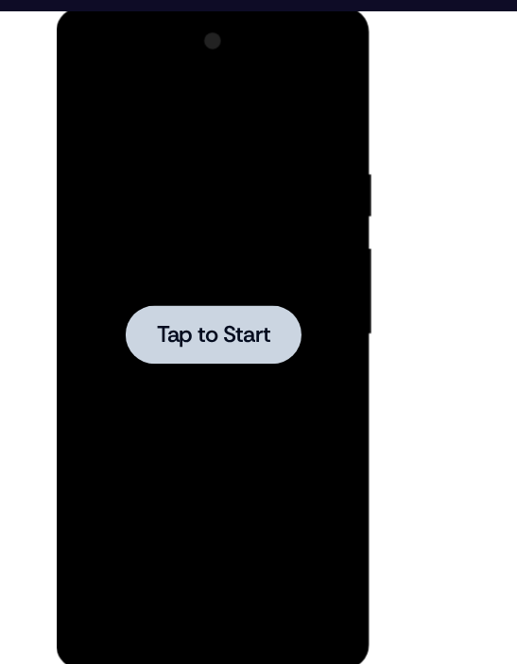
click at [215, 286] on span "Tap to Start" at bounding box center [189, 285] width 96 height 19
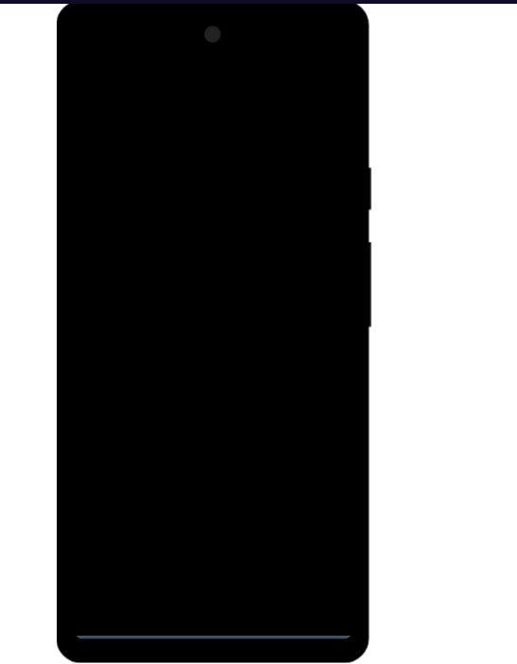
click at [187, 529] on div at bounding box center [189, 278] width 238 height 529
click at [269, 460] on div at bounding box center [189, 278] width 238 height 529
click at [189, 92] on div at bounding box center [189, 278] width 238 height 529
click at [278, 275] on div at bounding box center [189, 278] width 238 height 529
click at [165, 317] on div at bounding box center [189, 278] width 238 height 529
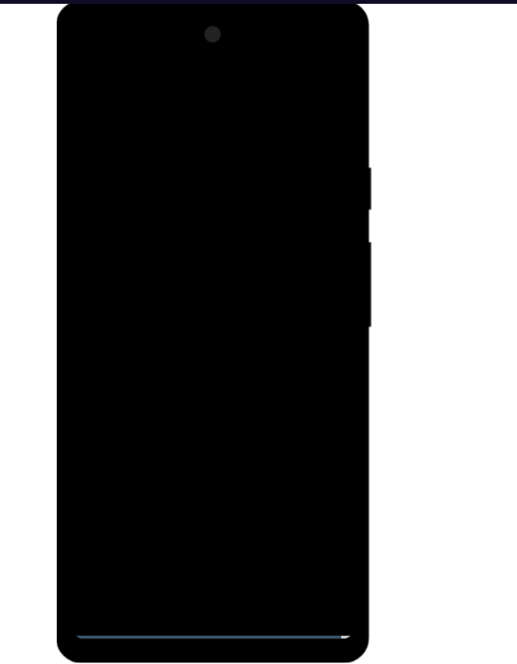
click at [178, 241] on div at bounding box center [189, 278] width 238 height 529
click at [175, 263] on div at bounding box center [189, 278] width 238 height 529
click at [179, 232] on div at bounding box center [189, 278] width 238 height 529
click at [237, 500] on div at bounding box center [189, 278] width 238 height 529
click at [198, 382] on div at bounding box center [189, 278] width 238 height 529
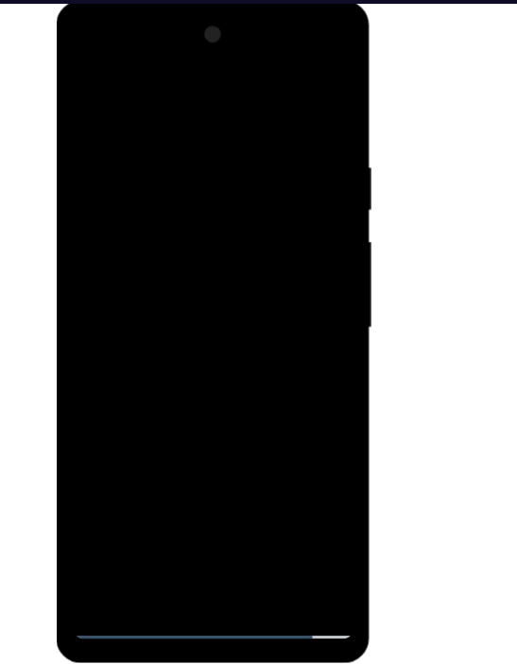
click at [149, 232] on div at bounding box center [189, 278] width 238 height 529
click at [85, 86] on div at bounding box center [189, 278] width 238 height 529
click at [158, 129] on div at bounding box center [189, 278] width 238 height 529
click at [290, 87] on div at bounding box center [189, 278] width 238 height 529
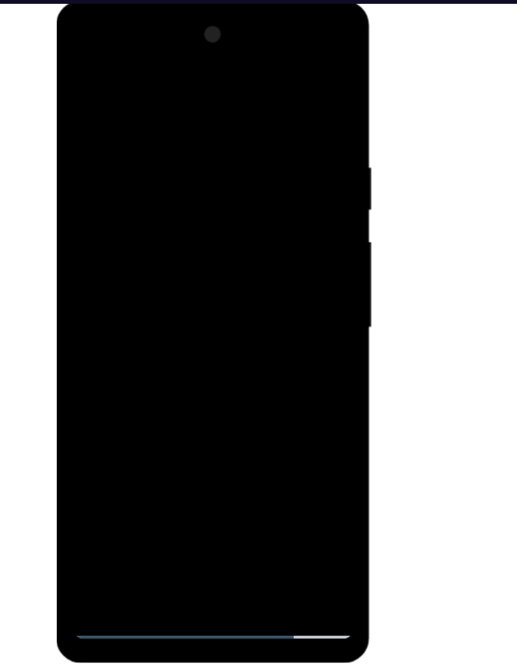
drag, startPoint x: 267, startPoint y: 122, endPoint x: 89, endPoint y: 170, distance: 185.0
click at [89, 170] on div at bounding box center [189, 278] width 238 height 529
drag, startPoint x: 260, startPoint y: 122, endPoint x: -3, endPoint y: 174, distance: 267.8
click at [56, 174] on html "Online web based iOS Simulators and Android Emulators. Run iPhone, iPad, Mobile…" at bounding box center [190, 283] width 269 height 567
drag, startPoint x: 268, startPoint y: 122, endPoint x: 9, endPoint y: 184, distance: 266.3
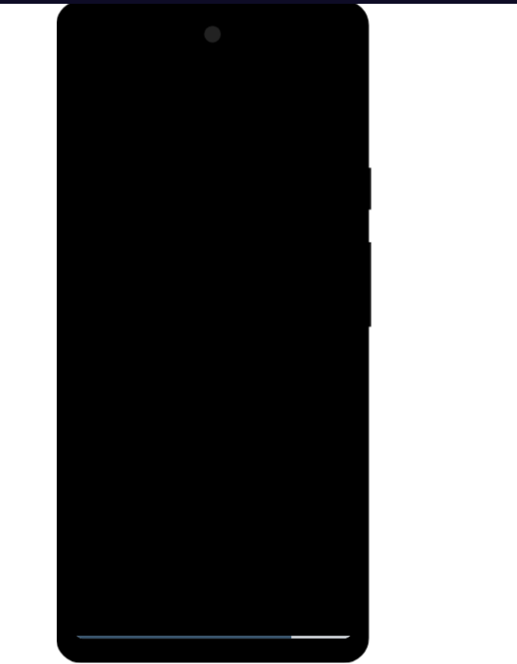
click at [56, 184] on html "Online web based iOS Simulators and Android Emulators. Run iPhone, iPad, Mobile…" at bounding box center [190, 283] width 269 height 567
drag, startPoint x: 256, startPoint y: 120, endPoint x: 9, endPoint y: 177, distance: 254.0
click at [56, 177] on html "Online web based iOS Simulators and Android Emulators. Run iPhone, iPad, Mobile…" at bounding box center [190, 283] width 269 height 567
drag, startPoint x: 266, startPoint y: 120, endPoint x: 67, endPoint y: 172, distance: 205.1
click at [67, 172] on div at bounding box center [189, 281] width 267 height 563
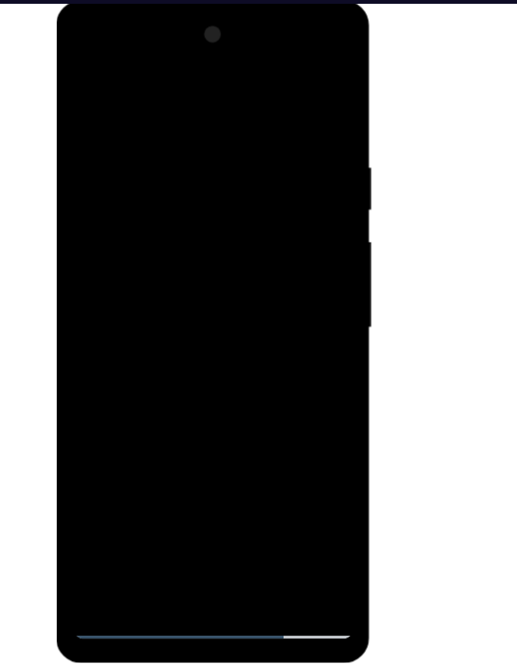
drag, startPoint x: 289, startPoint y: 122, endPoint x: 112, endPoint y: 168, distance: 183.6
click at [112, 168] on div at bounding box center [189, 278] width 238 height 529
drag, startPoint x: 112, startPoint y: 140, endPoint x: 460, endPoint y: 109, distance: 350.1
click at [325, 109] on html "Online web based iOS Simulators and Android Emulators. Run iPhone, iPad, Mobile…" at bounding box center [190, 283] width 269 height 567
drag, startPoint x: 133, startPoint y: 149, endPoint x: 411, endPoint y: 120, distance: 279.4
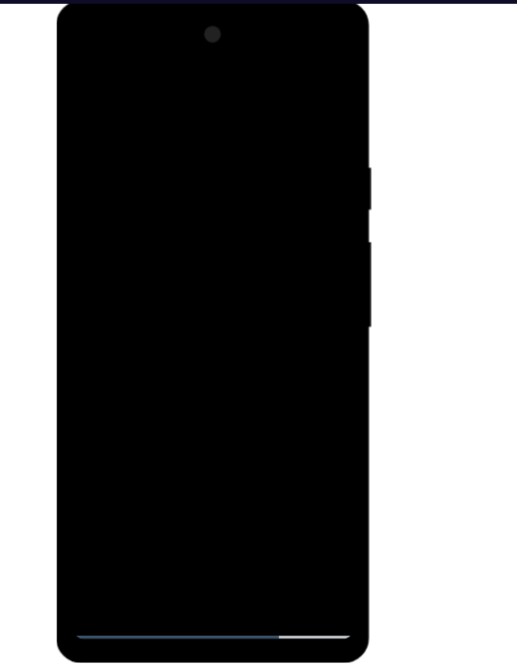
click at [325, 120] on html "Online web based iOS Simulators and Android Emulators. Run iPhone, iPad, Mobile…" at bounding box center [190, 283] width 269 height 567
drag, startPoint x: 126, startPoint y: 143, endPoint x: 387, endPoint y: 111, distance: 262.8
click at [325, 111] on html "Online web based iOS Simulators and Android Emulators. Run iPhone, iPad, Mobile…" at bounding box center [190, 283] width 269 height 567
drag, startPoint x: 115, startPoint y: 145, endPoint x: 460, endPoint y: 127, distance: 345.4
click at [325, 127] on html "Online web based iOS Simulators and Android Emulators. Run iPhone, iPad, Mobile…" at bounding box center [190, 283] width 269 height 567
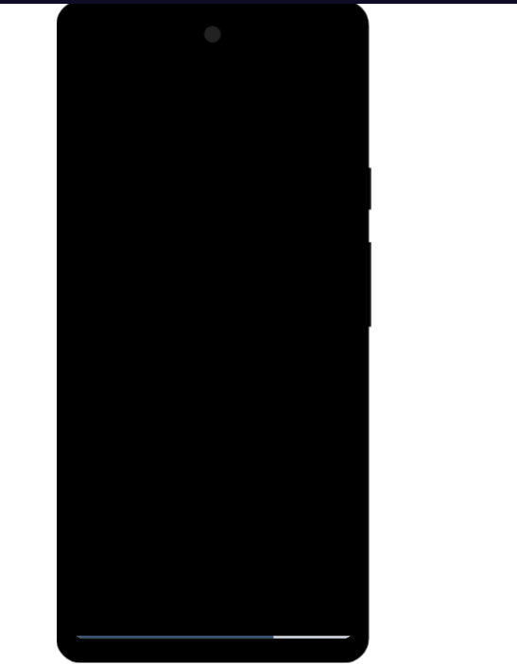
click at [169, 136] on div at bounding box center [189, 278] width 238 height 529
click at [208, 249] on div at bounding box center [189, 278] width 238 height 529
click at [194, 255] on div at bounding box center [189, 278] width 238 height 529
drag, startPoint x: 264, startPoint y: 276, endPoint x: 137, endPoint y: 307, distance: 130.4
click at [137, 307] on div at bounding box center [189, 278] width 238 height 529
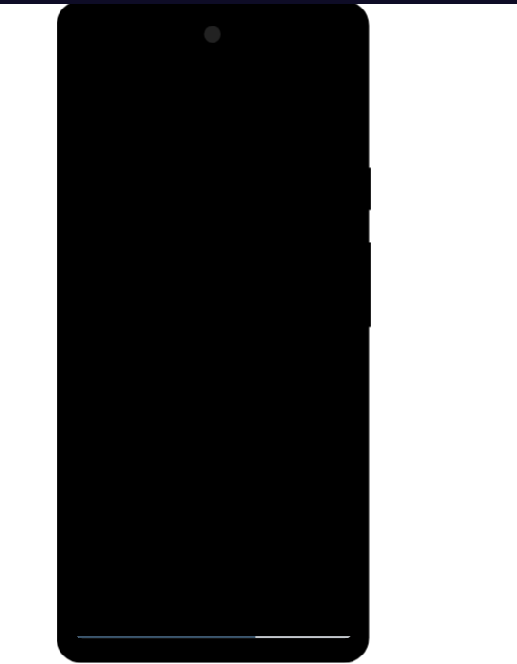
drag, startPoint x: 244, startPoint y: 426, endPoint x: 228, endPoint y: 250, distance: 176.5
click at [228, 250] on div at bounding box center [189, 278] width 238 height 529
click at [216, 380] on div at bounding box center [189, 278] width 238 height 529
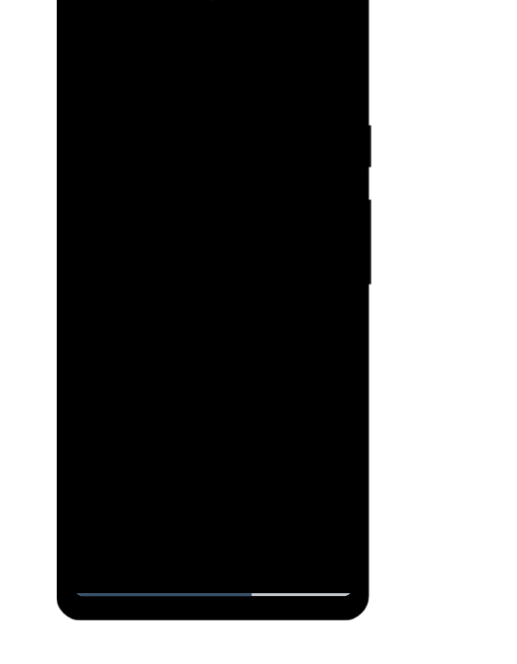
scroll to position [986, 0]
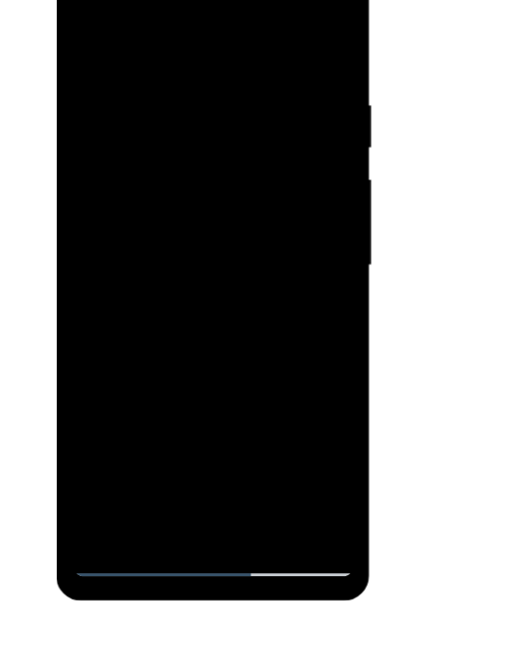
drag, startPoint x: 200, startPoint y: 219, endPoint x: 224, endPoint y: 377, distance: 159.6
click at [224, 377] on div at bounding box center [189, 217] width 238 height 529
drag, startPoint x: 206, startPoint y: 350, endPoint x: 171, endPoint y: 90, distance: 262.2
click at [171, 90] on div at bounding box center [189, 217] width 238 height 529
drag, startPoint x: 211, startPoint y: 149, endPoint x: 199, endPoint y: 398, distance: 248.8
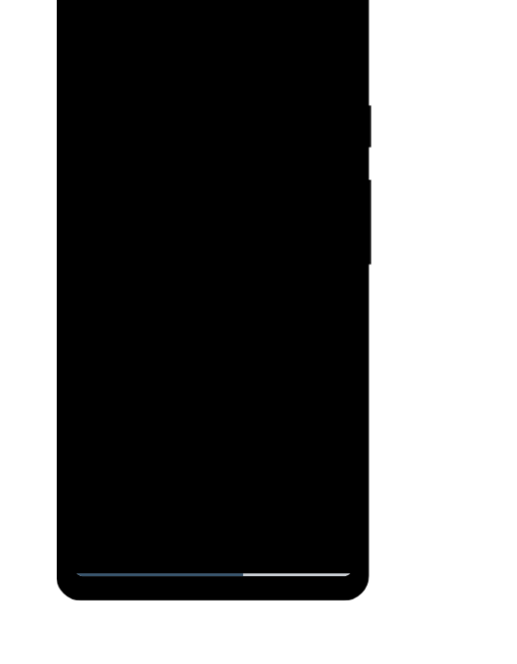
click at [199, 398] on div at bounding box center [189, 217] width 238 height 529
click at [131, 47] on div at bounding box center [189, 217] width 238 height 529
drag, startPoint x: 233, startPoint y: 332, endPoint x: 213, endPoint y: 62, distance: 270.1
click at [213, 62] on div at bounding box center [189, 217] width 238 height 529
click at [230, 55] on div at bounding box center [189, 217] width 238 height 529
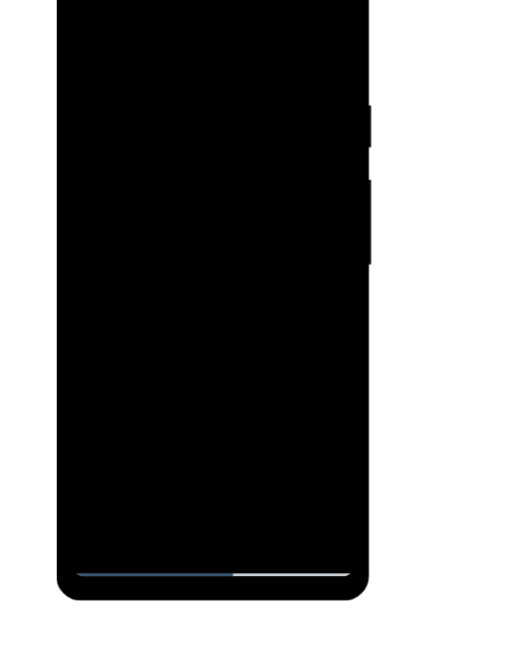
drag, startPoint x: 241, startPoint y: 285, endPoint x: 208, endPoint y: -64, distance: 351.2
click at [208, 0] on html "Online web based iOS Simulators and Android Emulators. Run iPhone, iPad, Mobile…" at bounding box center [190, 222] width 269 height 567
drag, startPoint x: 214, startPoint y: 284, endPoint x: 167, endPoint y: -55, distance: 341.5
click at [167, 0] on div at bounding box center [189, 220] width 267 height 563
drag, startPoint x: 231, startPoint y: 344, endPoint x: 194, endPoint y: -6, distance: 351.6
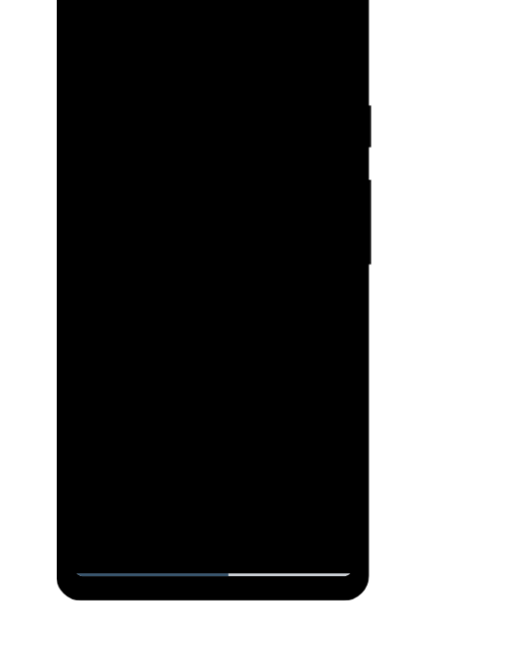
click at [194, 0] on div at bounding box center [189, 217] width 238 height 529
click at [97, 440] on div at bounding box center [189, 217] width 238 height 529
click at [217, 83] on div at bounding box center [189, 217] width 238 height 529
click at [284, 35] on div at bounding box center [189, 217] width 238 height 529
drag, startPoint x: 224, startPoint y: 377, endPoint x: 288, endPoint y: -3, distance: 385.3
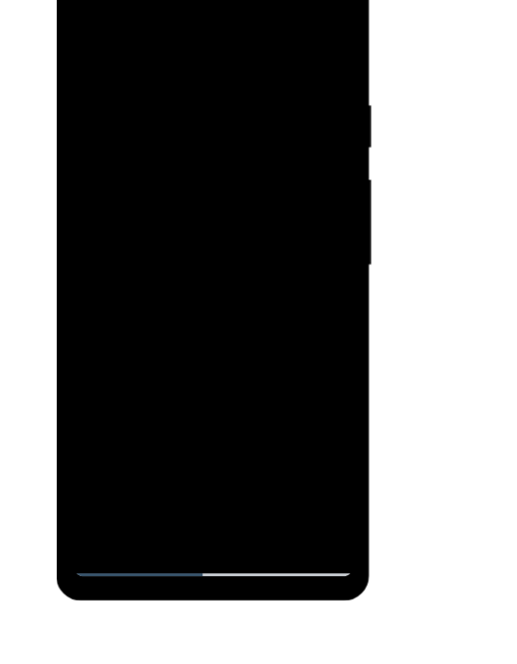
click at [288, 0] on div at bounding box center [189, 217] width 238 height 529
click at [235, 448] on div at bounding box center [189, 217] width 238 height 529
click at [85, 24] on div at bounding box center [189, 217] width 238 height 529
drag, startPoint x: 207, startPoint y: 409, endPoint x: 208, endPoint y: -15, distance: 424.3
click at [208, 0] on div at bounding box center [189, 217] width 238 height 529
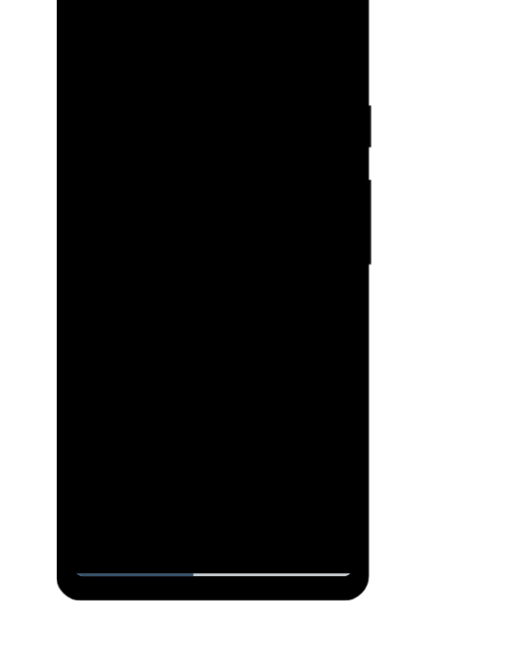
drag, startPoint x: 216, startPoint y: 367, endPoint x: 231, endPoint y: -39, distance: 405.7
click at [231, 0] on div at bounding box center [189, 217] width 238 height 529
drag, startPoint x: 208, startPoint y: 346, endPoint x: 216, endPoint y: 214, distance: 132.6
click at [216, 214] on div at bounding box center [189, 217] width 238 height 529
click at [297, 225] on div at bounding box center [189, 217] width 238 height 529
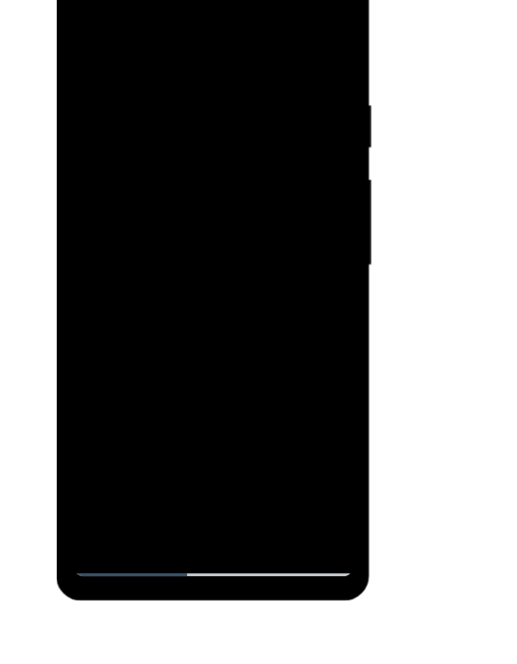
click at [297, 220] on div at bounding box center [189, 217] width 238 height 529
drag, startPoint x: 232, startPoint y: 390, endPoint x: 247, endPoint y: -4, distance: 394.3
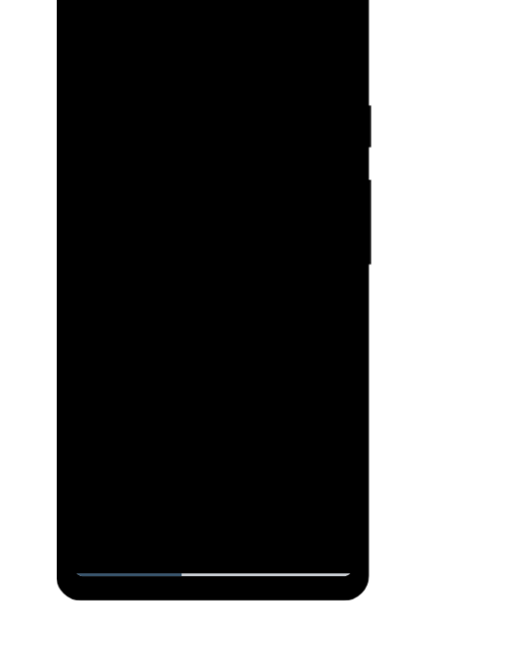
click at [247, 0] on div at bounding box center [189, 217] width 238 height 529
click at [286, 249] on div at bounding box center [189, 217] width 238 height 529
click at [292, 244] on div at bounding box center [189, 217] width 238 height 529
click at [121, 68] on div at bounding box center [189, 217] width 238 height 529
drag, startPoint x: 206, startPoint y: 62, endPoint x: 211, endPoint y: 594, distance: 532.1
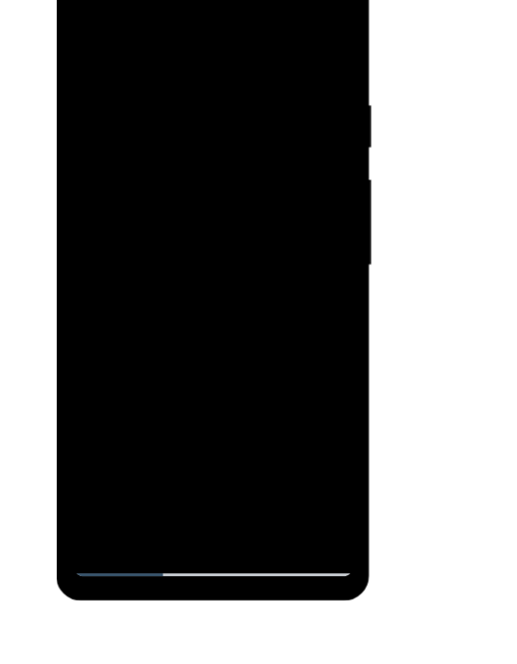
click at [211, 506] on html "Online web based iOS Simulators and Android Emulators. Run iPhone, iPad, Mobile…" at bounding box center [190, 222] width 269 height 567
drag, startPoint x: 208, startPoint y: 120, endPoint x: 199, endPoint y: 221, distance: 101.5
click at [199, 221] on div at bounding box center [189, 217] width 238 height 529
click at [110, 169] on div at bounding box center [189, 217] width 238 height 529
click at [296, 276] on div at bounding box center [189, 217] width 238 height 529
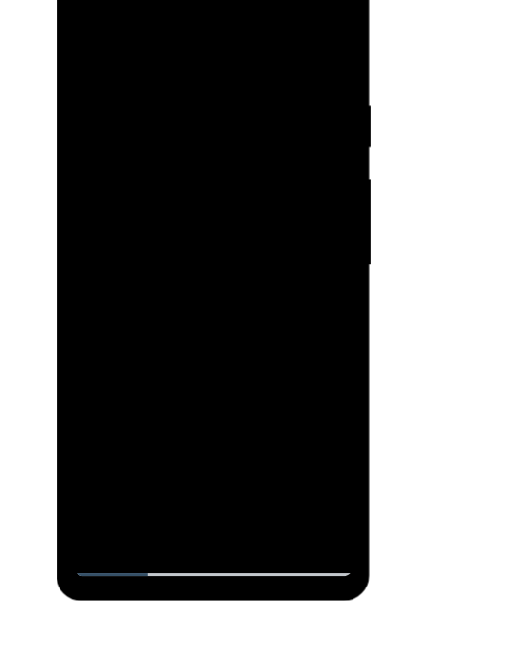
click at [101, 438] on div at bounding box center [189, 217] width 238 height 529
click at [232, 432] on div at bounding box center [189, 217] width 238 height 529
click at [235, 437] on div at bounding box center [189, 217] width 238 height 529
click at [91, 28] on div at bounding box center [189, 217] width 238 height 529
click at [180, 157] on div at bounding box center [189, 217] width 238 height 529
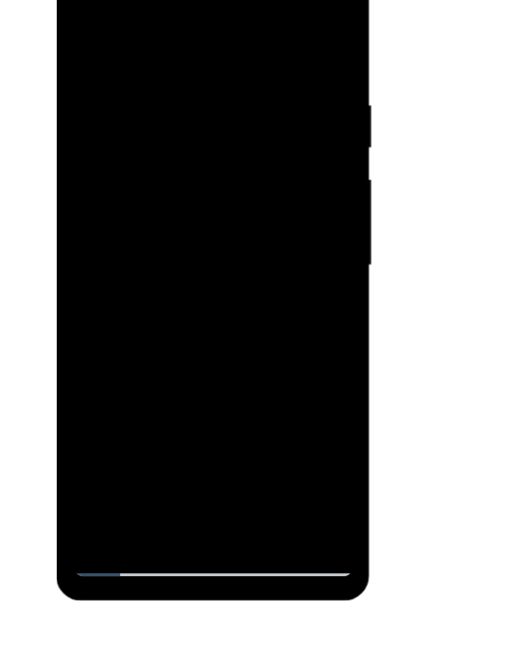
click at [85, 25] on div at bounding box center [189, 217] width 238 height 529
click at [148, 163] on div at bounding box center [189, 217] width 238 height 529
click at [143, 27] on div at bounding box center [189, 217] width 238 height 529
click at [101, 183] on div at bounding box center [189, 217] width 238 height 529
click at [95, 28] on div at bounding box center [189, 217] width 238 height 529
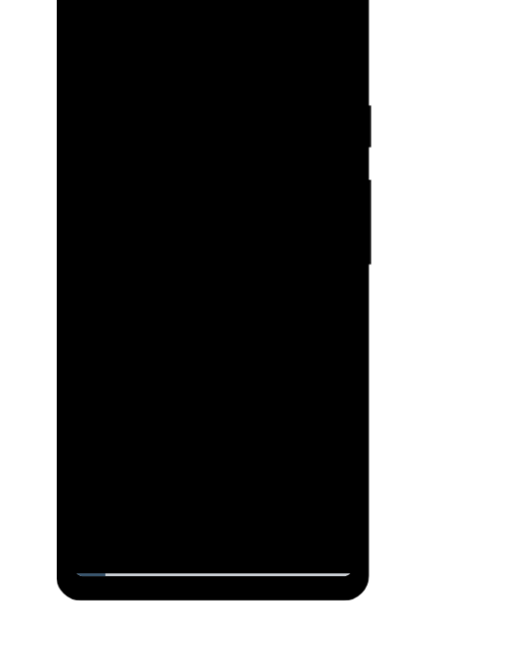
click at [113, 448] on div at bounding box center [189, 217] width 238 height 529
click at [235, 433] on div at bounding box center [189, 217] width 238 height 529
click at [125, 254] on div at bounding box center [189, 217] width 238 height 529
click at [131, 25] on div at bounding box center [189, 217] width 238 height 529
click at [101, 231] on div at bounding box center [189, 217] width 238 height 529
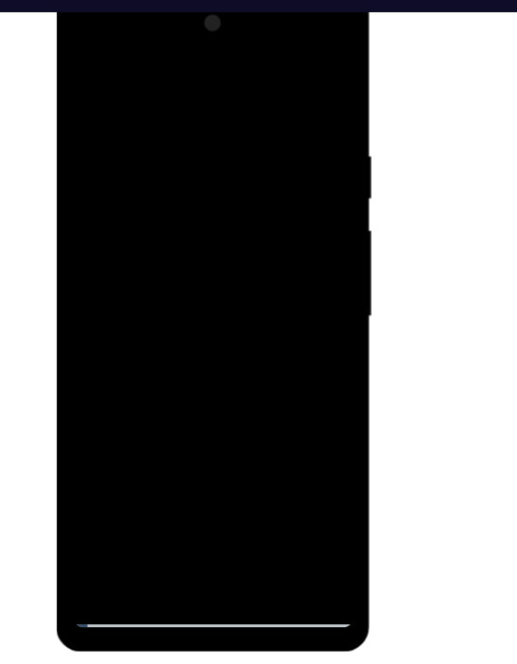
scroll to position [985, 0]
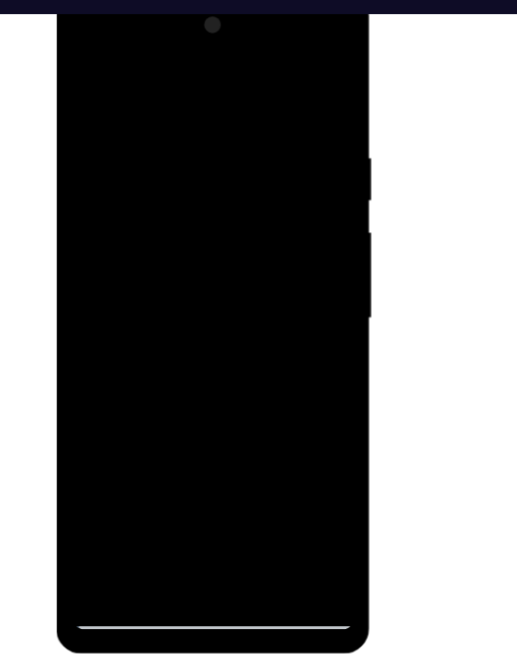
click at [228, 490] on div at bounding box center [189, 270] width 238 height 529
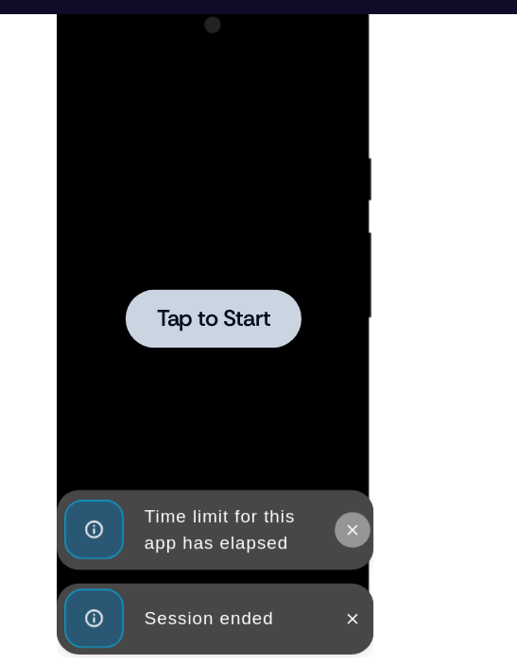
click at [304, 451] on icon at bounding box center [307, 449] width 9 height 9
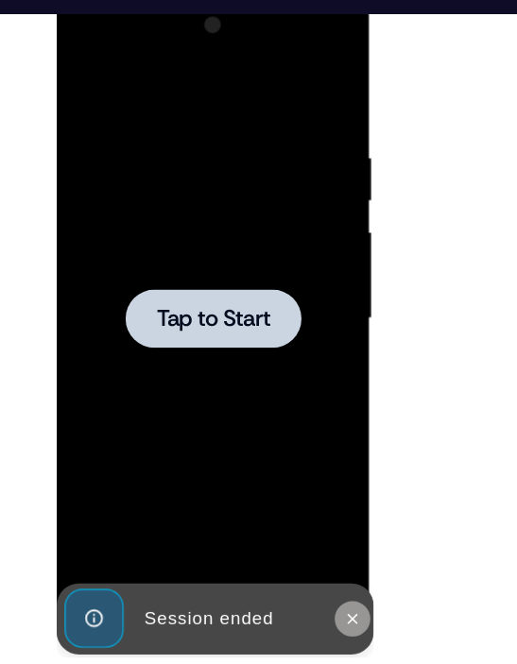
click at [314, 521] on icon at bounding box center [307, 525] width 15 height 15
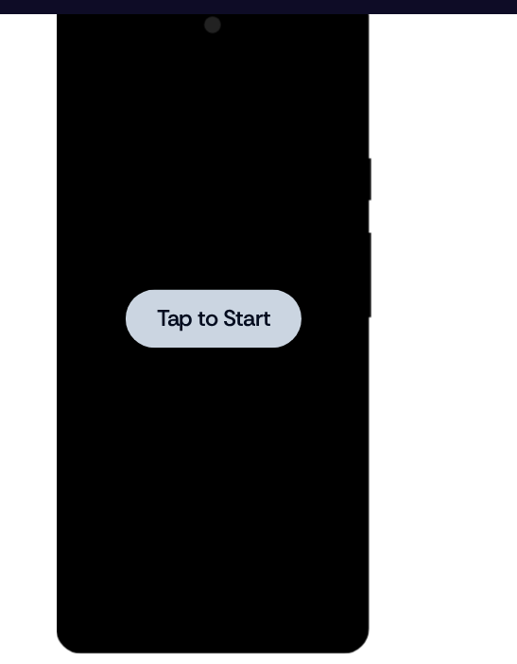
click at [146, 234] on div at bounding box center [189, 270] width 238 height 529
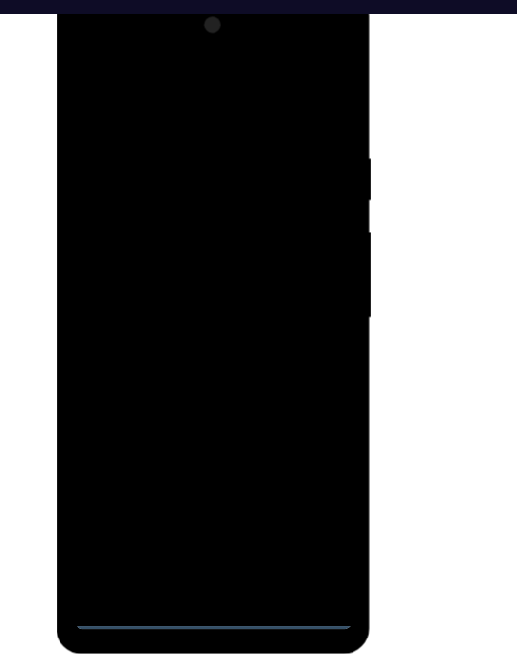
click at [185, 517] on div at bounding box center [189, 270] width 238 height 529
click at [275, 438] on div at bounding box center [189, 270] width 238 height 529
click at [180, 105] on div at bounding box center [189, 270] width 238 height 529
click at [174, 83] on div at bounding box center [189, 270] width 238 height 529
click at [268, 260] on div at bounding box center [189, 270] width 238 height 529
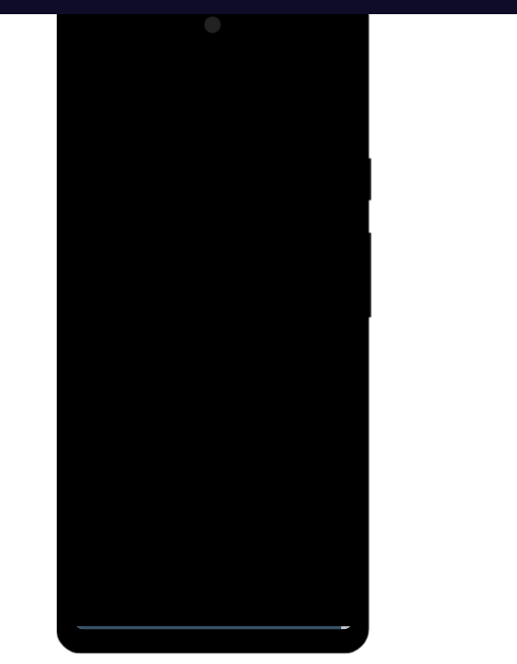
click at [169, 304] on div at bounding box center [189, 270] width 238 height 529
click at [176, 242] on div at bounding box center [189, 270] width 238 height 529
click at [167, 232] on div at bounding box center [189, 270] width 238 height 529
click at [248, 145] on div at bounding box center [189, 270] width 238 height 529
click at [247, 334] on div at bounding box center [189, 270] width 238 height 529
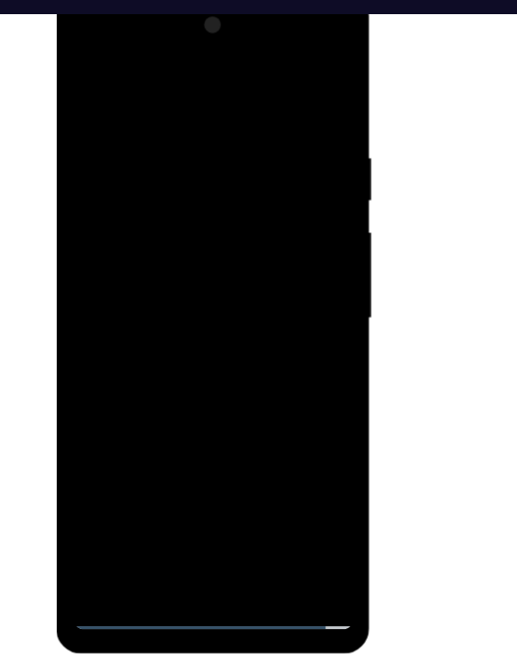
drag, startPoint x: 120, startPoint y: 81, endPoint x: 460, endPoint y: 112, distance: 341.5
click at [325, 112] on html "Online web based iOS Simulators and Android Emulators. Run iPhone, iPad, Mobile…" at bounding box center [190, 274] width 269 height 567
click at [294, 111] on div at bounding box center [189, 270] width 238 height 529
click at [240, 489] on div at bounding box center [189, 270] width 238 height 529
click at [215, 368] on div at bounding box center [189, 270] width 238 height 529
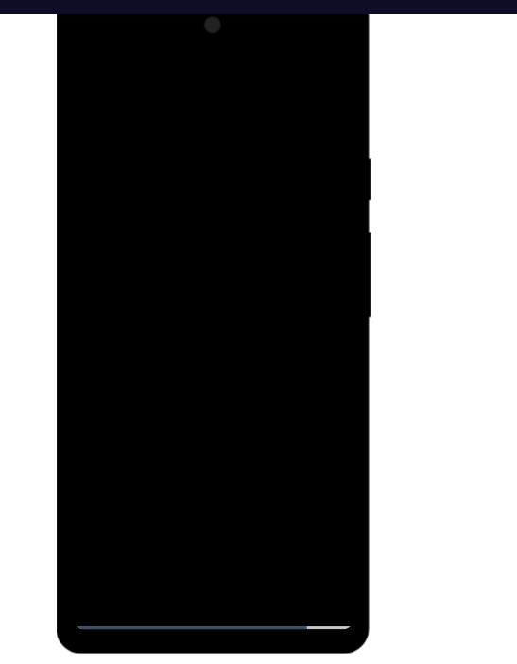
click at [227, 224] on div at bounding box center [189, 270] width 238 height 529
click at [266, 45] on div at bounding box center [189, 270] width 238 height 529
click at [95, 51] on div at bounding box center [189, 270] width 238 height 529
click at [154, 175] on div at bounding box center [189, 270] width 238 height 529
click at [163, 193] on div at bounding box center [189, 270] width 238 height 529
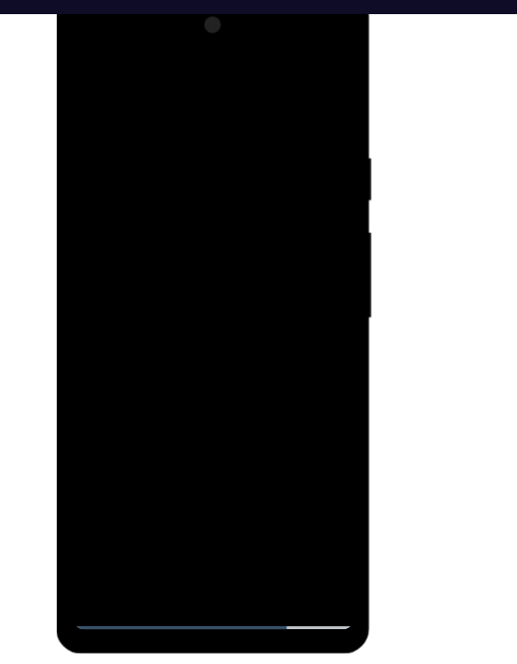
click at [81, 156] on div at bounding box center [189, 270] width 238 height 529
click at [123, 155] on div at bounding box center [189, 270] width 238 height 529
click at [123, 520] on div at bounding box center [189, 270] width 238 height 529
click at [125, 206] on div at bounding box center [189, 270] width 238 height 529
click at [101, 157] on div at bounding box center [189, 270] width 238 height 529
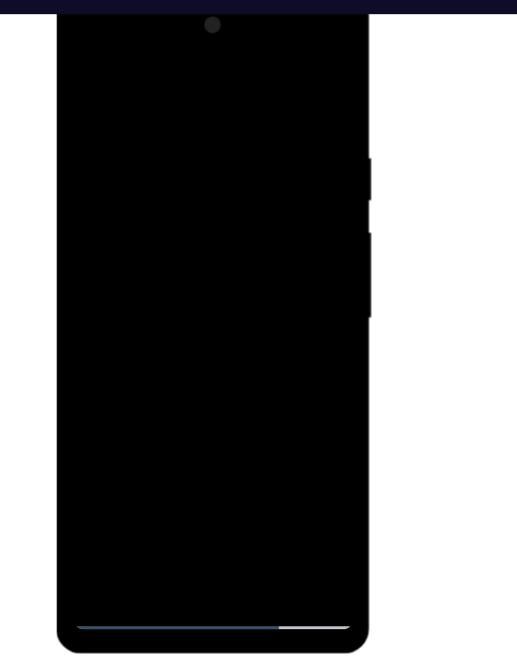
click at [125, 157] on div at bounding box center [189, 270] width 238 height 529
click at [269, 49] on div at bounding box center [189, 270] width 238 height 529
click at [171, 84] on div at bounding box center [189, 270] width 238 height 529
click at [139, 478] on div at bounding box center [189, 270] width 238 height 529
click at [193, 354] on div at bounding box center [189, 270] width 238 height 529
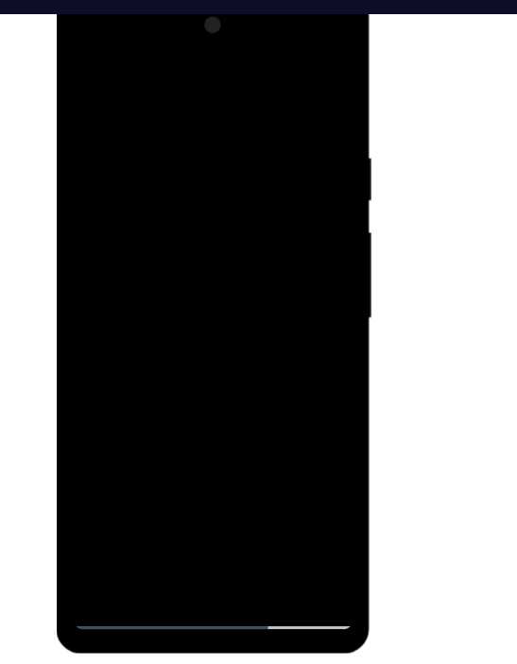
click at [87, 78] on div at bounding box center [189, 270] width 238 height 529
click at [294, 370] on div at bounding box center [189, 270] width 238 height 529
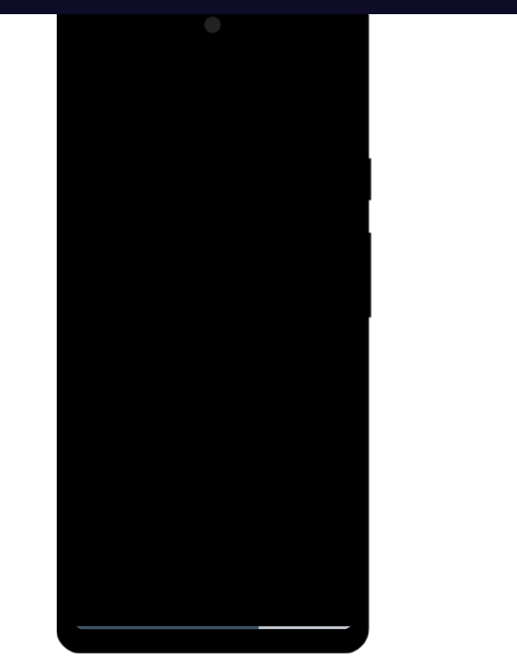
click at [168, 113] on div at bounding box center [189, 270] width 238 height 529
click at [290, 89] on div at bounding box center [189, 270] width 238 height 529
drag, startPoint x: 242, startPoint y: 393, endPoint x: 233, endPoint y: 20, distance: 373.4
click at [233, 20] on div at bounding box center [189, 270] width 238 height 529
drag, startPoint x: 221, startPoint y: 393, endPoint x: 255, endPoint y: 112, distance: 283.7
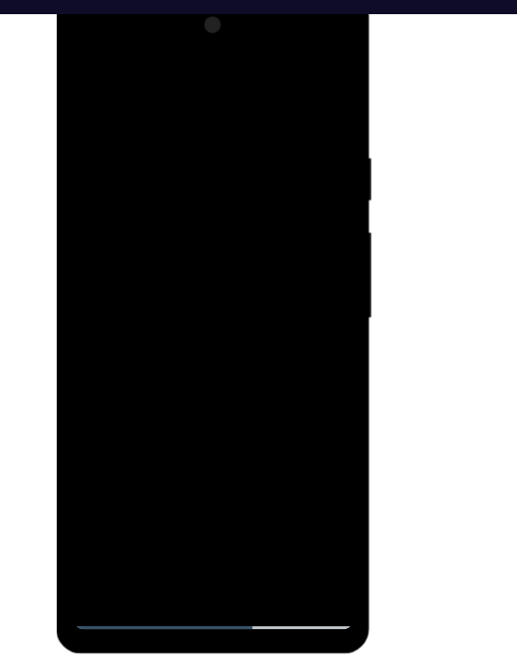
click at [255, 112] on div at bounding box center [189, 270] width 238 height 529
drag, startPoint x: 223, startPoint y: 385, endPoint x: 235, endPoint y: 85, distance: 299.8
click at [235, 85] on div at bounding box center [189, 270] width 238 height 529
click at [298, 222] on div at bounding box center [189, 270] width 238 height 529
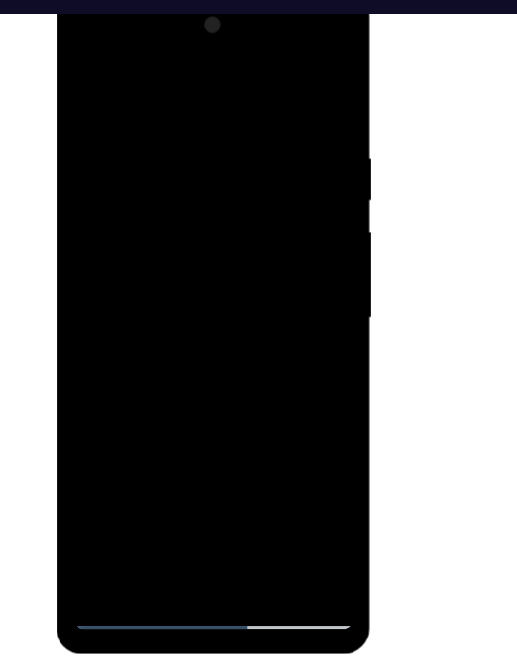
drag, startPoint x: 218, startPoint y: 398, endPoint x: 254, endPoint y: 53, distance: 346.8
click at [254, 53] on div at bounding box center [189, 270] width 238 height 529
click at [244, 491] on div at bounding box center [189, 270] width 238 height 529
click at [232, 234] on div at bounding box center [189, 270] width 238 height 529
click at [266, 47] on div at bounding box center [189, 270] width 238 height 529
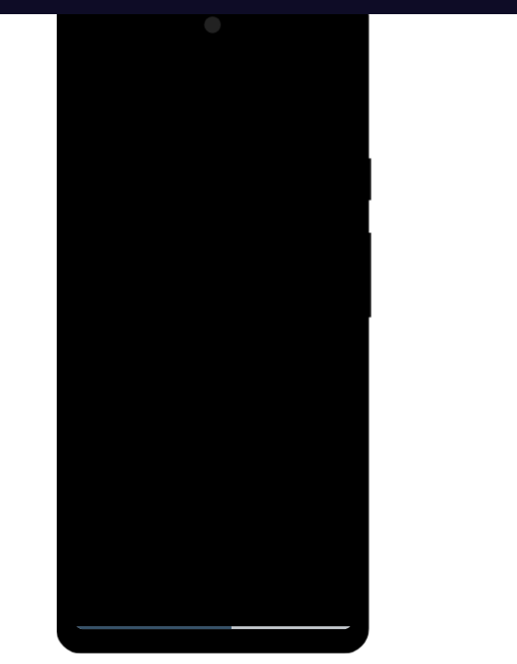
click at [173, 94] on div at bounding box center [189, 270] width 238 height 529
click at [96, 81] on div at bounding box center [189, 270] width 238 height 529
drag, startPoint x: 194, startPoint y: 426, endPoint x: 167, endPoint y: 565, distance: 141.4
click at [167, 558] on html "Online web based iOS Simulators and Android Emulators. Run iPhone, iPad, Mobile…" at bounding box center [190, 274] width 269 height 567
drag, startPoint x: 194, startPoint y: 397, endPoint x: 194, endPoint y: 474, distance: 77.5
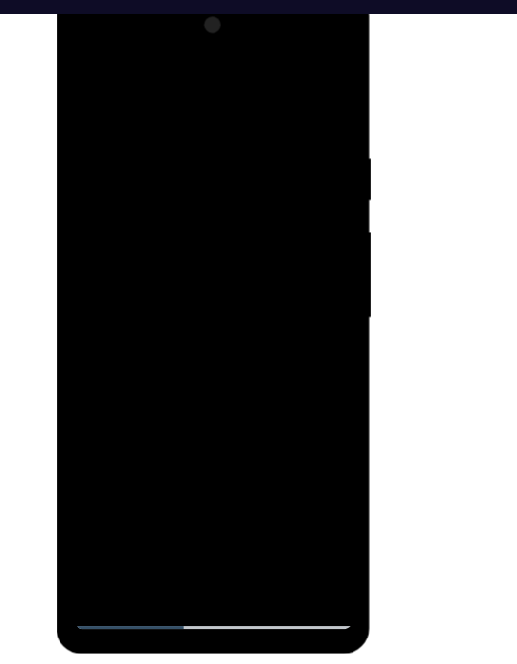
click at [194, 474] on div at bounding box center [189, 270] width 238 height 529
click at [203, 217] on div at bounding box center [189, 270] width 238 height 529
click at [94, 76] on div at bounding box center [189, 270] width 238 height 529
click at [139, 384] on div at bounding box center [189, 270] width 238 height 529
click at [95, 80] on div at bounding box center [189, 270] width 238 height 529
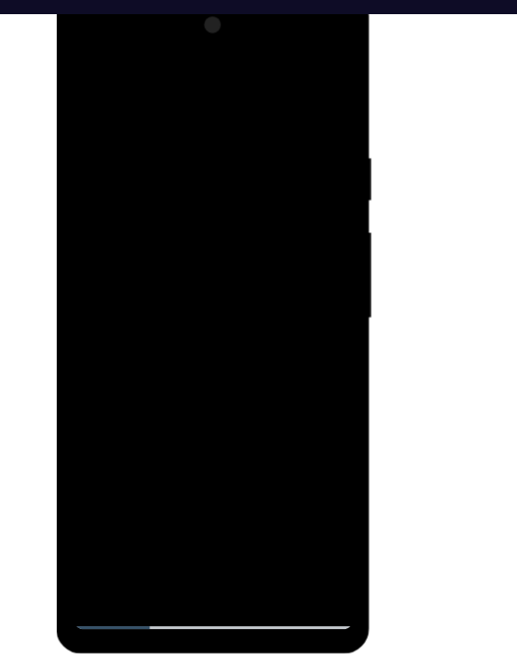
click at [191, 225] on div at bounding box center [189, 270] width 238 height 529
click at [92, 88] on div at bounding box center [189, 270] width 238 height 529
drag, startPoint x: 198, startPoint y: 133, endPoint x: 237, endPoint y: 603, distance: 471.3
click at [237, 558] on html "Online web based iOS Simulators and Android Emulators. Run iPhone, iPad, Mobile…" at bounding box center [190, 274] width 269 height 567
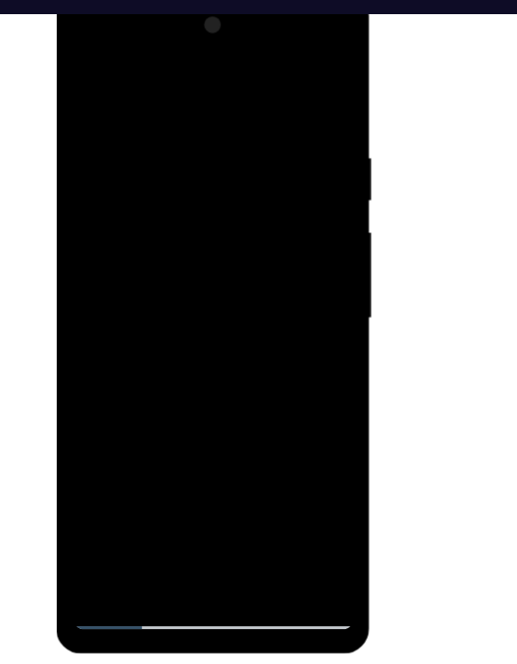
drag, startPoint x: 212, startPoint y: 178, endPoint x: 201, endPoint y: 553, distance: 375.3
click at [201, 553] on div at bounding box center [189, 272] width 267 height 563
click at [292, 375] on div at bounding box center [189, 270] width 238 height 529
drag, startPoint x: 254, startPoint y: 364, endPoint x: 253, endPoint y: 319, distance: 44.4
click at [253, 319] on div at bounding box center [189, 270] width 238 height 529
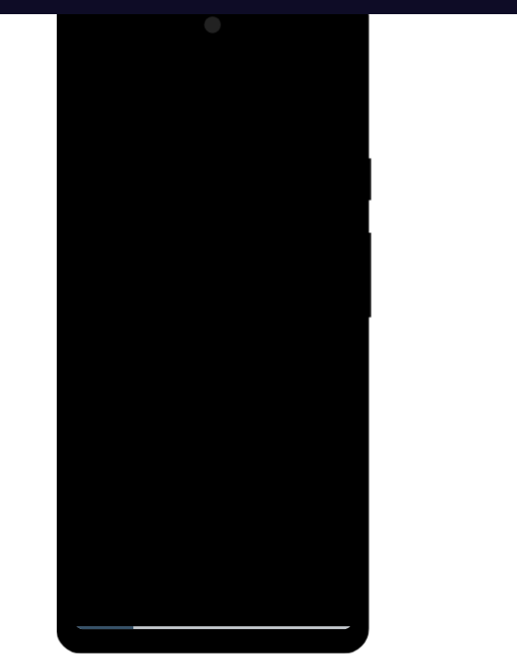
click at [292, 332] on div at bounding box center [189, 270] width 238 height 529
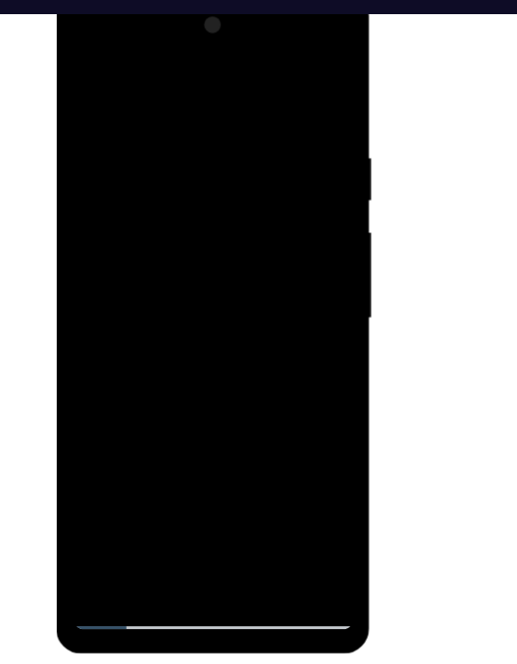
drag, startPoint x: 187, startPoint y: 139, endPoint x: 194, endPoint y: 322, distance: 183.5
click at [194, 322] on div at bounding box center [189, 270] width 238 height 529
click at [219, 126] on div at bounding box center [189, 270] width 238 height 529
click at [288, 85] on div at bounding box center [189, 270] width 238 height 529
click at [228, 491] on div at bounding box center [189, 270] width 238 height 529
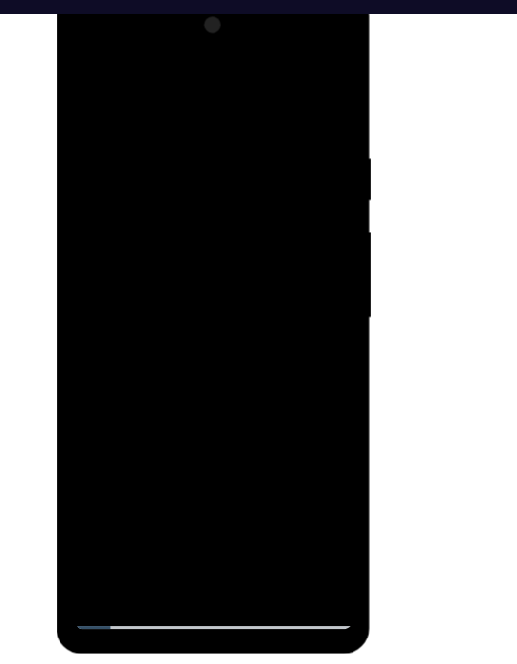
click at [83, 81] on div at bounding box center [189, 270] width 238 height 529
click at [278, 501] on div at bounding box center [189, 270] width 238 height 529
click at [82, 82] on div at bounding box center [189, 270] width 238 height 529
drag, startPoint x: 198, startPoint y: 449, endPoint x: 194, endPoint y: -90, distance: 538.7
click at [194, 0] on html "Online web based iOS Simulators and Android Emulators. Run iPhone, iPad, Mobile…" at bounding box center [190, 274] width 269 height 567
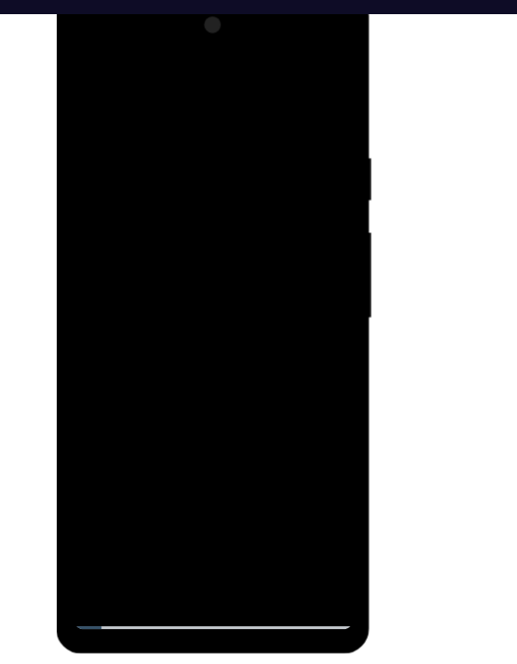
click at [117, 432] on div at bounding box center [189, 270] width 238 height 529
click at [171, 316] on div at bounding box center [189, 270] width 238 height 529
